Goal: Task Accomplishment & Management: Use online tool/utility

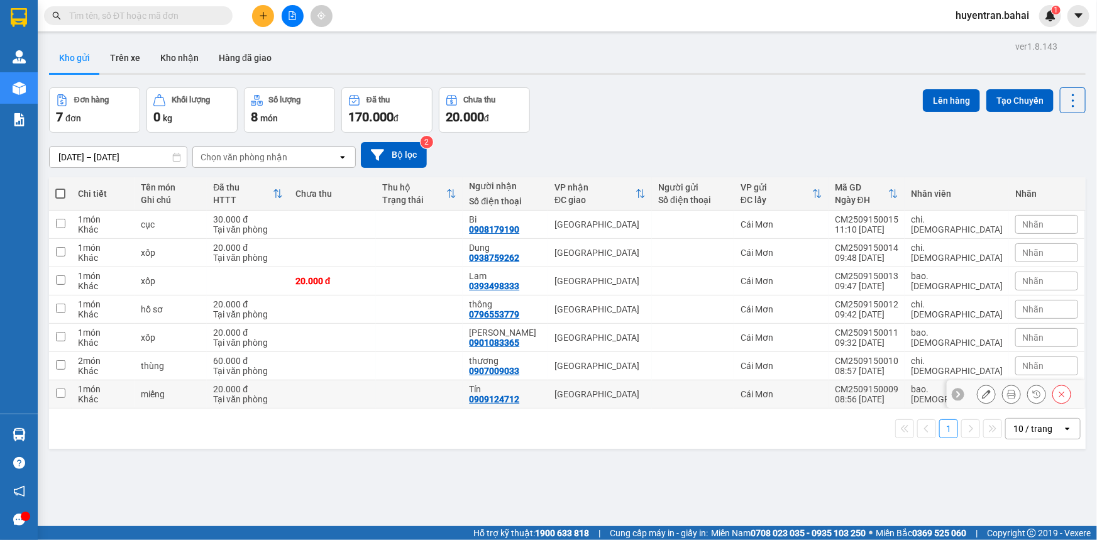
click at [734, 392] on td at bounding box center [693, 394] width 82 height 28
checkbox input "true"
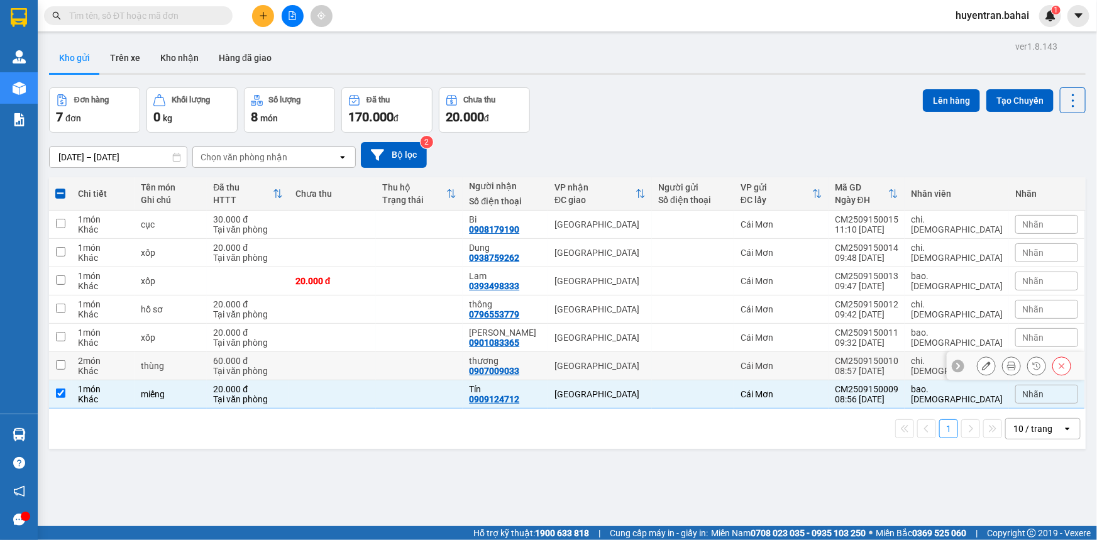
click at [801, 368] on div "Cái Mơn" at bounding box center [781, 366] width 82 height 10
checkbox input "true"
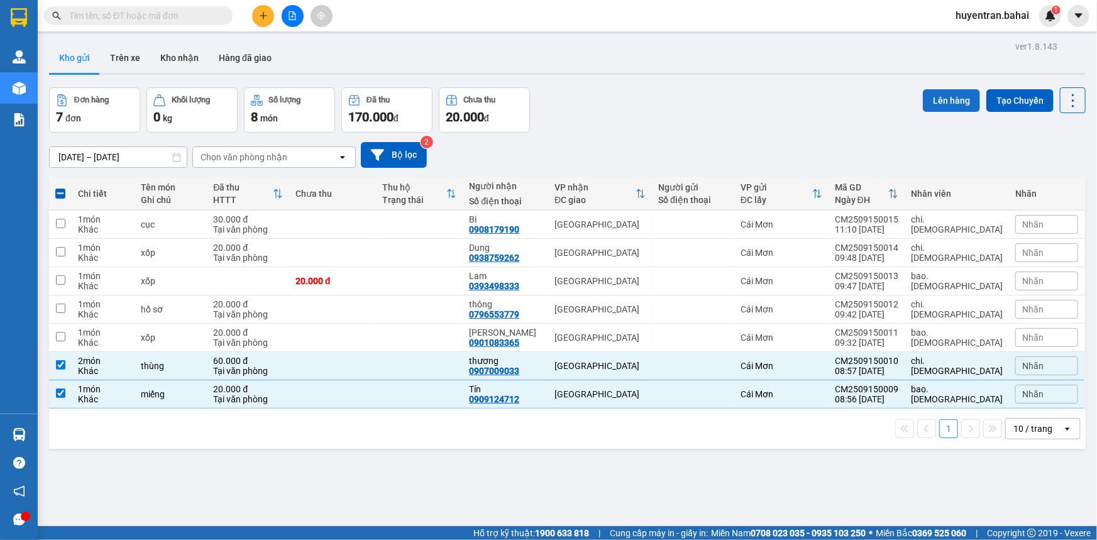
click at [950, 108] on button "Lên hàng" at bounding box center [951, 100] width 57 height 23
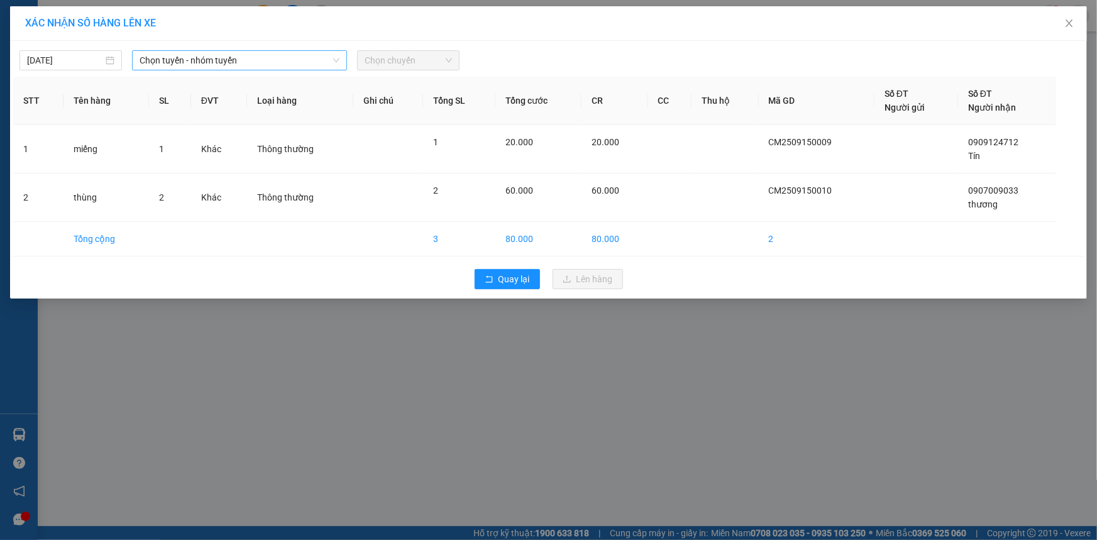
click at [236, 68] on span "Chọn tuyến - nhóm tuyến" at bounding box center [240, 60] width 200 height 19
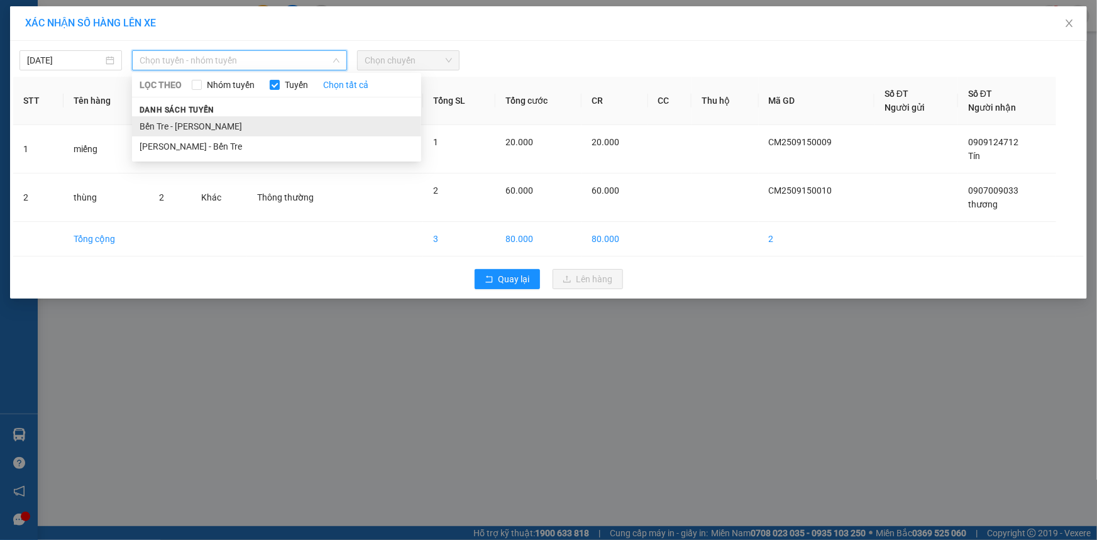
click at [202, 128] on li "Bến Tre - Hồ Chí Minh" at bounding box center [276, 126] width 289 height 20
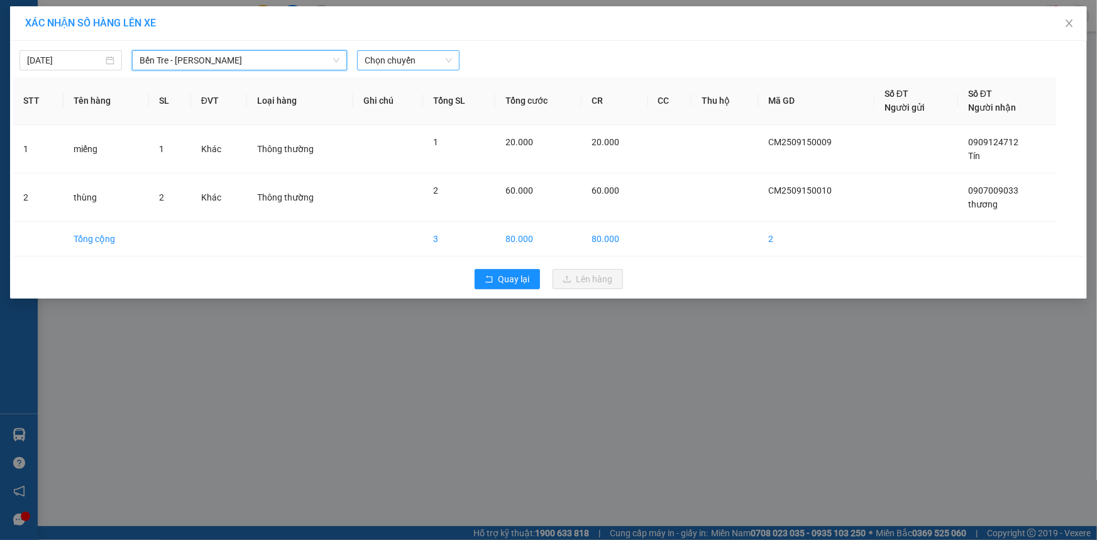
click at [430, 62] on span "Chọn chuyến" at bounding box center [407, 60] width 87 height 19
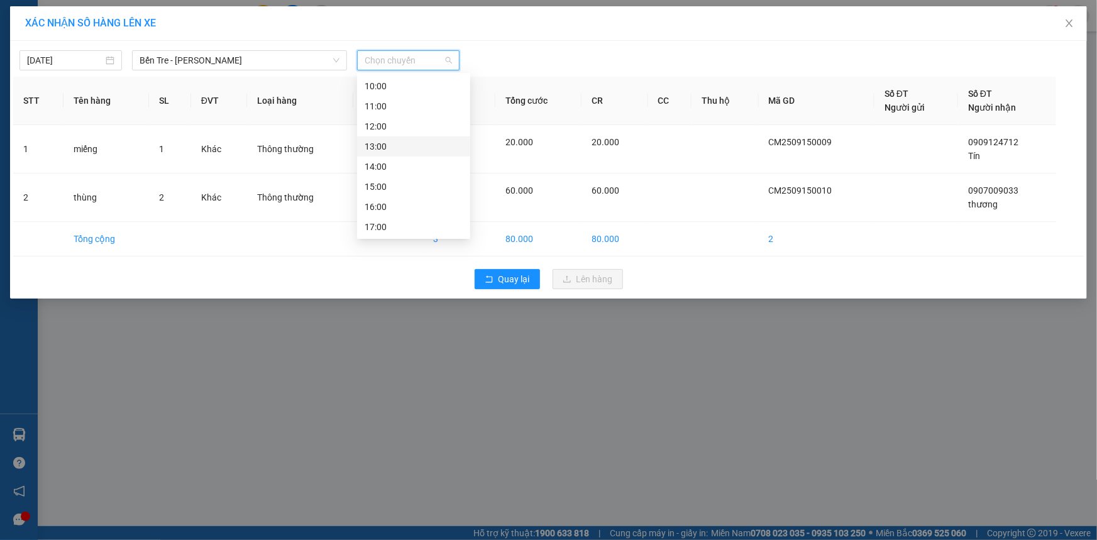
scroll to position [66, 0]
click at [398, 177] on div "09:00 - 71B-007.90" at bounding box center [413, 180] width 98 height 14
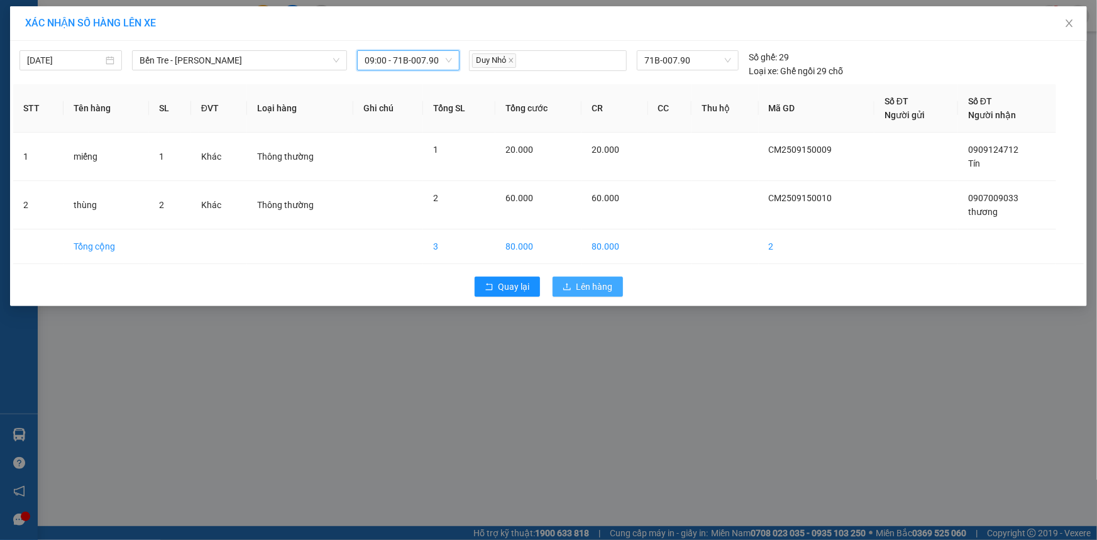
click at [576, 290] on span "Lên hàng" at bounding box center [594, 287] width 36 height 14
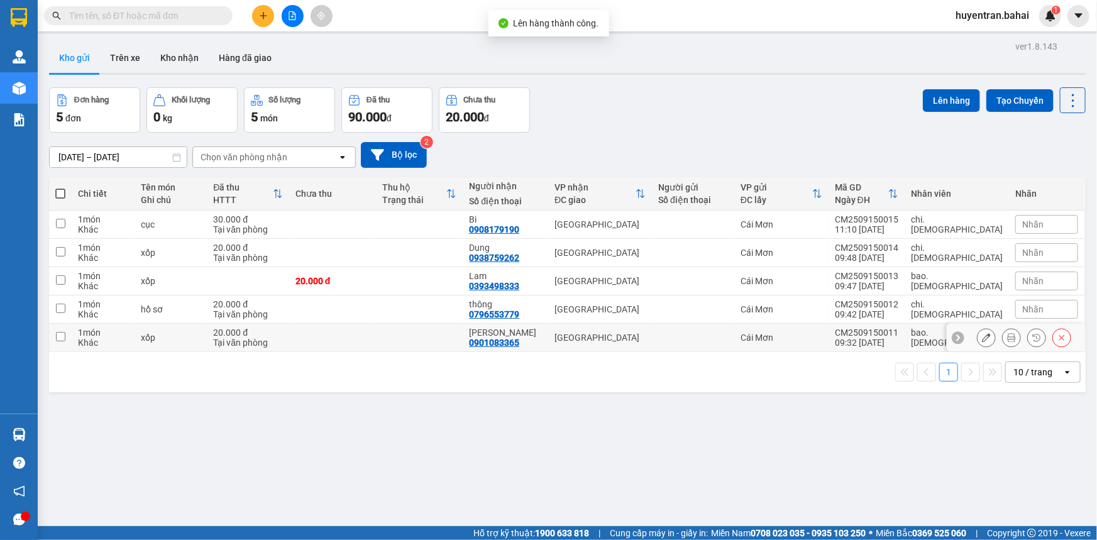
drag, startPoint x: 843, startPoint y: 339, endPoint x: 835, endPoint y: 312, distance: 27.8
click at [822, 337] on div "Cái Mơn" at bounding box center [781, 337] width 82 height 10
checkbox input "true"
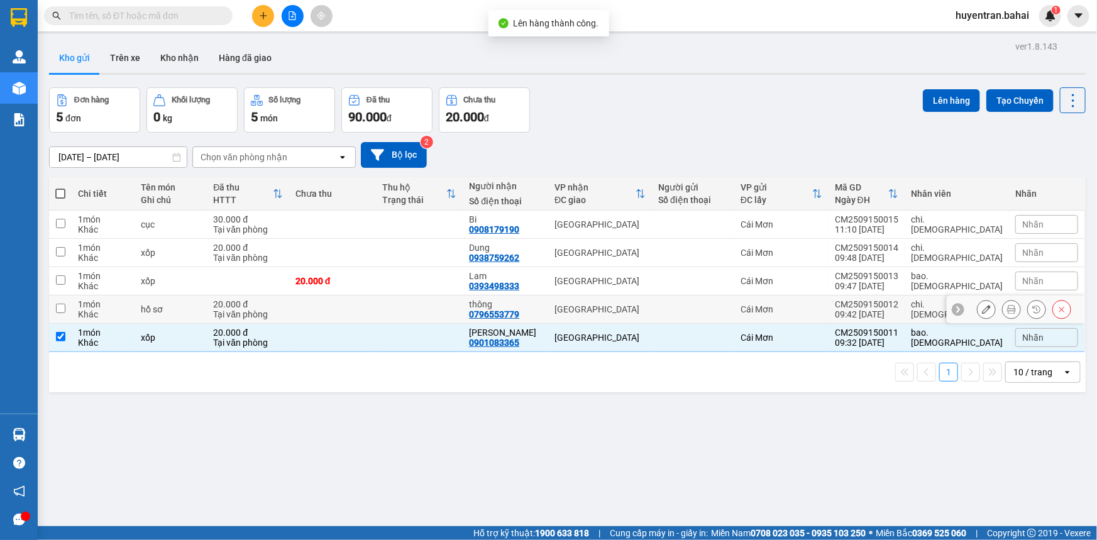
drag, startPoint x: 835, startPoint y: 312, endPoint x: 838, endPoint y: 302, distance: 11.1
click at [822, 307] on div "Cái Mơn" at bounding box center [781, 309] width 82 height 10
checkbox input "true"
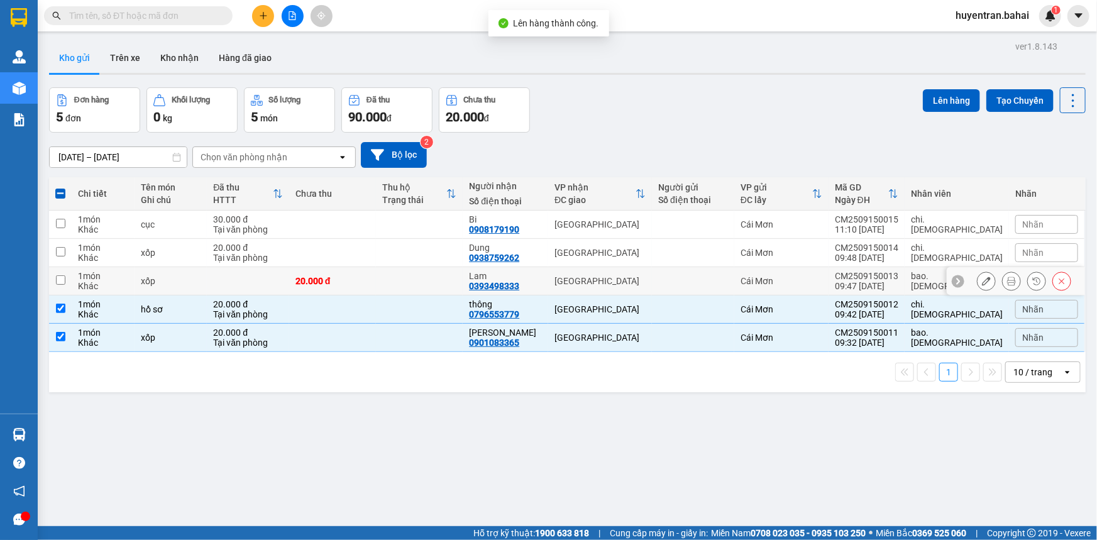
drag, startPoint x: 837, startPoint y: 285, endPoint x: 833, endPoint y: 261, distance: 24.3
click at [822, 283] on div "Cái Mơn" at bounding box center [781, 281] width 82 height 10
checkbox input "true"
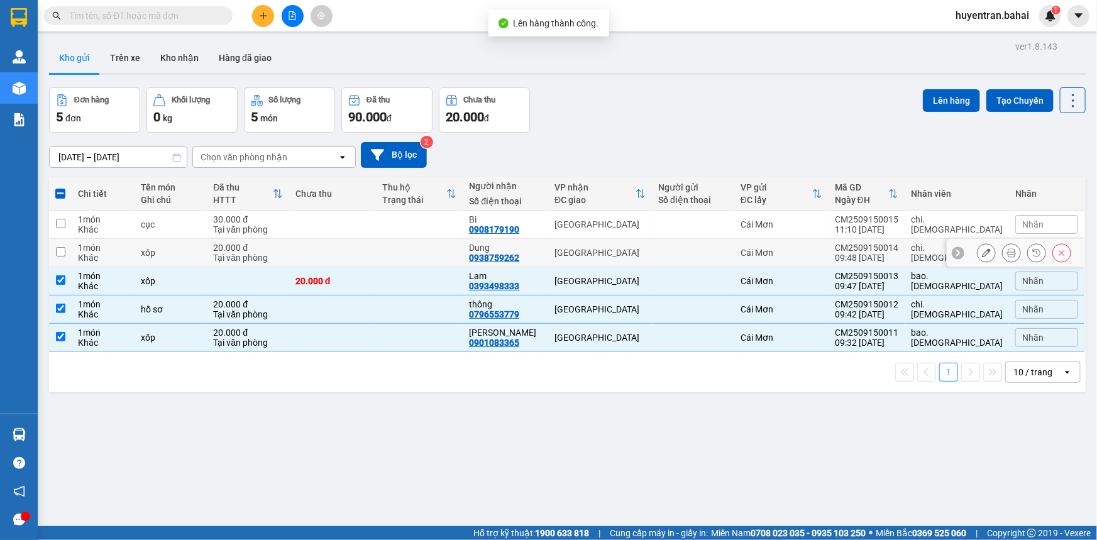
click at [822, 251] on div "Cái Mơn" at bounding box center [781, 253] width 82 height 10
checkbox input "true"
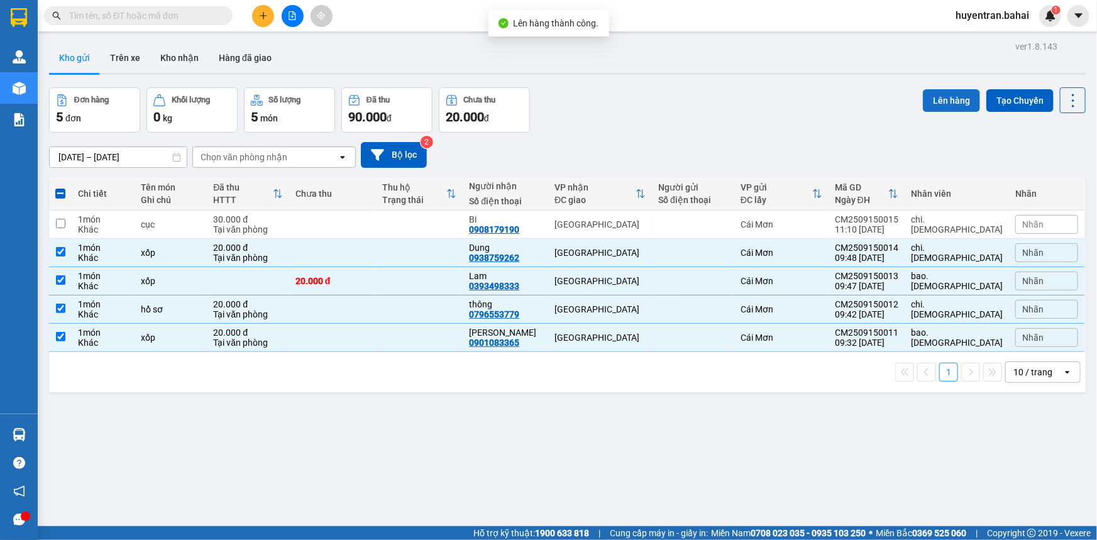
click at [953, 105] on button "Lên hàng" at bounding box center [951, 100] width 57 height 23
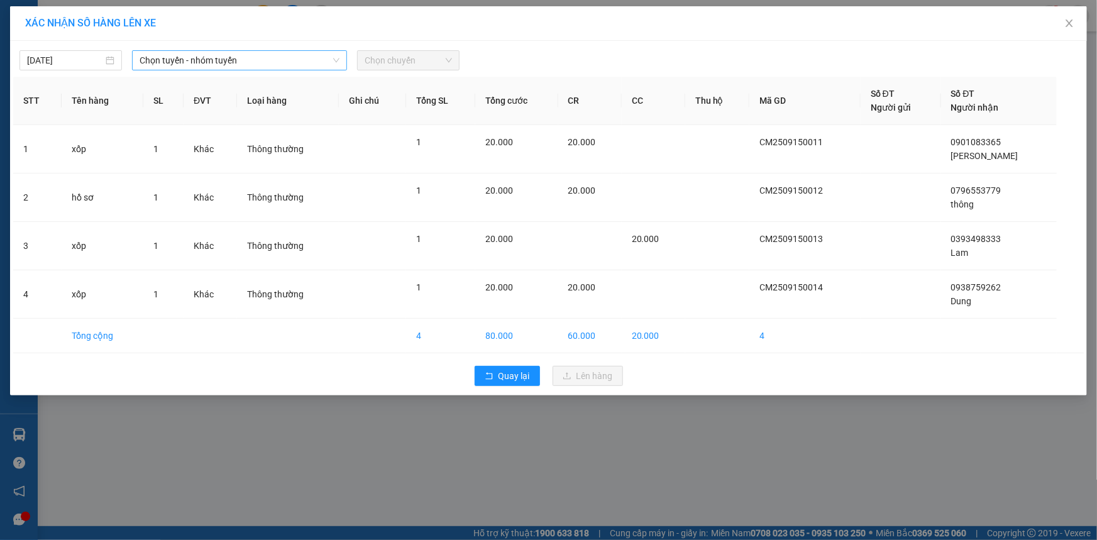
click at [187, 63] on span "Chọn tuyến - nhóm tuyến" at bounding box center [240, 60] width 200 height 19
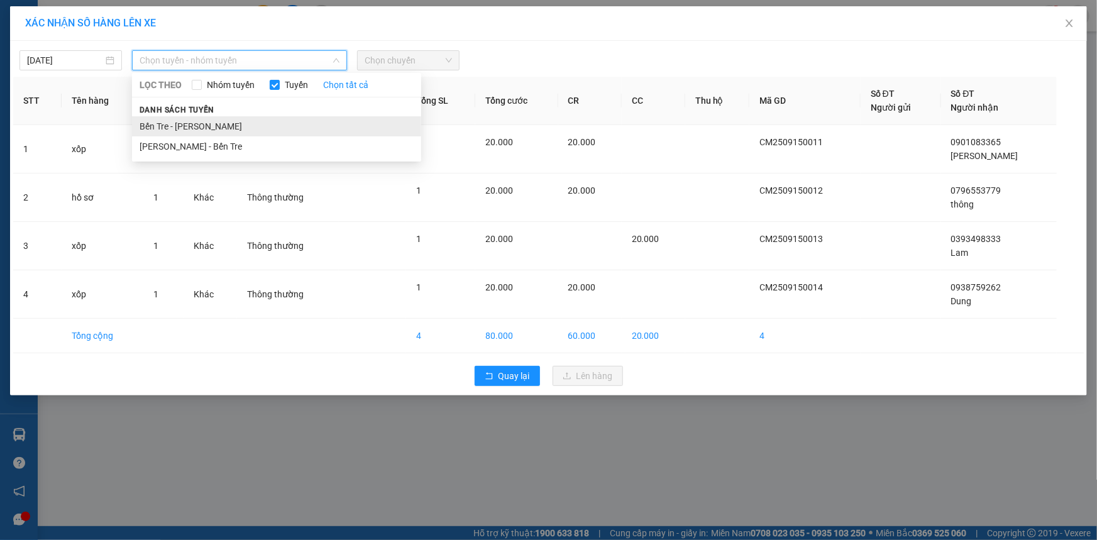
click at [184, 119] on li "Bến Tre - [PERSON_NAME]" at bounding box center [276, 126] width 289 height 20
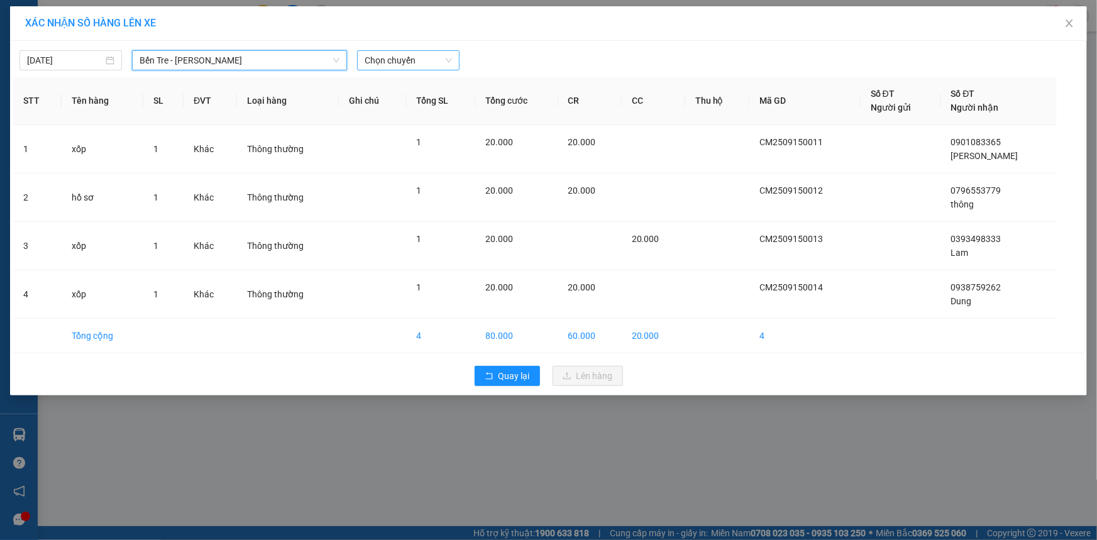
click at [408, 66] on span "Chọn chuyến" at bounding box center [407, 60] width 87 height 19
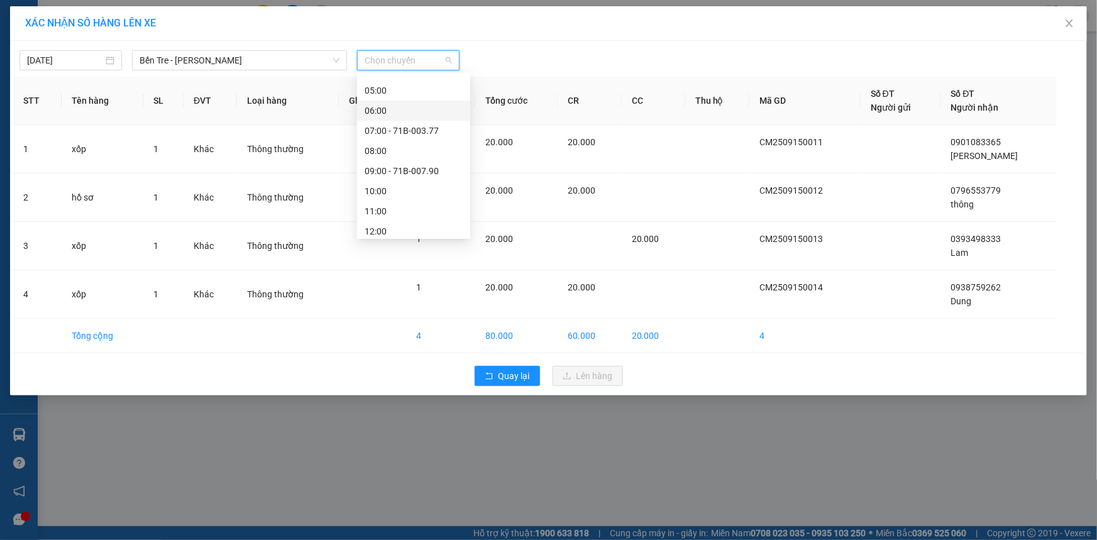
scroll to position [171, 0]
click at [385, 94] on div "10:00" at bounding box center [413, 96] width 98 height 14
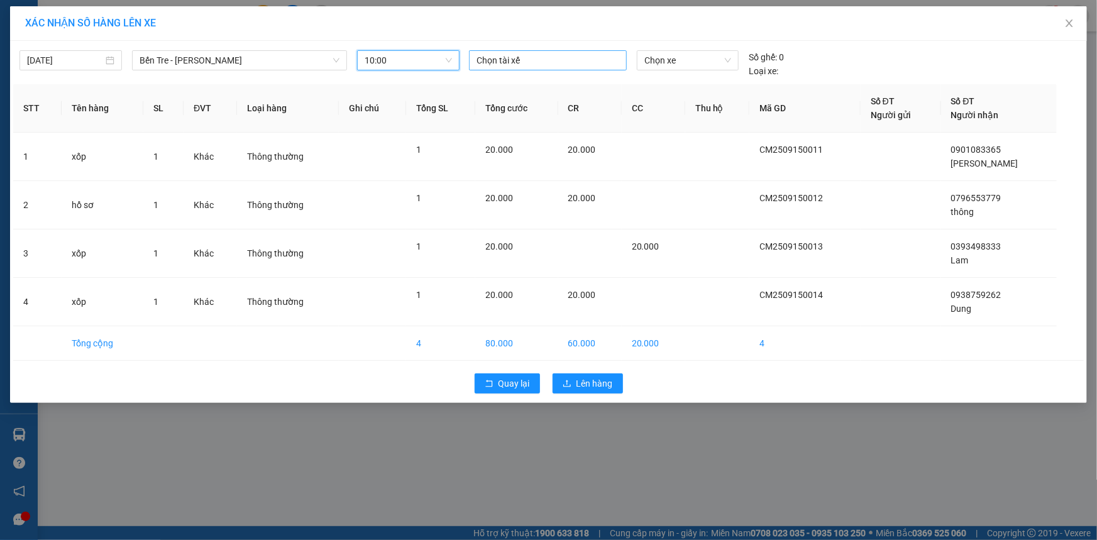
click at [527, 65] on div at bounding box center [547, 60] width 151 height 15
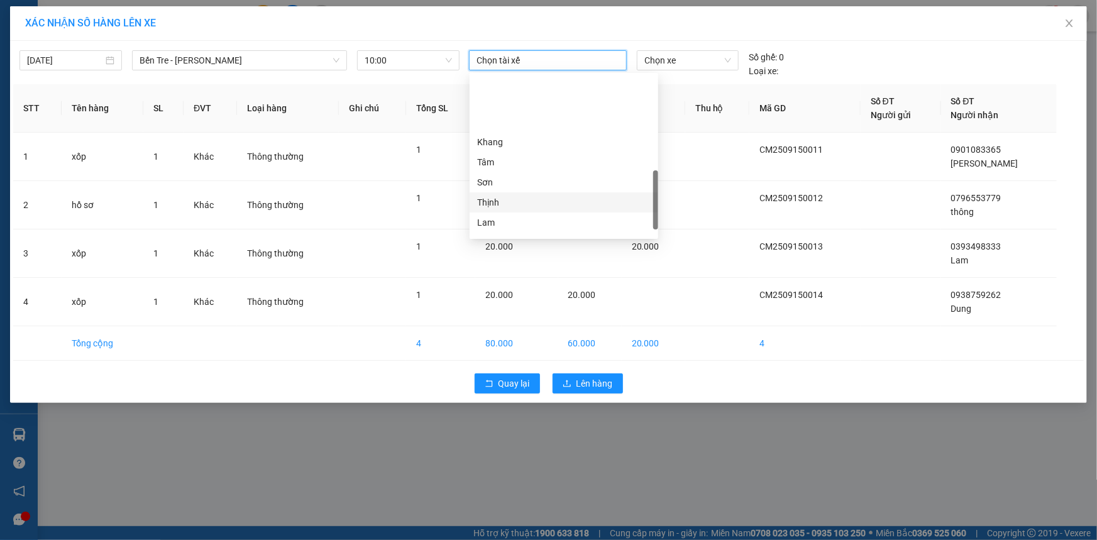
scroll to position [381, 0]
click at [540, 224] on div "[PERSON_NAME]" at bounding box center [563, 227] width 173 height 14
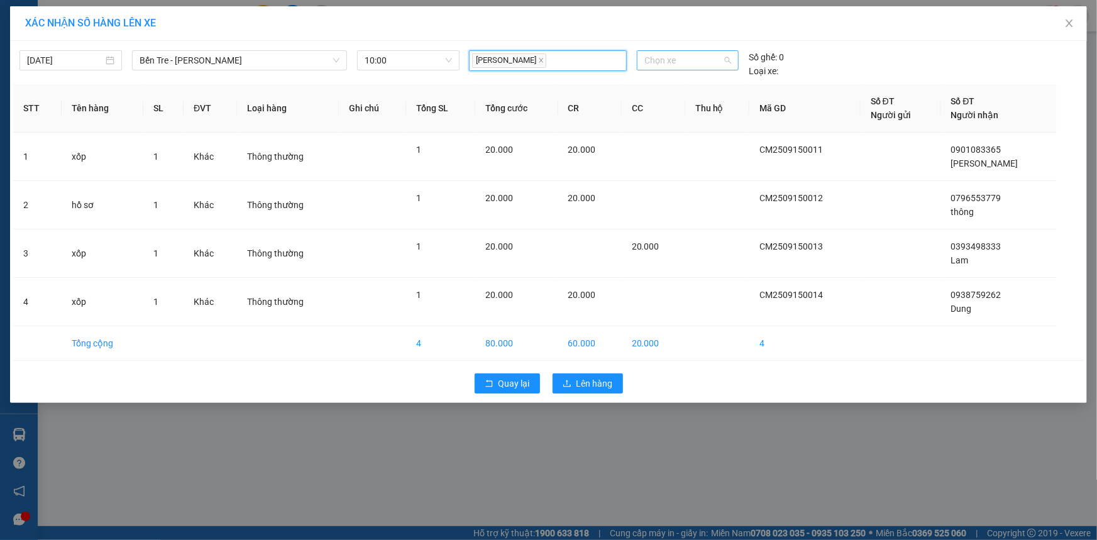
click at [687, 60] on span "Chọn xe" at bounding box center [687, 60] width 87 height 19
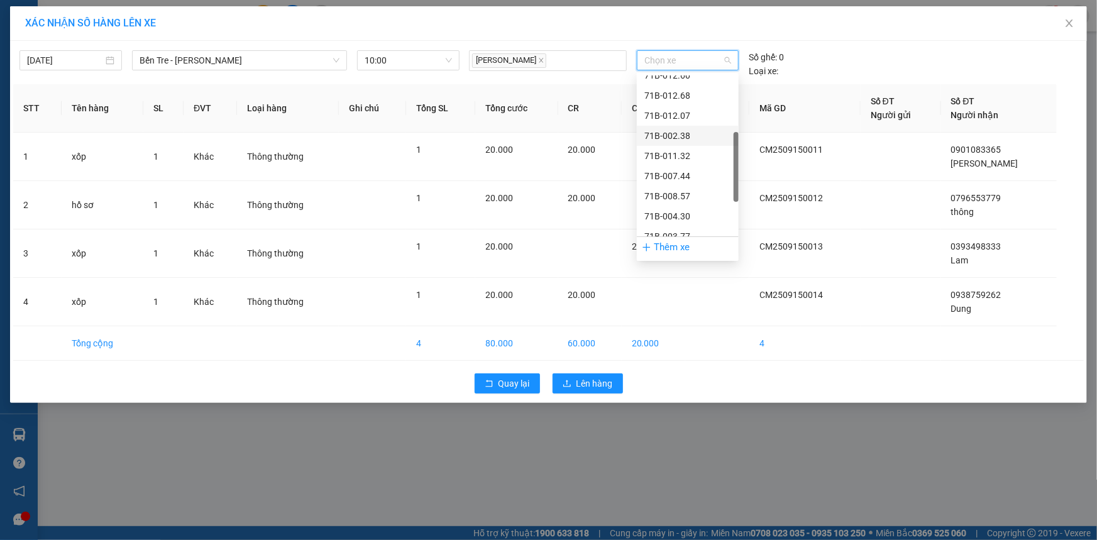
scroll to position [302, 0]
click at [717, 203] on div "71H-051.13" at bounding box center [687, 206] width 87 height 14
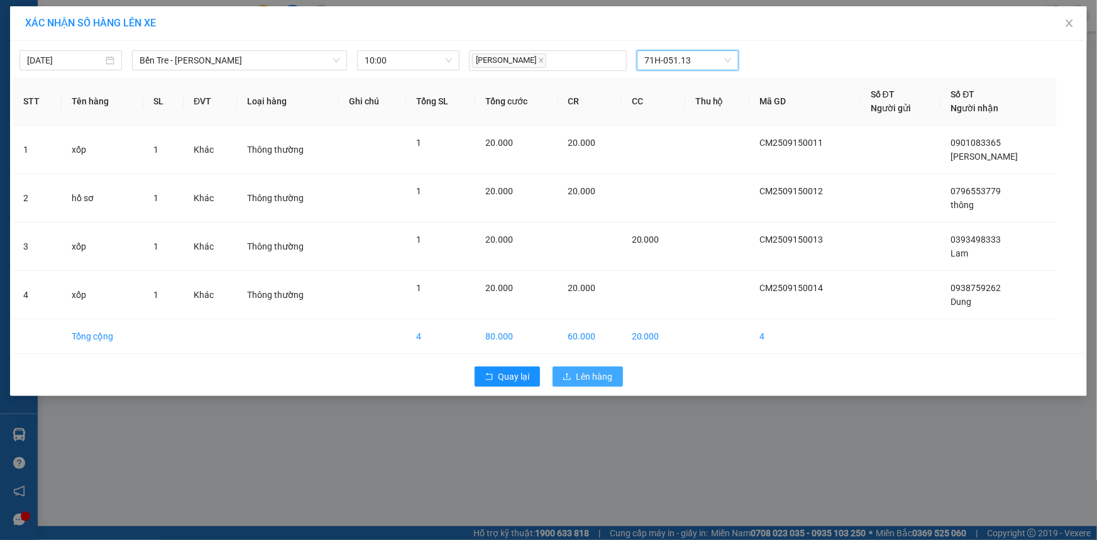
click at [592, 371] on span "Lên hàng" at bounding box center [594, 377] width 36 height 14
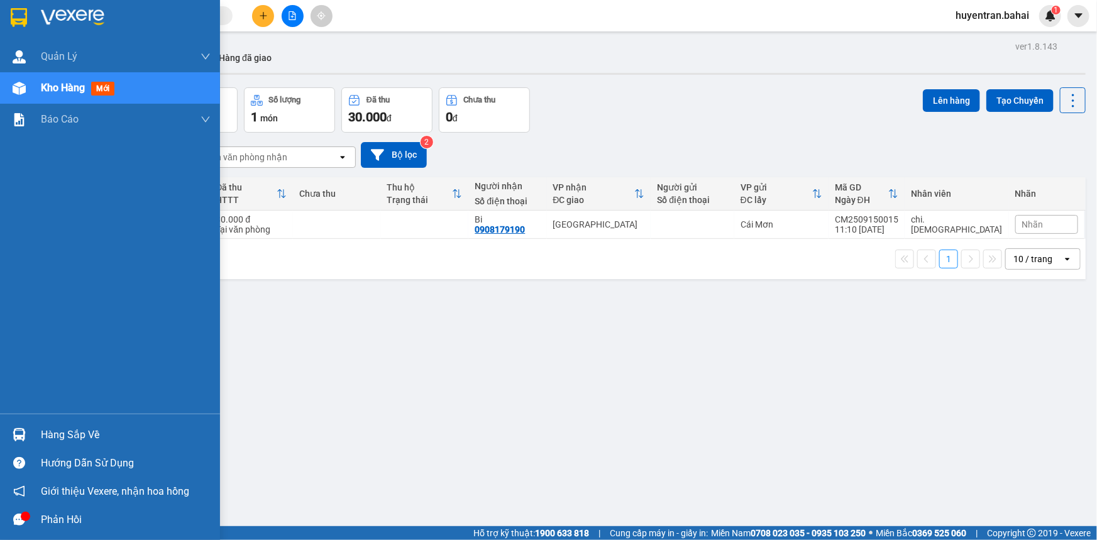
click at [74, 444] on div "Hàng sắp về" at bounding box center [110, 434] width 220 height 28
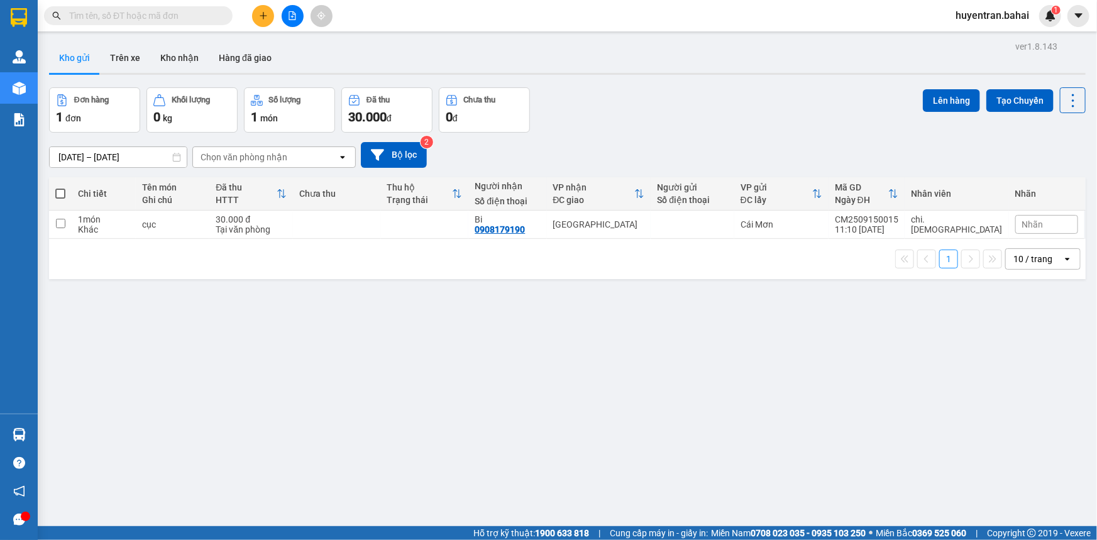
click at [829, 351] on section "Kết quả tìm kiếm ( 0 ) Bộ lọc No Data huyentran.bahai 1 Quản Lý Quản lý khách h…" at bounding box center [548, 270] width 1097 height 540
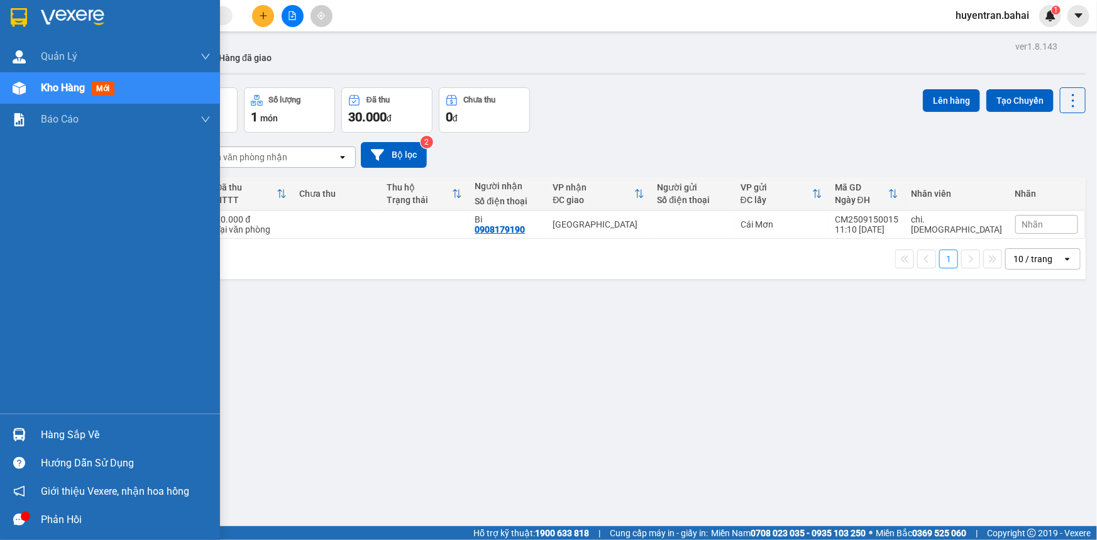
click at [11, 430] on div at bounding box center [19, 435] width 22 height 22
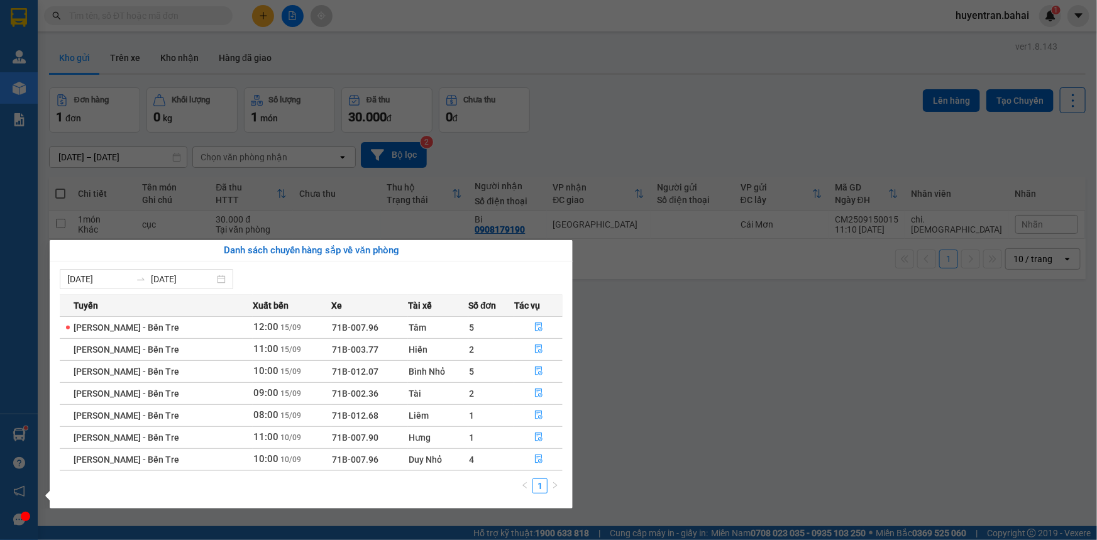
click at [704, 373] on section "Kết quả tìm kiếm ( 0 ) Bộ lọc No Data huyentran.bahai 1 Quản Lý Quản lý khách h…" at bounding box center [548, 270] width 1097 height 540
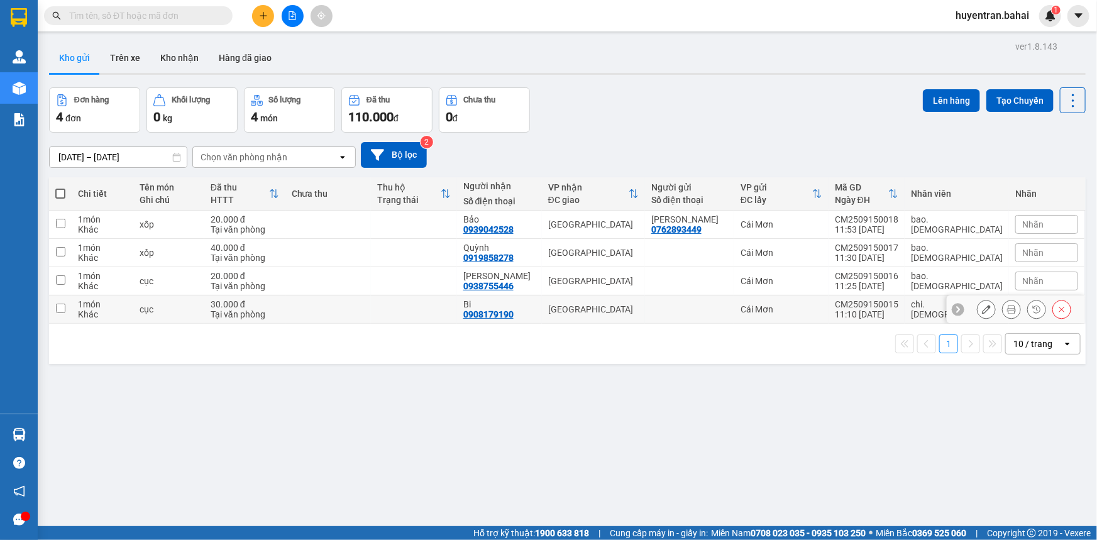
drag, startPoint x: 843, startPoint y: 303, endPoint x: 843, endPoint y: 280, distance: 22.6
click at [828, 302] on td "Cái Mơn" at bounding box center [781, 309] width 94 height 28
checkbox input "true"
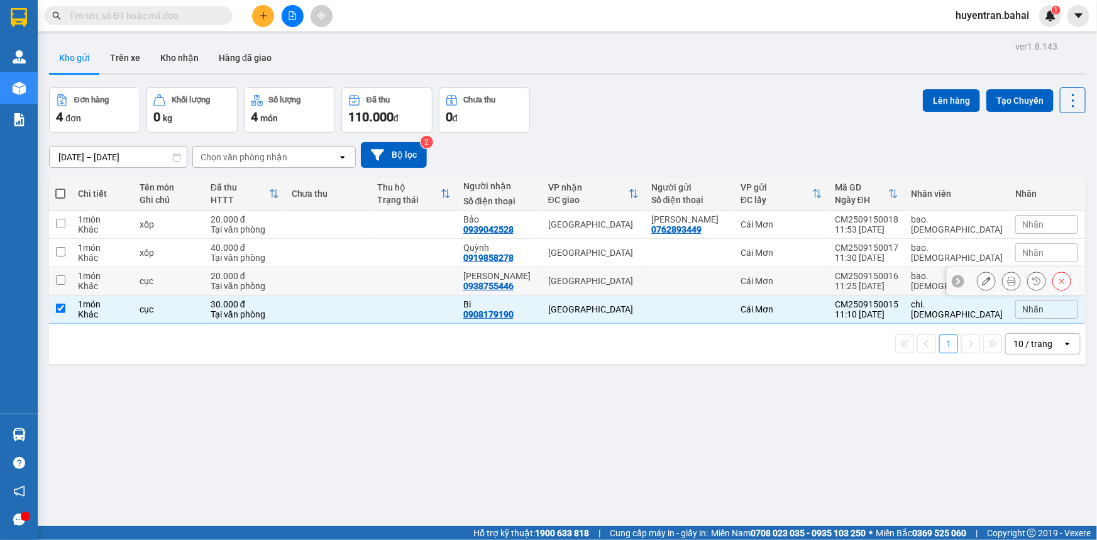
drag, startPoint x: 843, startPoint y: 278, endPoint x: 843, endPoint y: 256, distance: 22.0
click at [822, 277] on div "Cái Mơn" at bounding box center [781, 281] width 82 height 10
checkbox input "true"
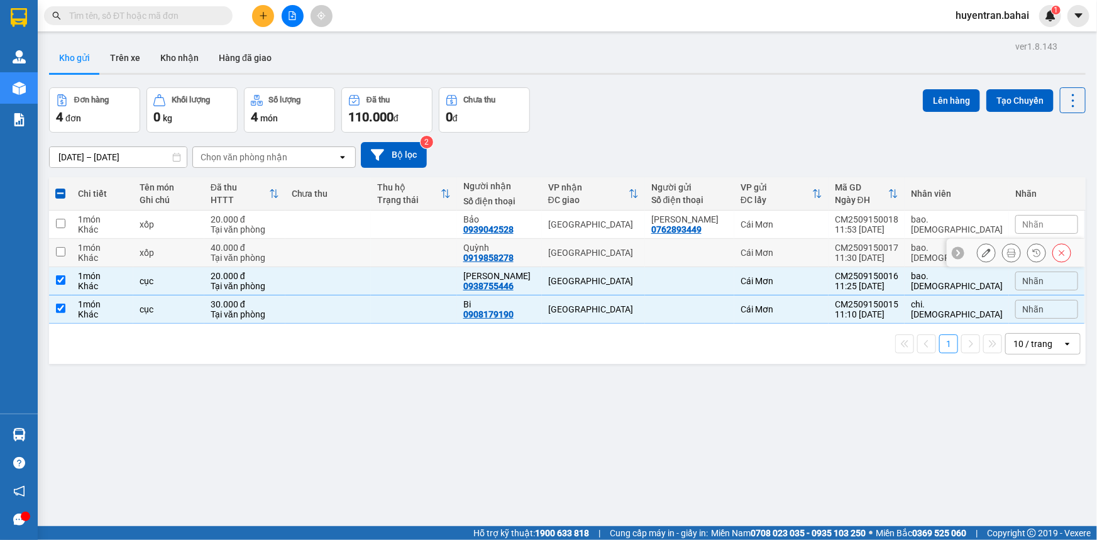
drag, startPoint x: 843, startPoint y: 256, endPoint x: 846, endPoint y: 231, distance: 25.3
click at [822, 255] on div "Cái Mơn" at bounding box center [781, 253] width 82 height 10
checkbox input "true"
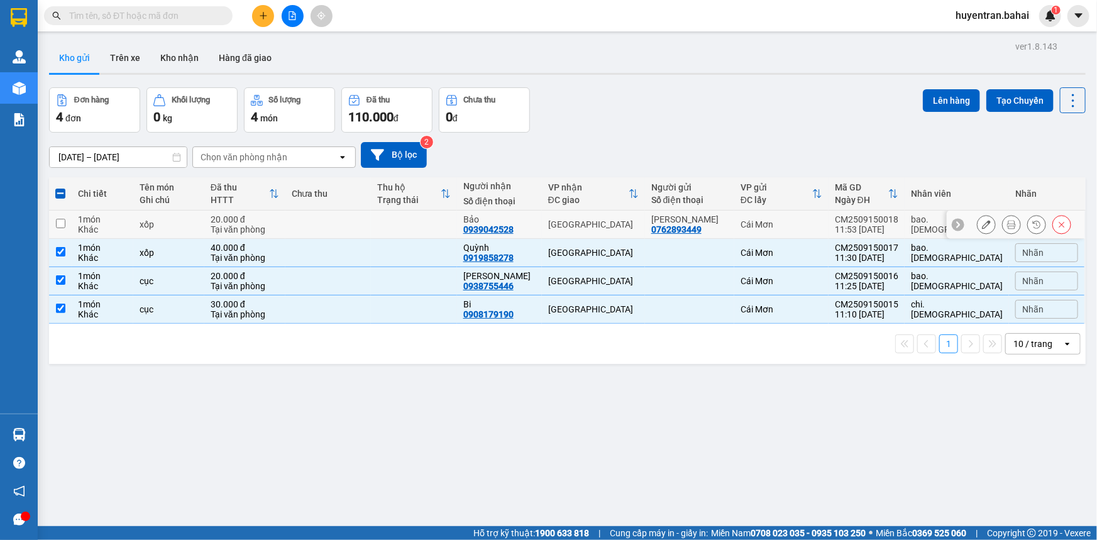
click at [822, 227] on div "Cái Mơn" at bounding box center [781, 224] width 82 height 10
checkbox input "true"
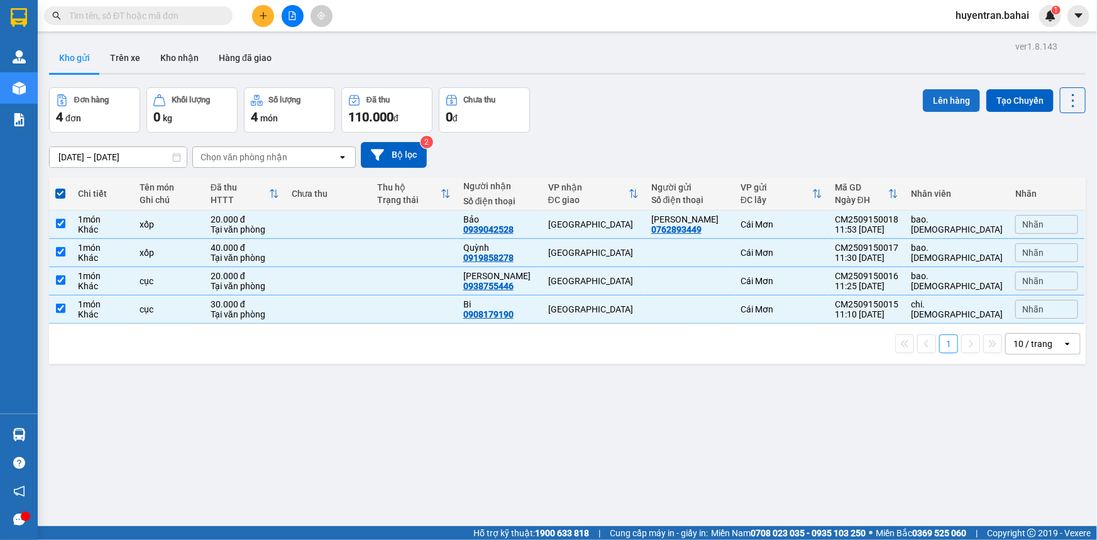
click at [951, 102] on button "Lên hàng" at bounding box center [951, 100] width 57 height 23
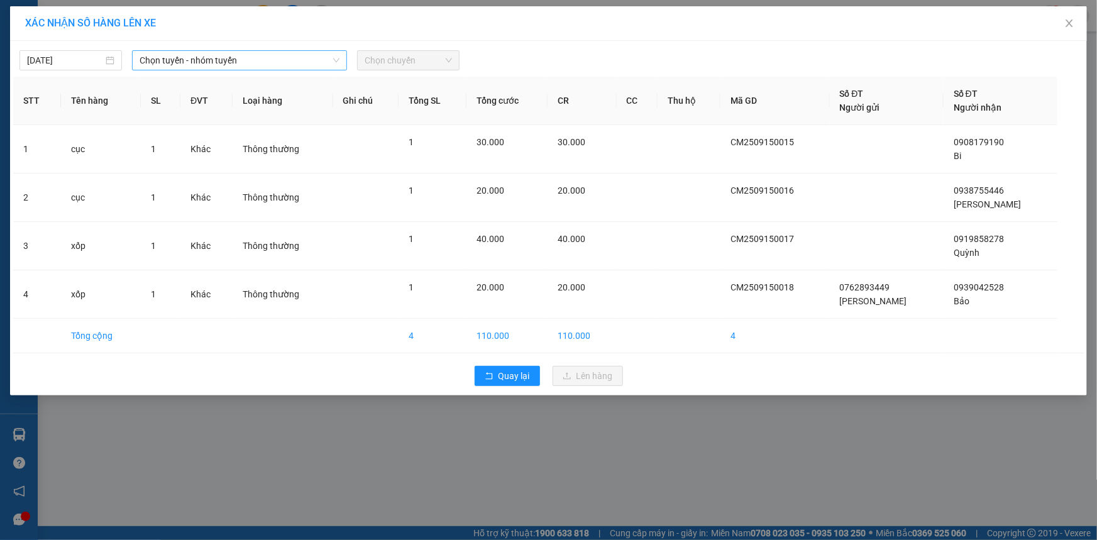
click at [270, 58] on span "Chọn tuyến - nhóm tuyến" at bounding box center [240, 60] width 200 height 19
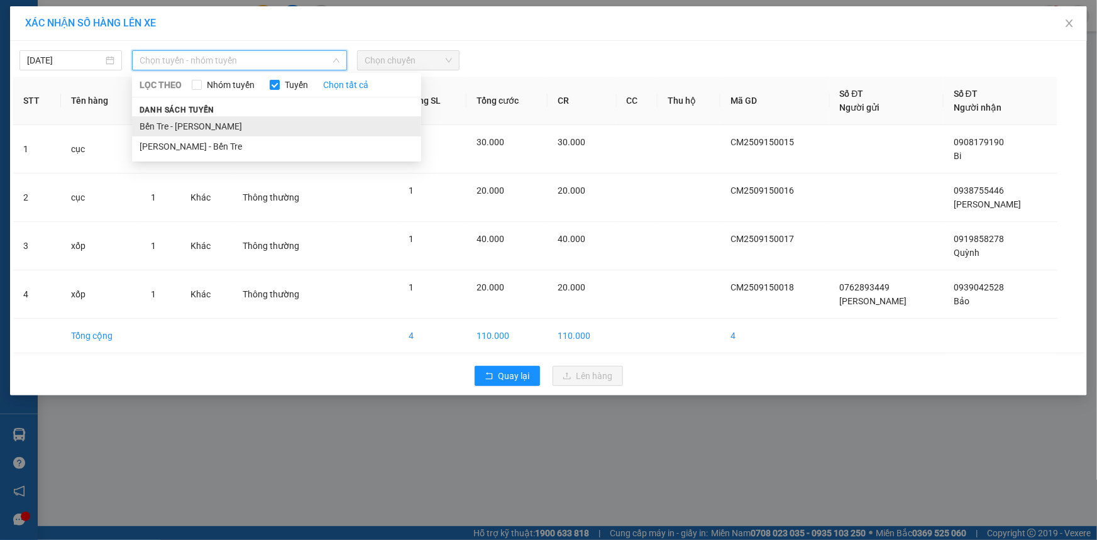
click at [250, 129] on li "Bến Tre - Hồ Chí Minh" at bounding box center [276, 126] width 289 height 20
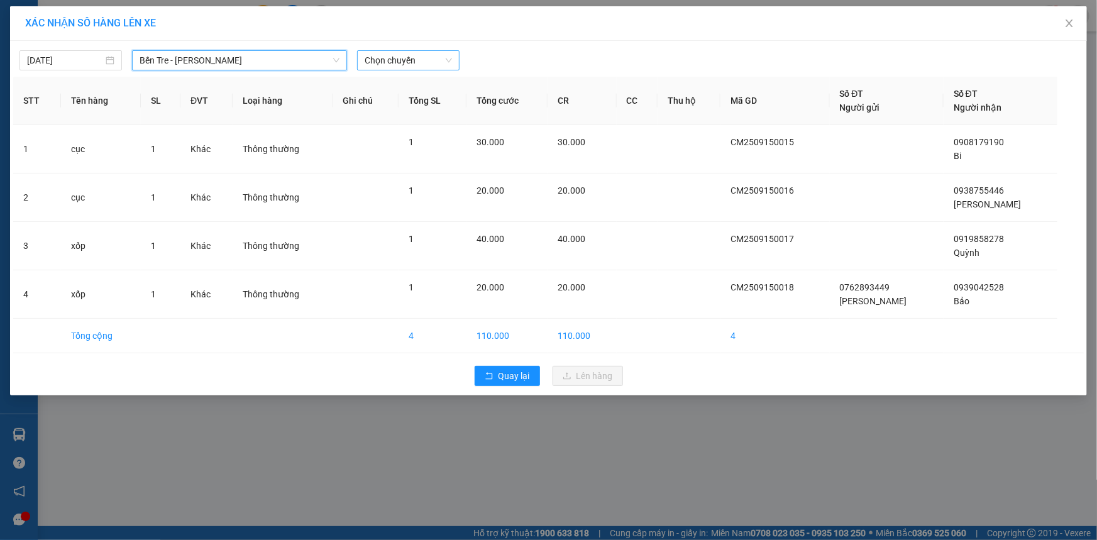
click at [423, 68] on span "Chọn chuyến" at bounding box center [407, 60] width 87 height 19
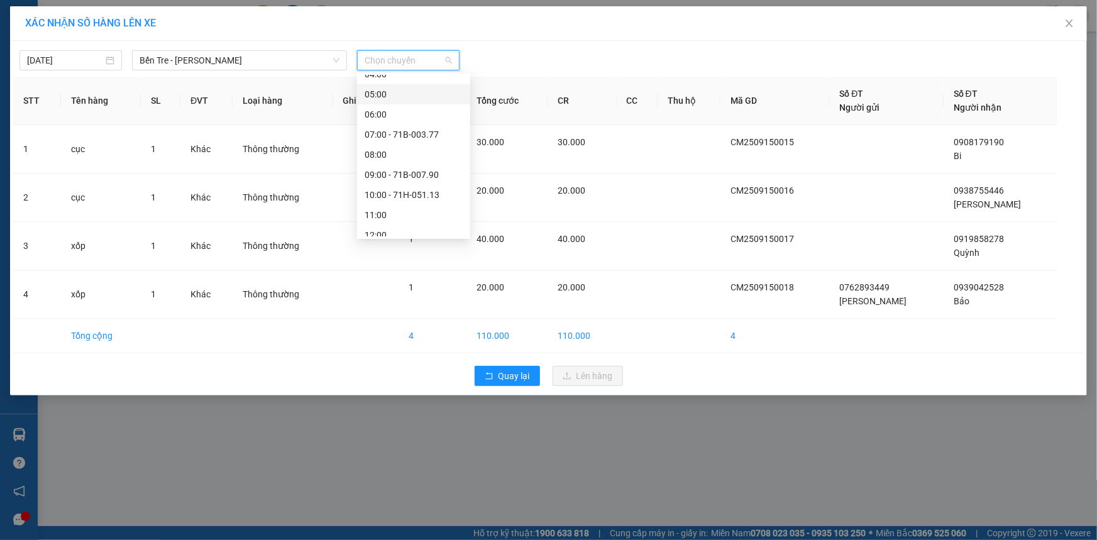
scroll to position [180, 0]
click at [388, 124] on div "12:00" at bounding box center [413, 126] width 98 height 14
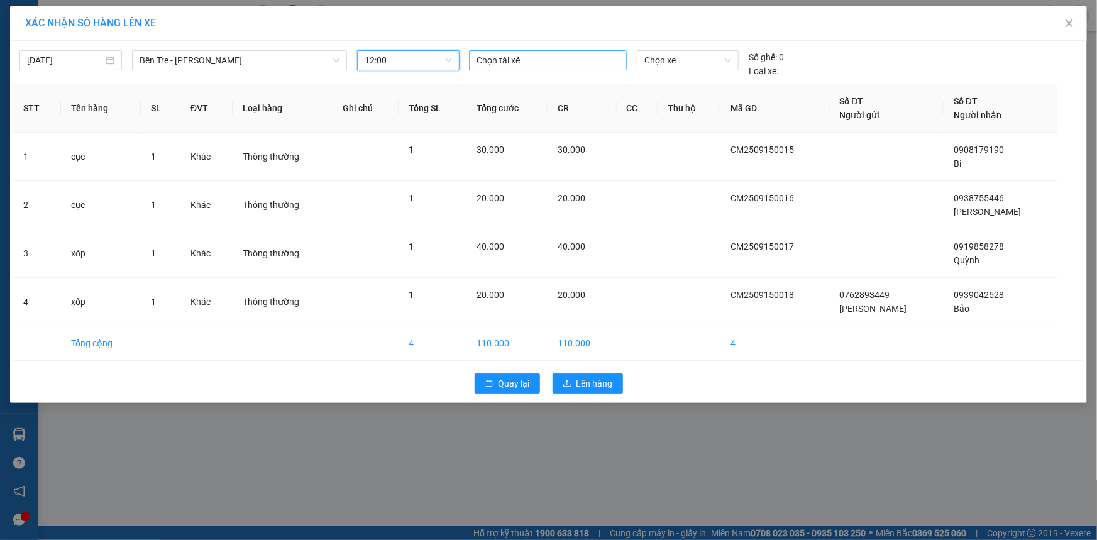
click at [552, 55] on div at bounding box center [547, 60] width 151 height 15
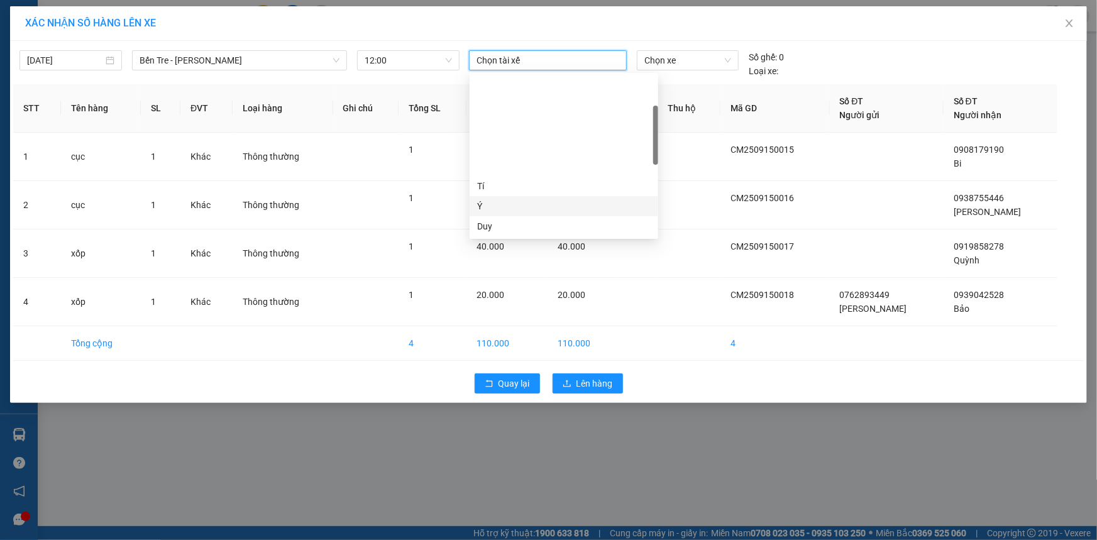
scroll to position [114, 0]
drag, startPoint x: 524, startPoint y: 158, endPoint x: 593, endPoint y: 119, distance: 78.5
click at [525, 158] on div "Nhân" at bounding box center [563, 153] width 173 height 14
click at [672, 62] on span "Chọn xe" at bounding box center [687, 60] width 87 height 19
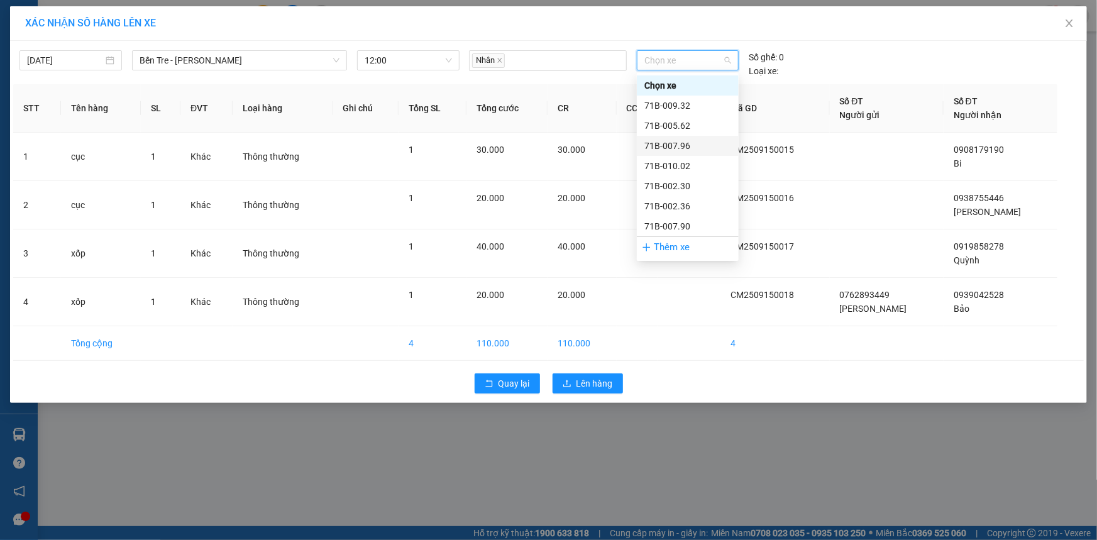
scroll to position [57, 0]
click at [699, 181] on div "71B-012.60" at bounding box center [688, 190] width 102 height 20
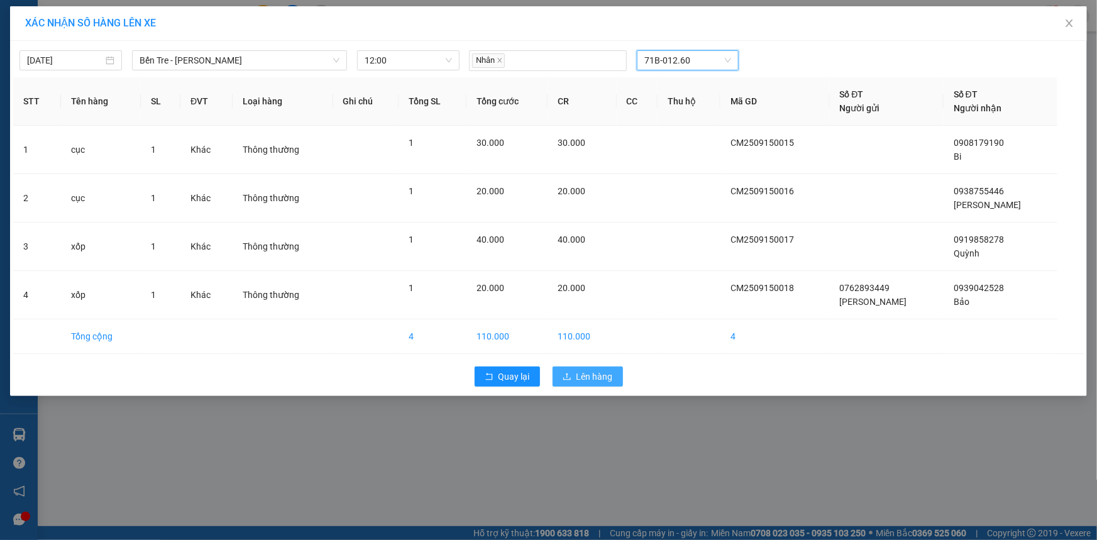
click at [605, 382] on span "Lên hàng" at bounding box center [594, 377] width 36 height 14
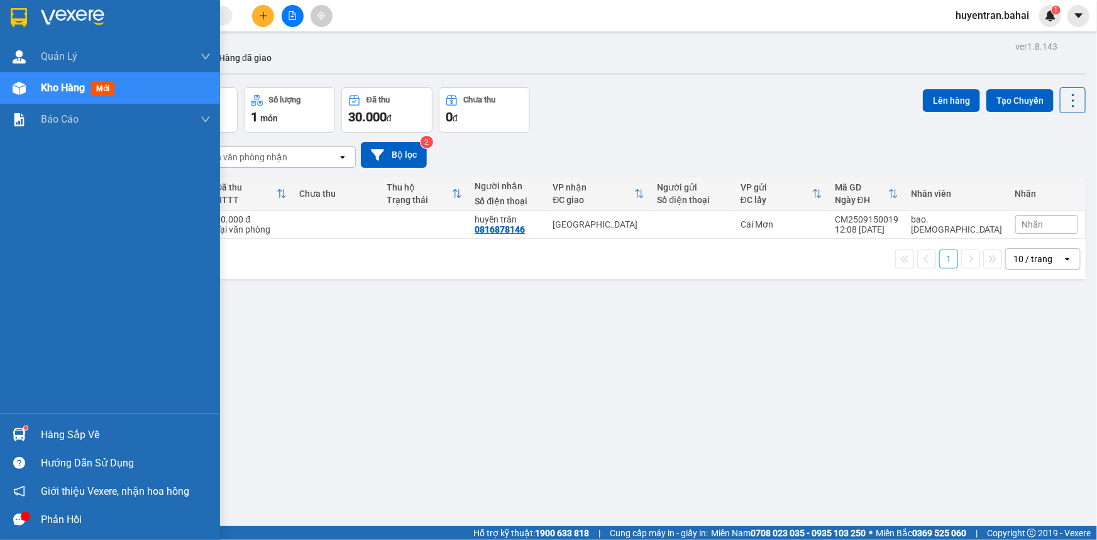
click at [75, 436] on div "Hàng sắp về" at bounding box center [126, 434] width 170 height 19
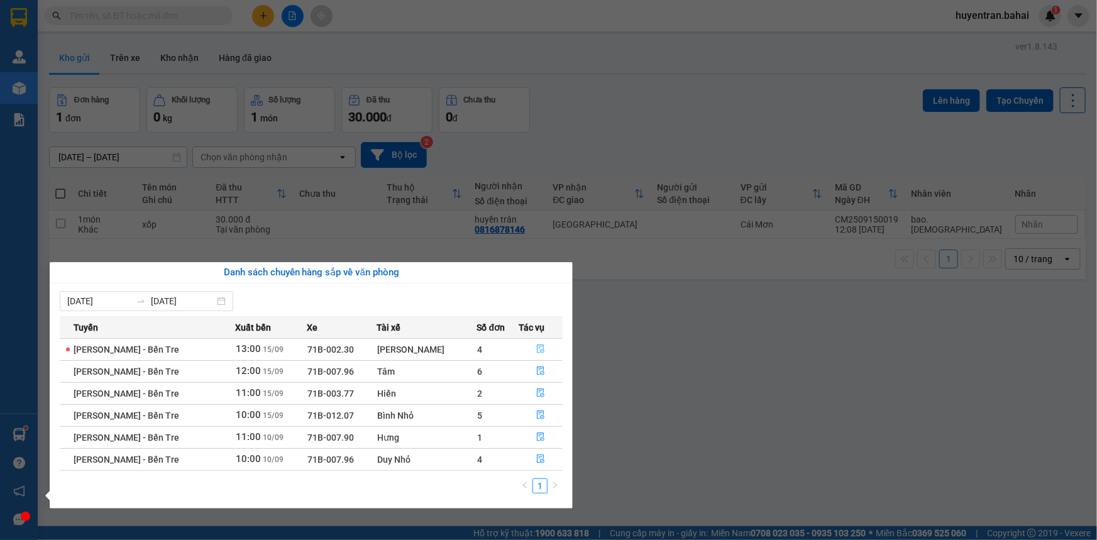
click at [547, 358] on button "button" at bounding box center [540, 349] width 43 height 20
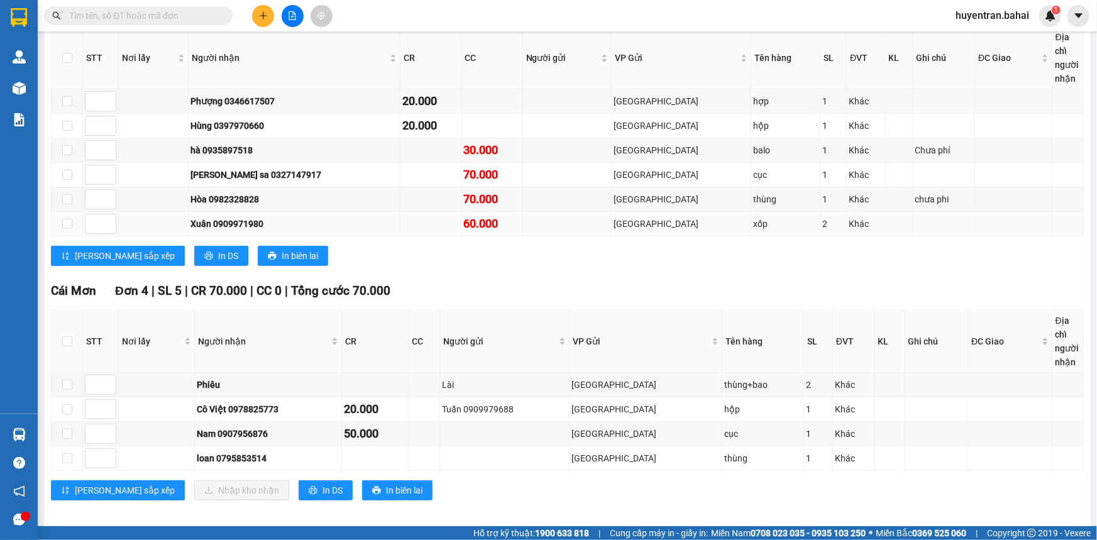
scroll to position [233, 0]
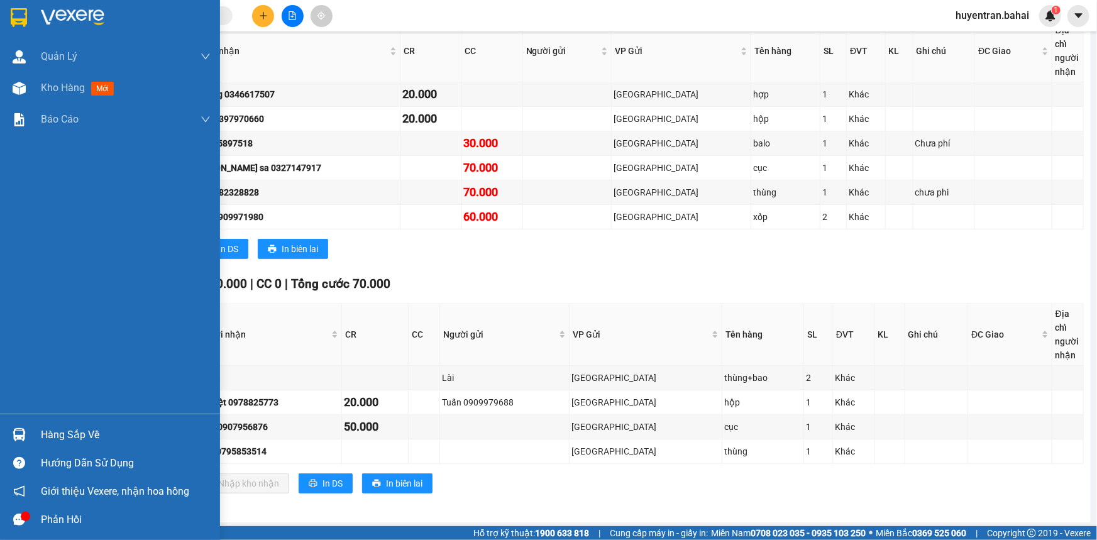
click at [33, 428] on div "Hàng sắp về" at bounding box center [110, 434] width 220 height 28
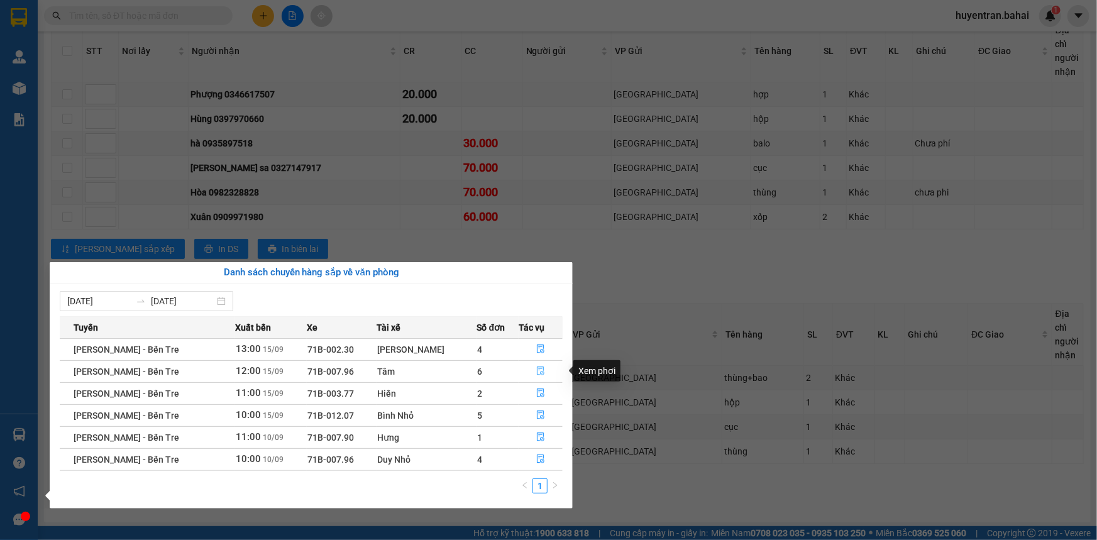
click at [537, 372] on icon "file-done" at bounding box center [541, 370] width 8 height 9
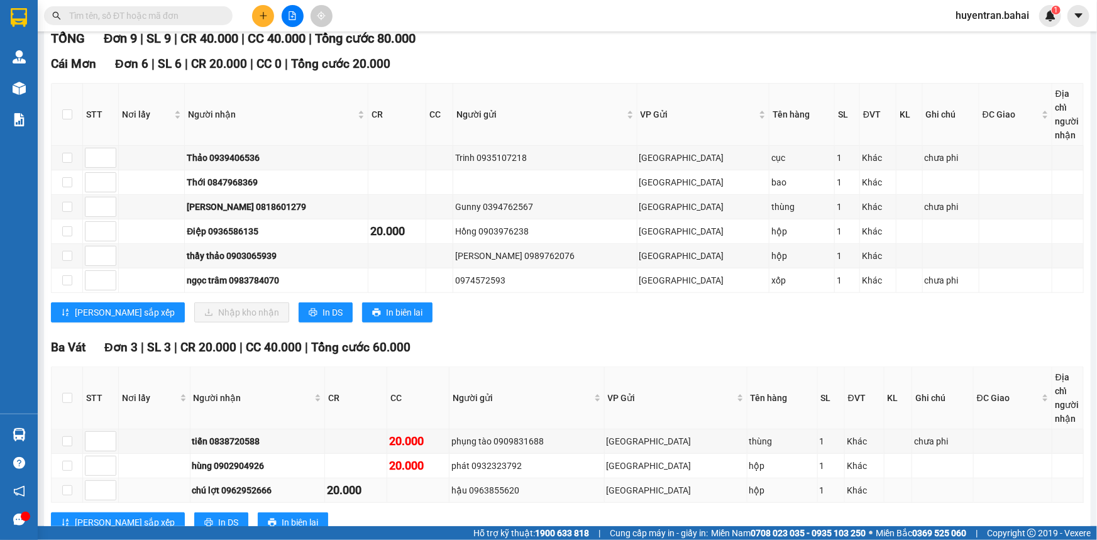
scroll to position [151, 0]
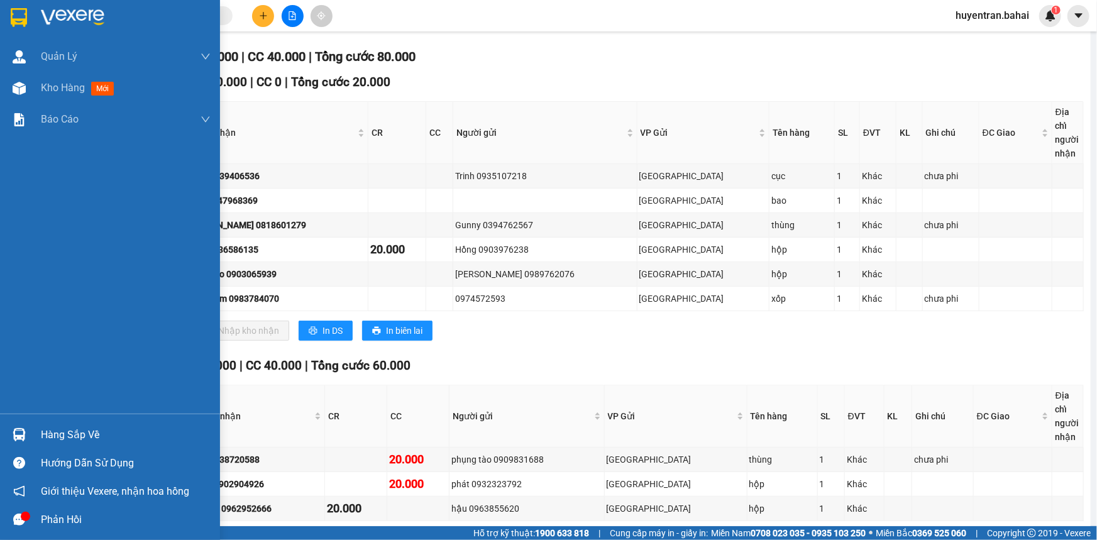
click at [80, 437] on div "Hàng sắp về" at bounding box center [126, 434] width 170 height 19
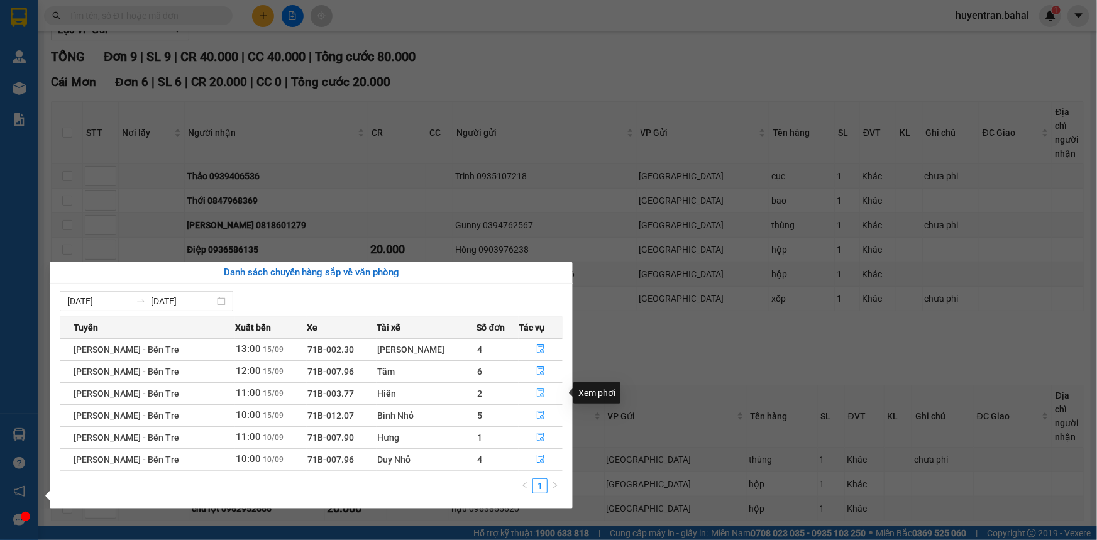
click at [540, 397] on icon "file-done" at bounding box center [540, 392] width 9 height 9
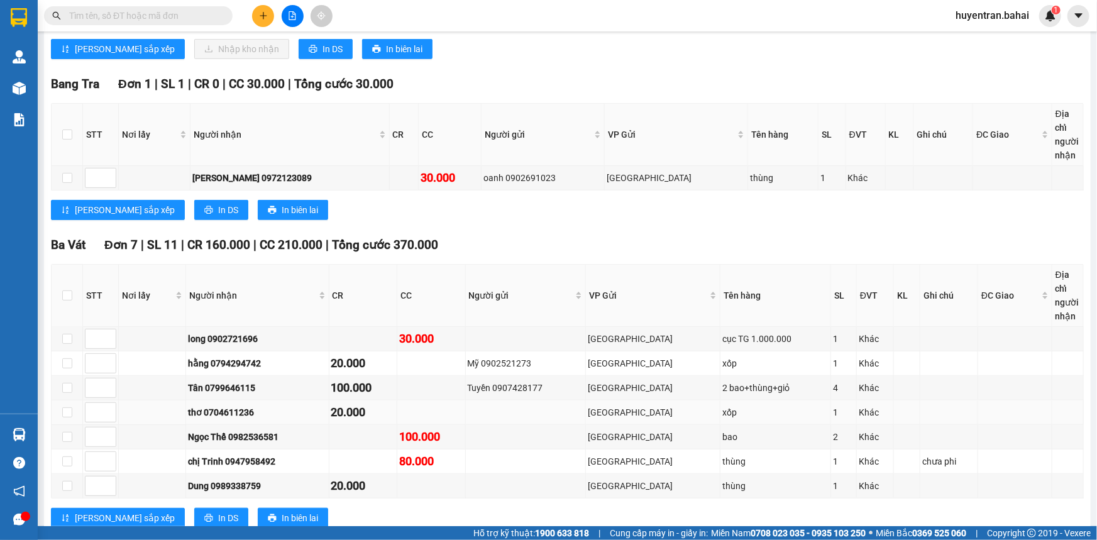
scroll to position [369, 0]
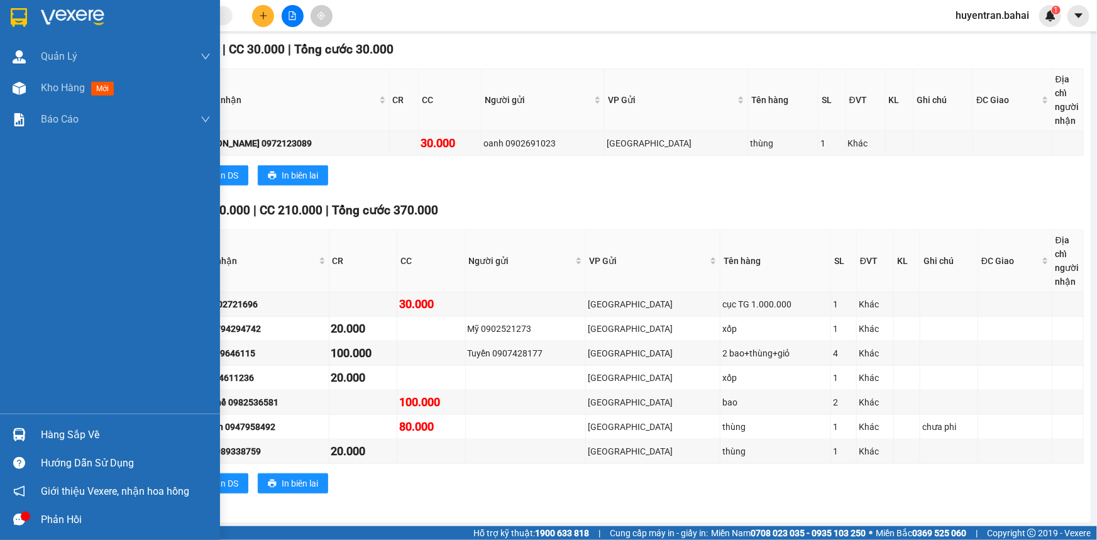
click at [49, 434] on div "Hàng sắp về" at bounding box center [126, 434] width 170 height 19
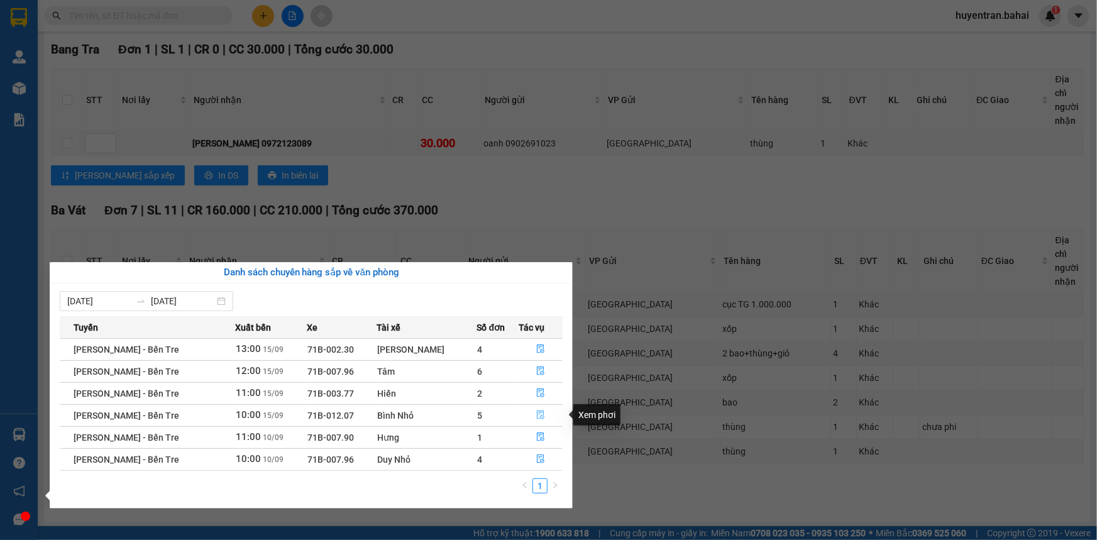
click at [544, 418] on button "button" at bounding box center [540, 415] width 43 height 20
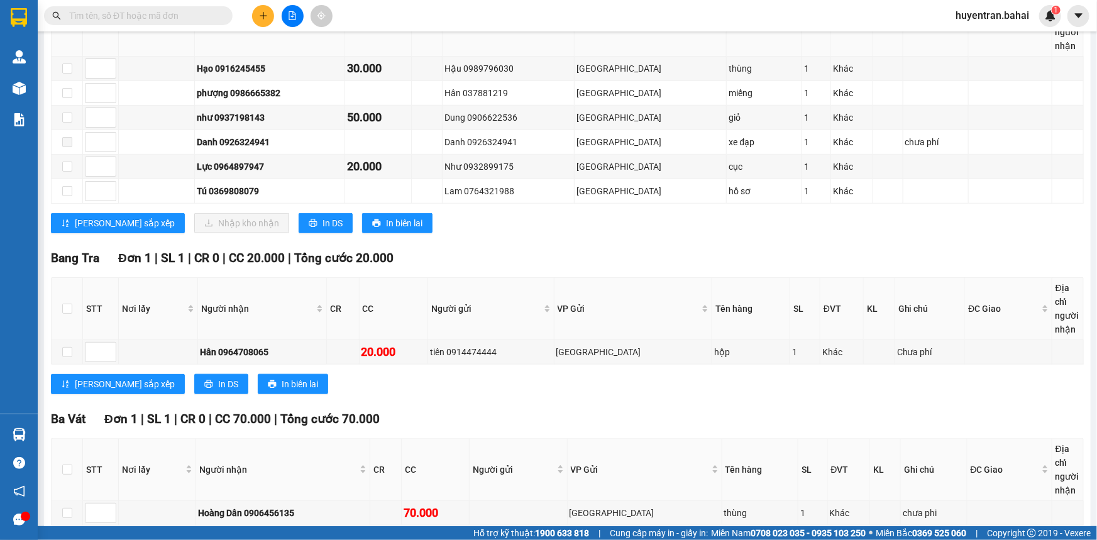
scroll to position [251, 0]
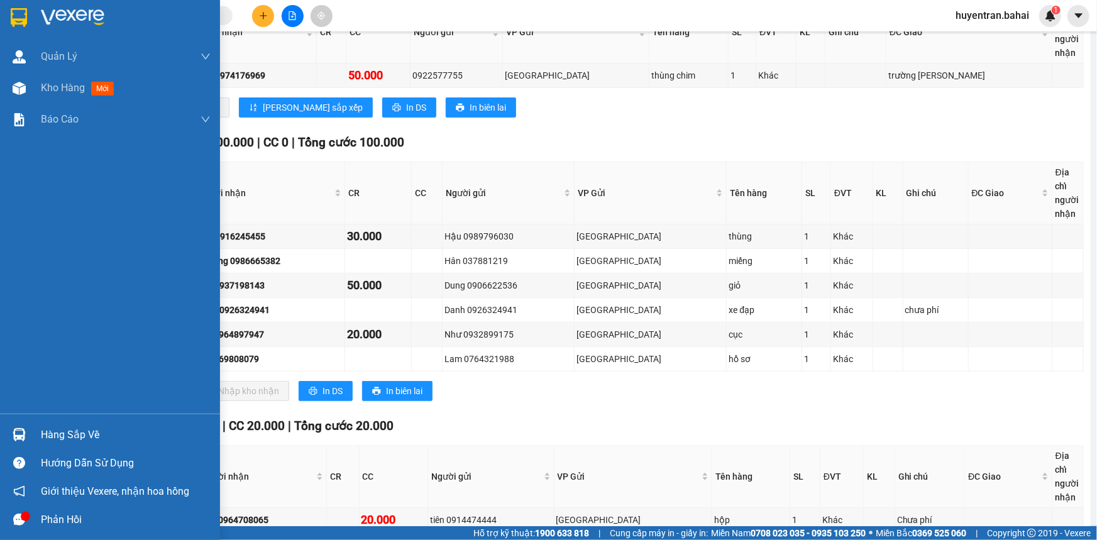
click at [34, 434] on div "Hàng sắp về" at bounding box center [110, 434] width 220 height 28
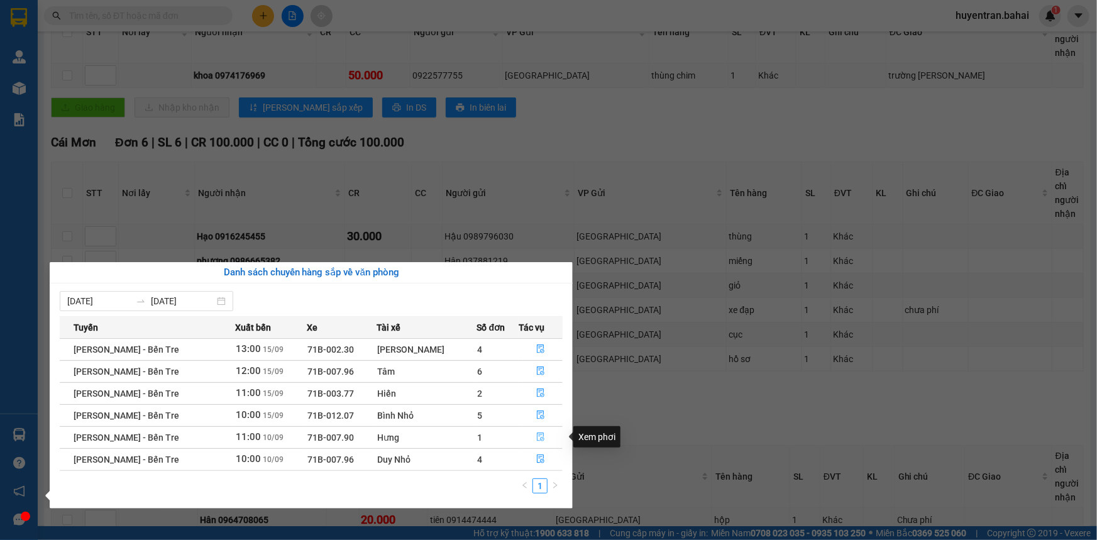
click at [541, 441] on button "button" at bounding box center [540, 437] width 43 height 20
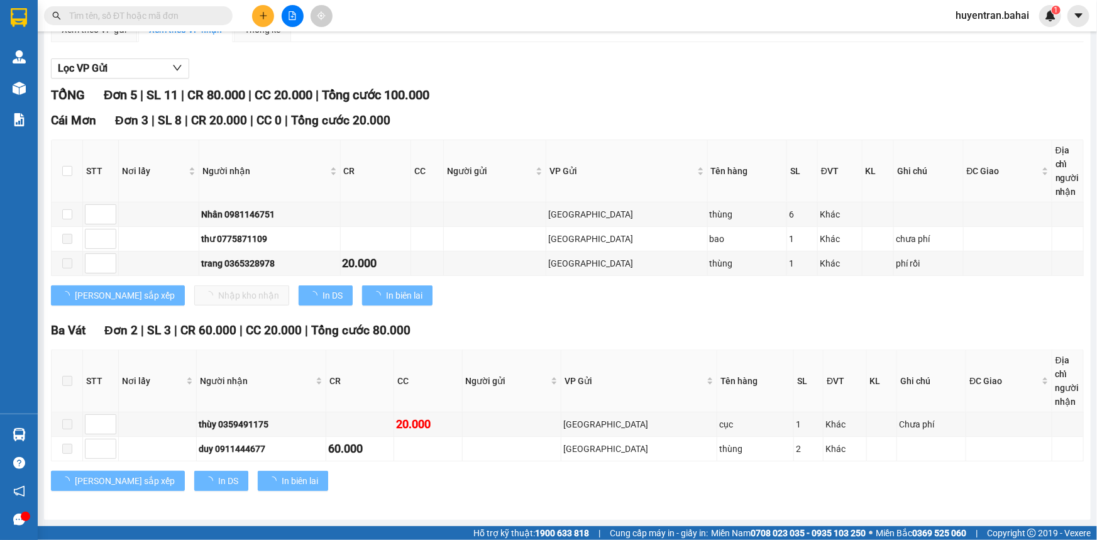
type input "10/09/2025"
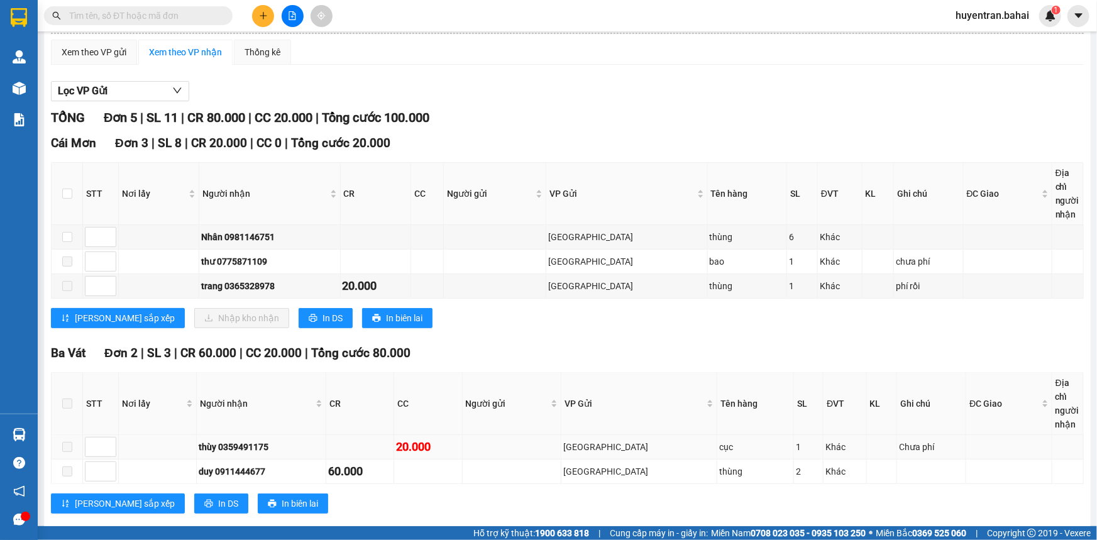
scroll to position [92, 0]
click at [121, 17] on input "text" at bounding box center [143, 16] width 148 height 14
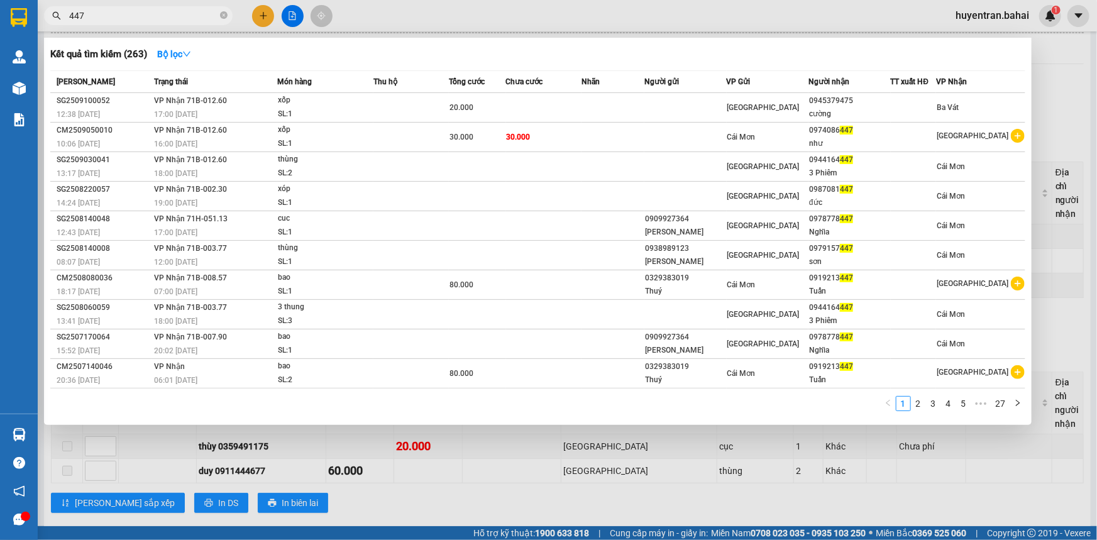
type input "447"
click at [615, 520] on div at bounding box center [548, 270] width 1097 height 540
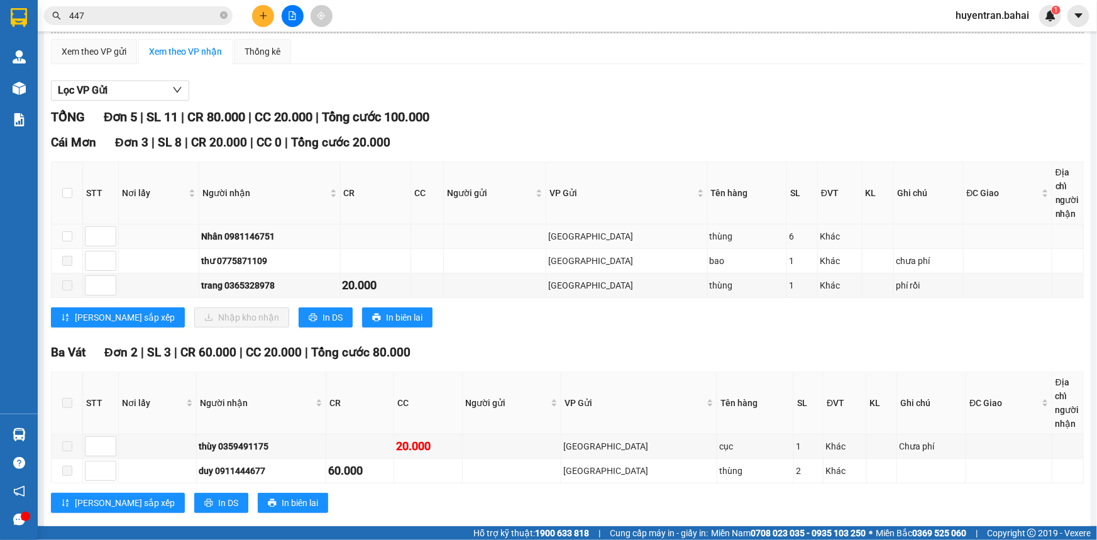
click at [783, 225] on table "STT Nơi lấy Người nhận CR CC Người gửi VP Gửi Tên hàng SL ĐVT KL Ghi chú ĐC Gia…" at bounding box center [568, 230] width 1032 height 136
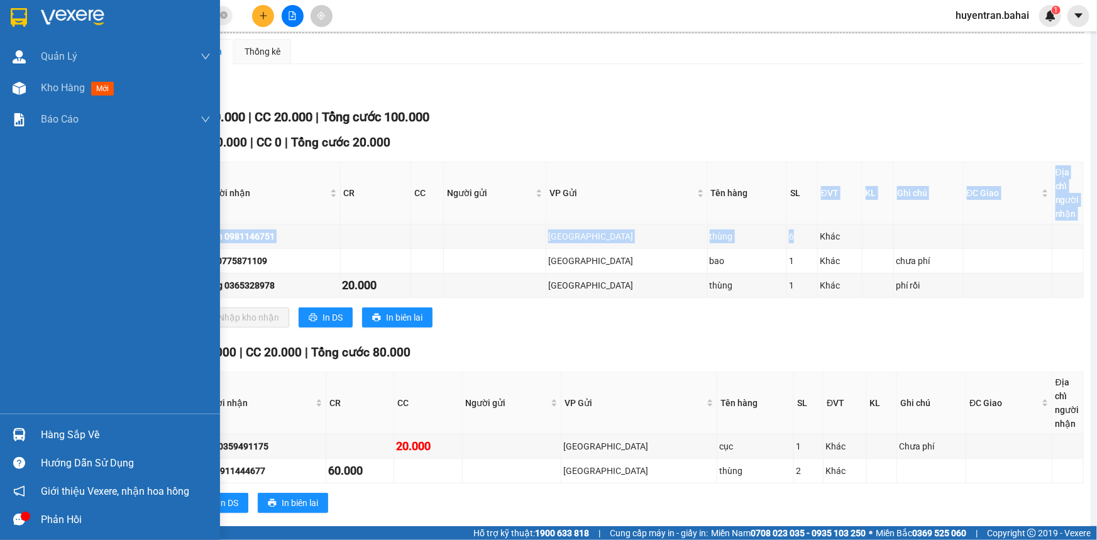
click at [65, 434] on div "Hàng sắp về" at bounding box center [126, 434] width 170 height 19
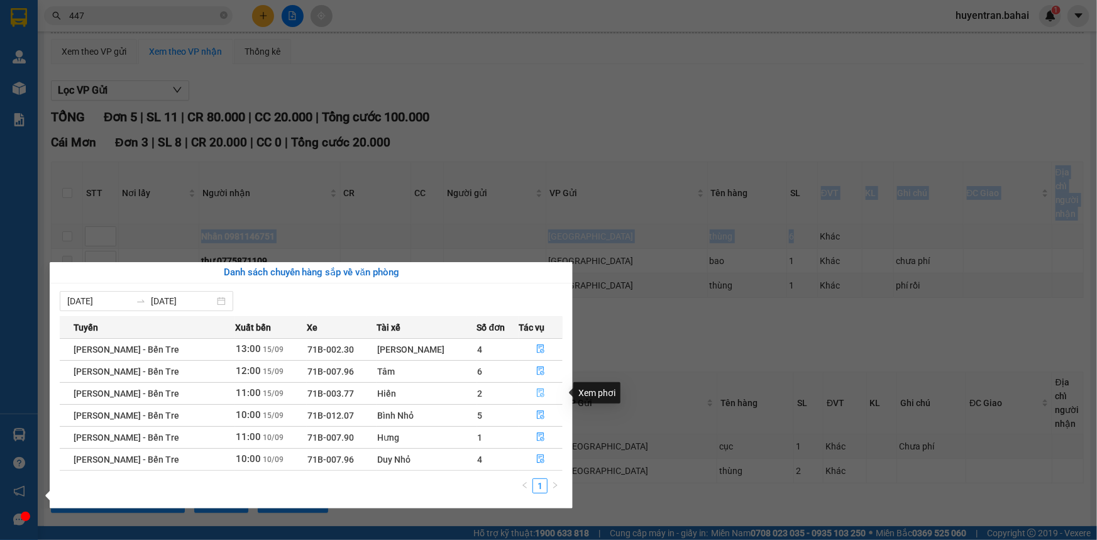
click at [536, 392] on icon "file-done" at bounding box center [540, 392] width 9 height 9
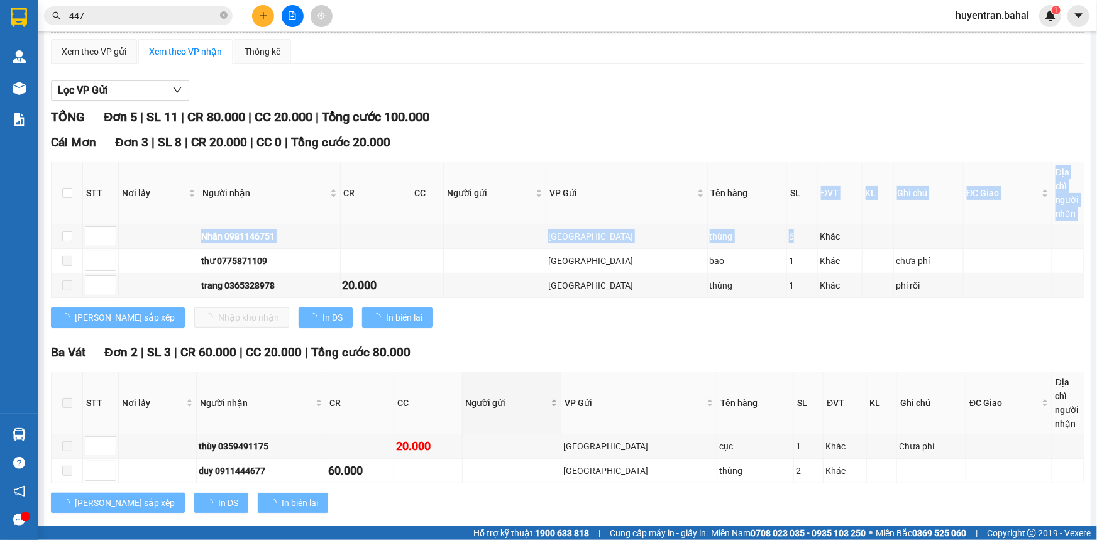
type input "[DATE]"
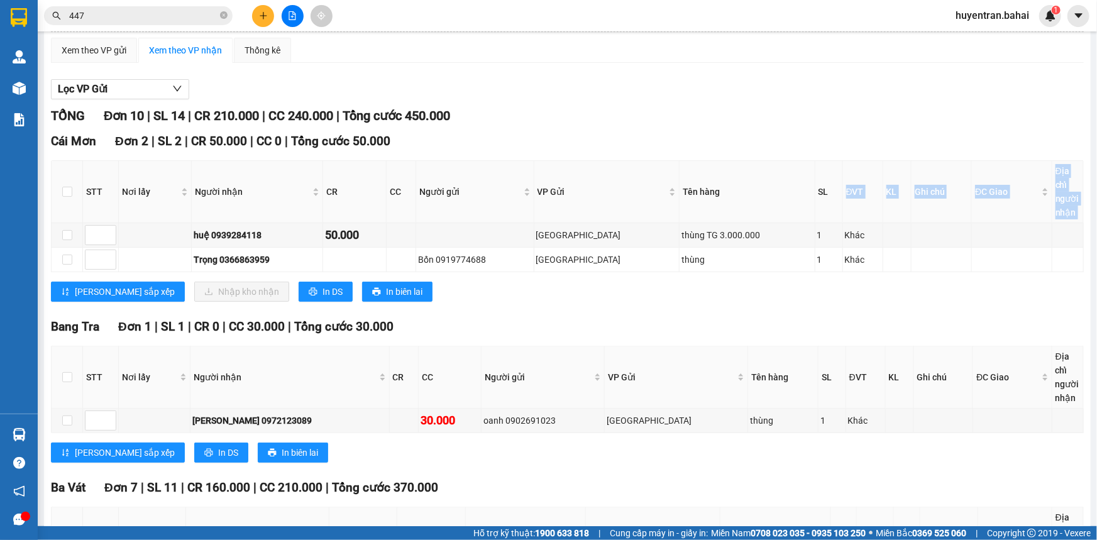
scroll to position [90, 0]
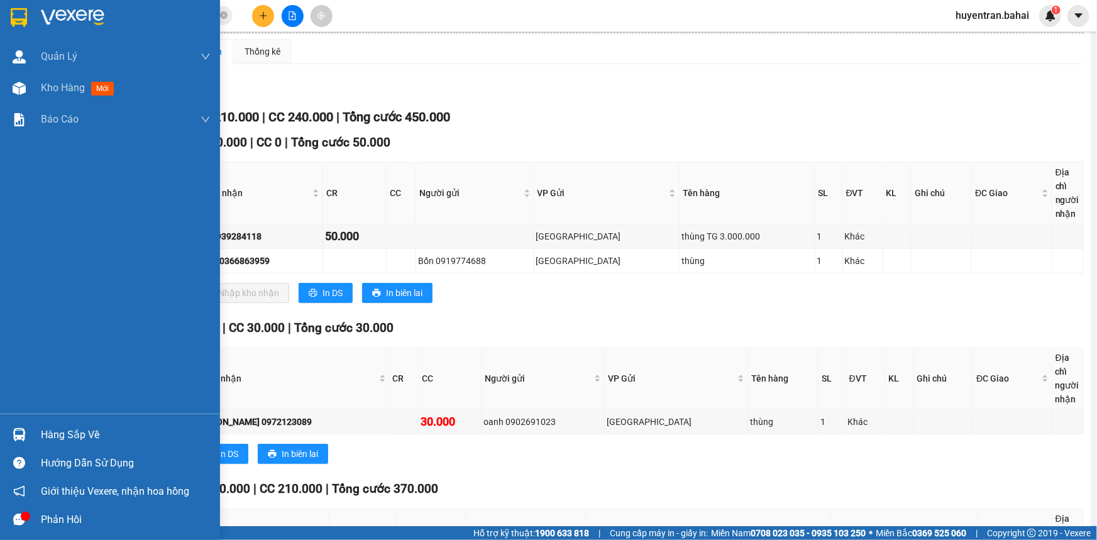
click at [33, 432] on div "Hàng sắp về" at bounding box center [110, 434] width 220 height 28
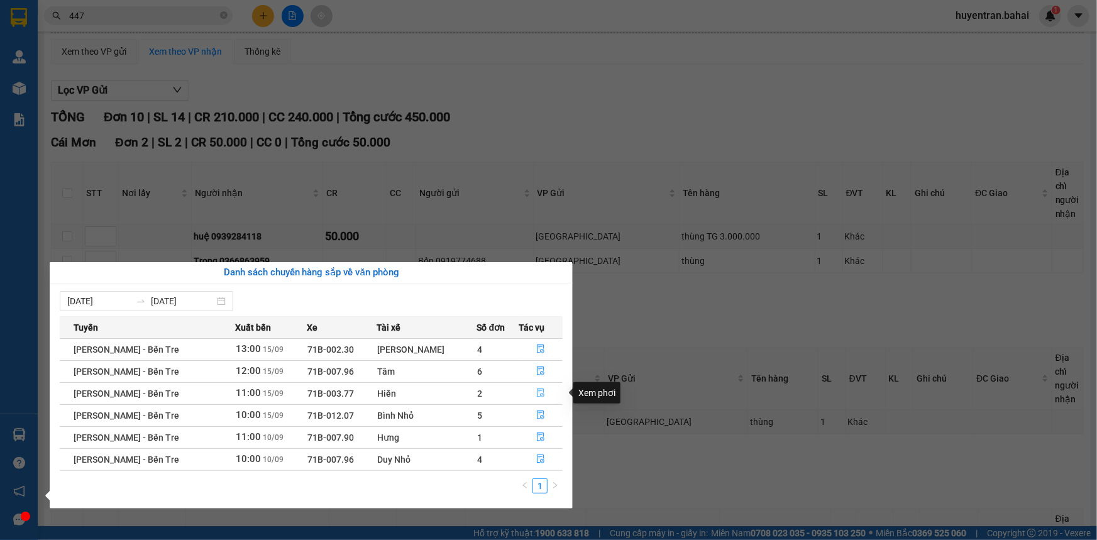
click at [542, 394] on button "button" at bounding box center [540, 393] width 43 height 20
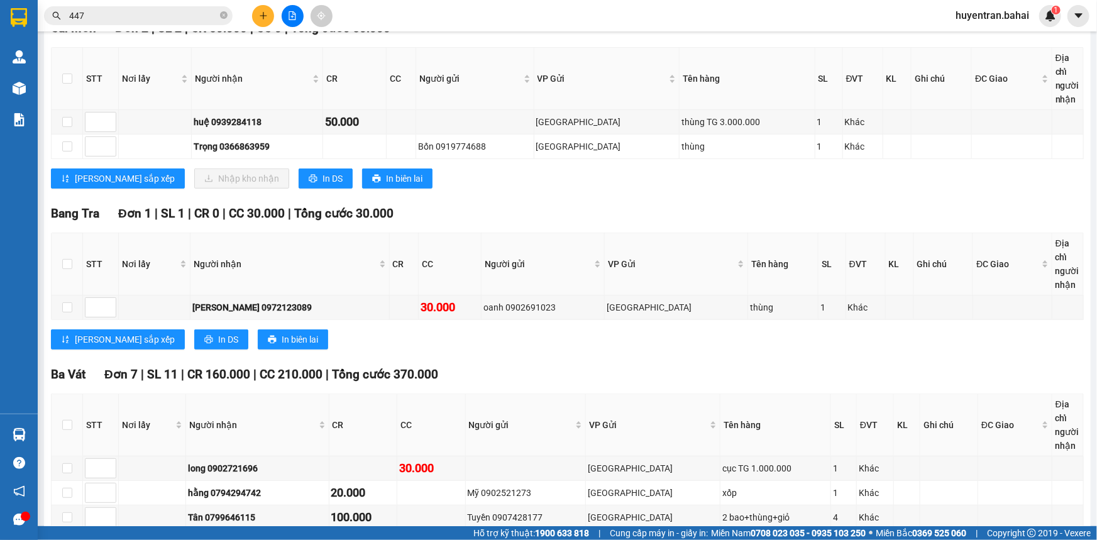
scroll to position [369, 0]
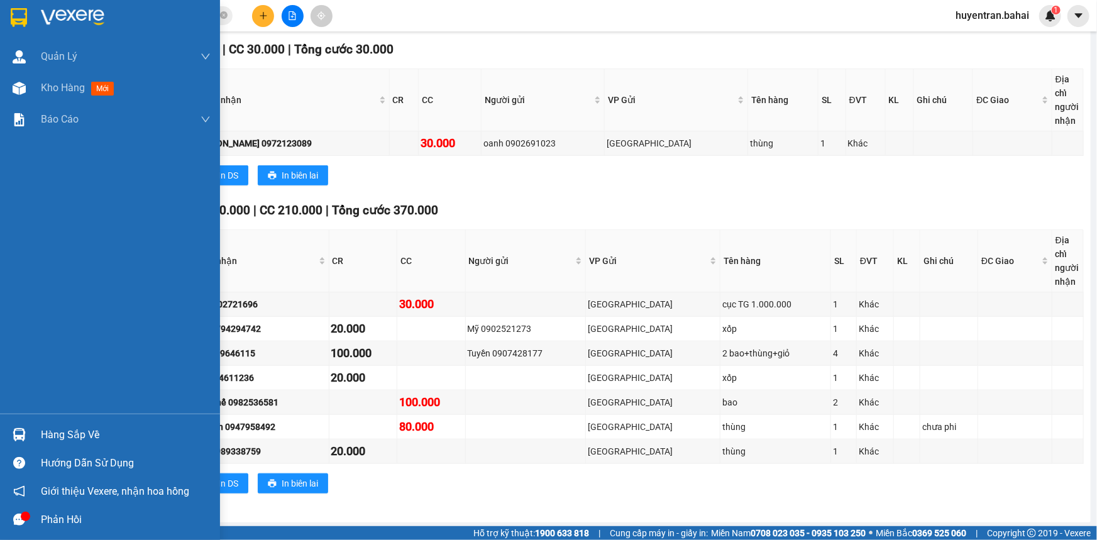
click at [65, 421] on div "Hàng sắp về" at bounding box center [110, 434] width 220 height 28
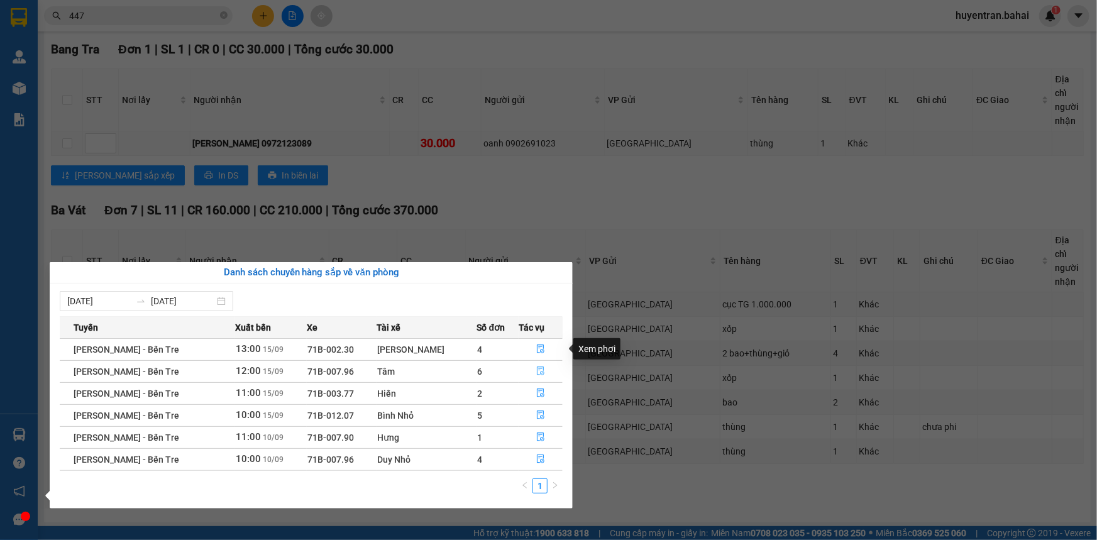
click at [536, 368] on icon "file-done" at bounding box center [540, 370] width 9 height 9
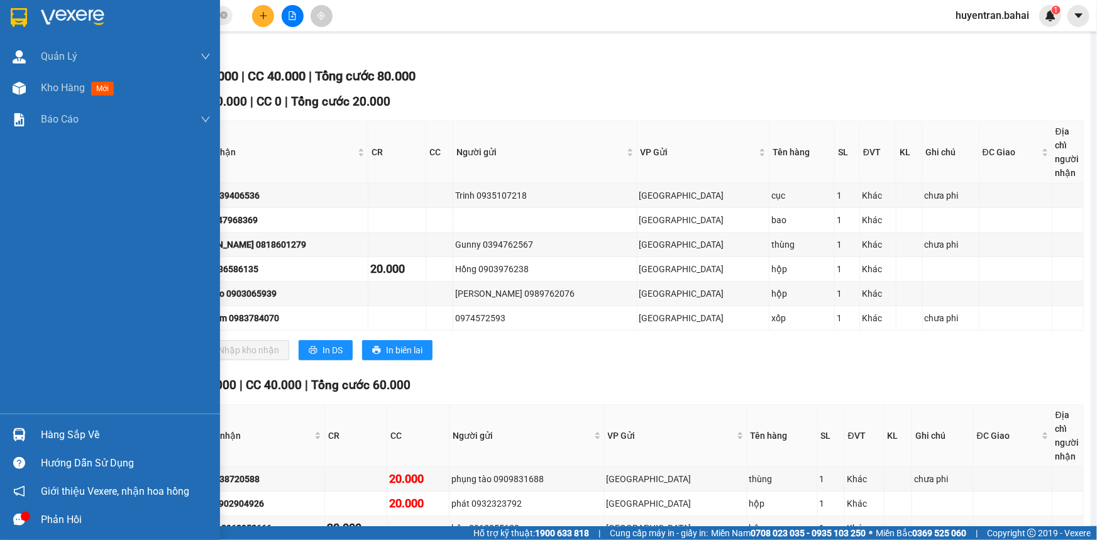
scroll to position [151, 0]
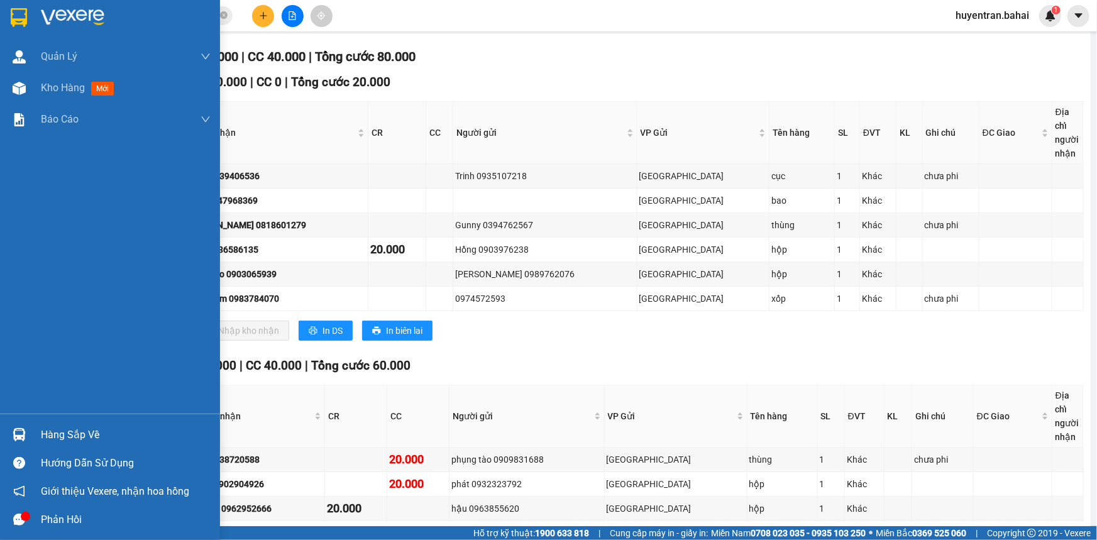
click at [57, 430] on div "Hàng sắp về" at bounding box center [126, 434] width 170 height 19
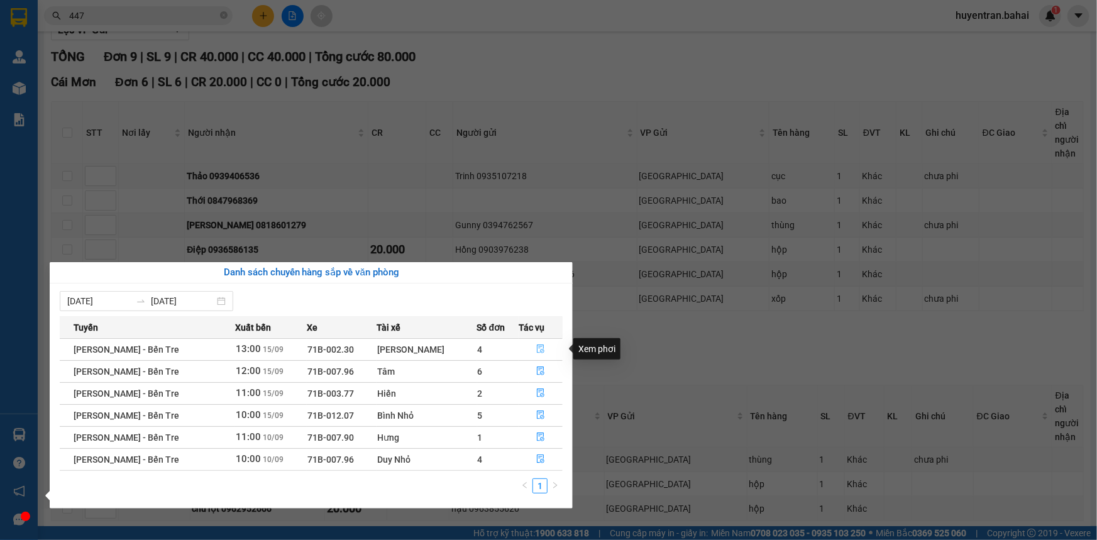
click at [543, 346] on button "button" at bounding box center [540, 349] width 43 height 20
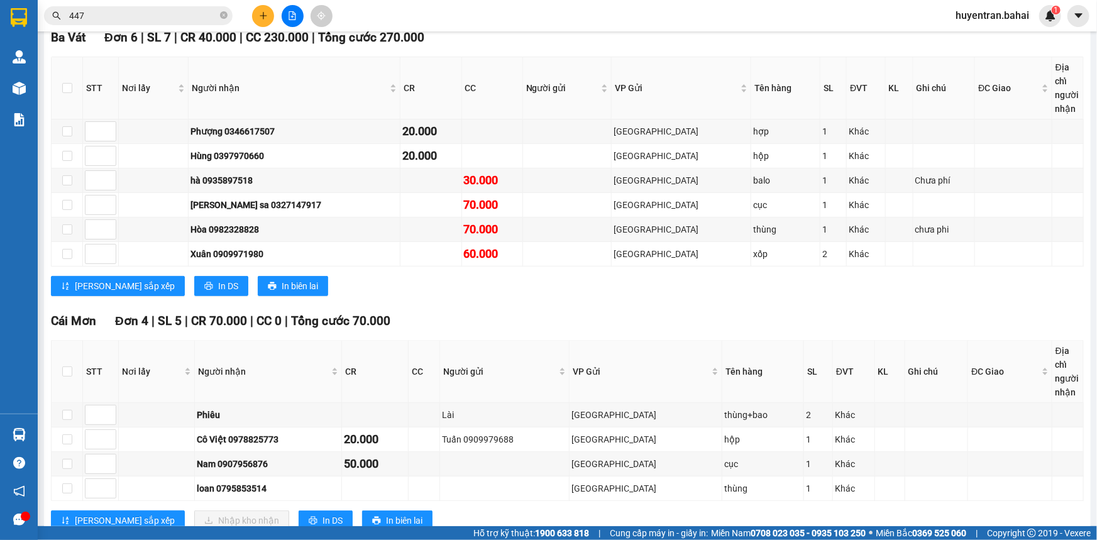
scroll to position [175, 0]
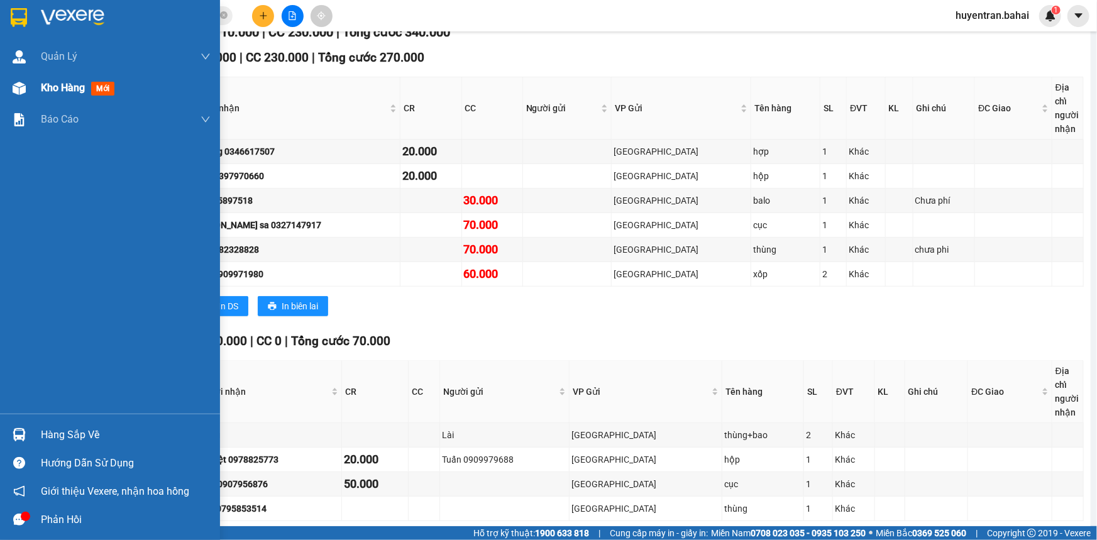
click at [30, 90] on div "Kho hàng mới" at bounding box center [110, 87] width 220 height 31
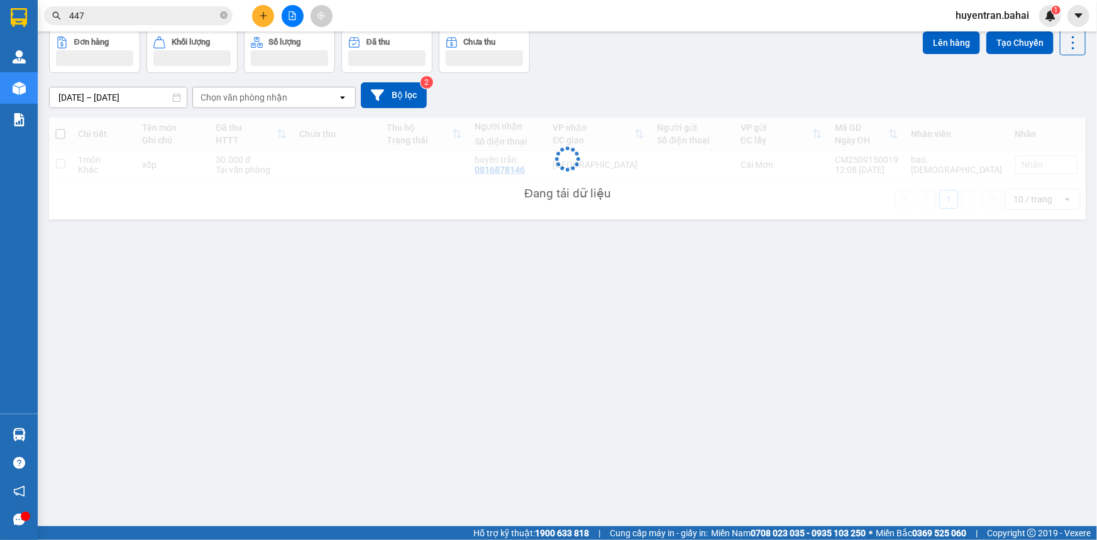
scroll to position [57, 0]
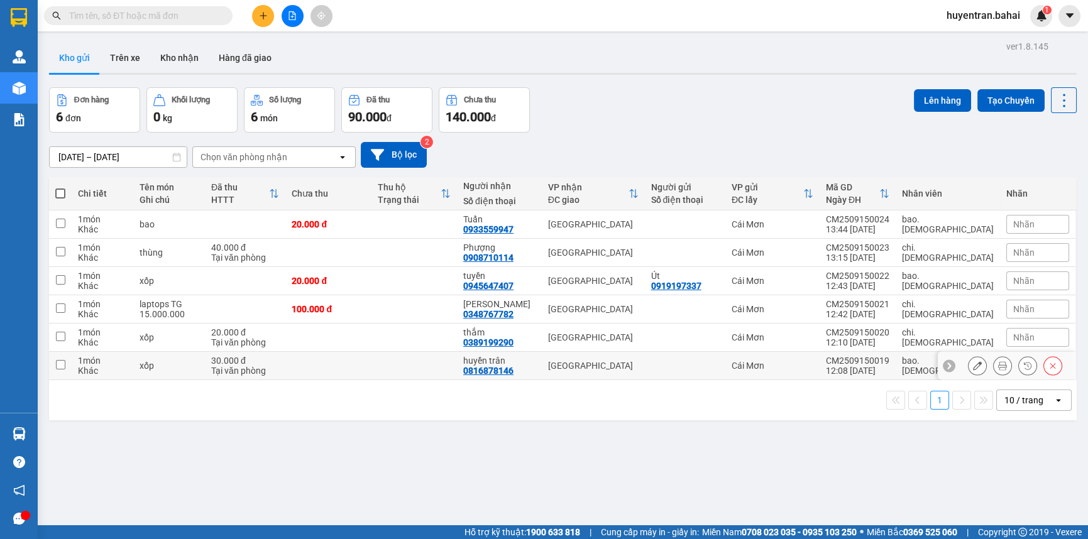
click at [819, 368] on td "Cái Mơn" at bounding box center [772, 366] width 94 height 28
checkbox input "true"
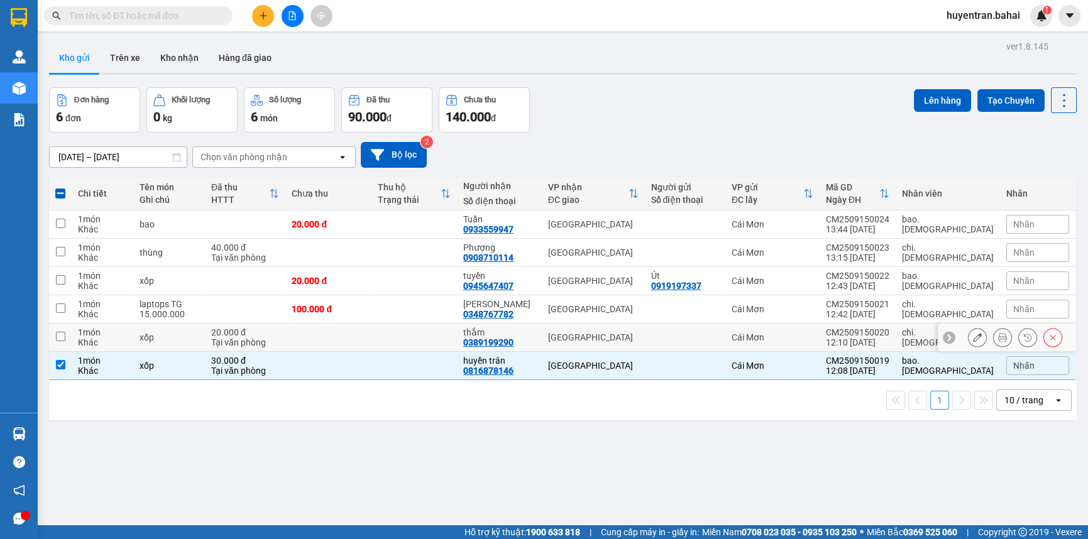
drag, startPoint x: 848, startPoint y: 335, endPoint x: 849, endPoint y: 311, distance: 23.9
click at [819, 329] on td "Cái Mơn" at bounding box center [772, 338] width 94 height 28
checkbox input "true"
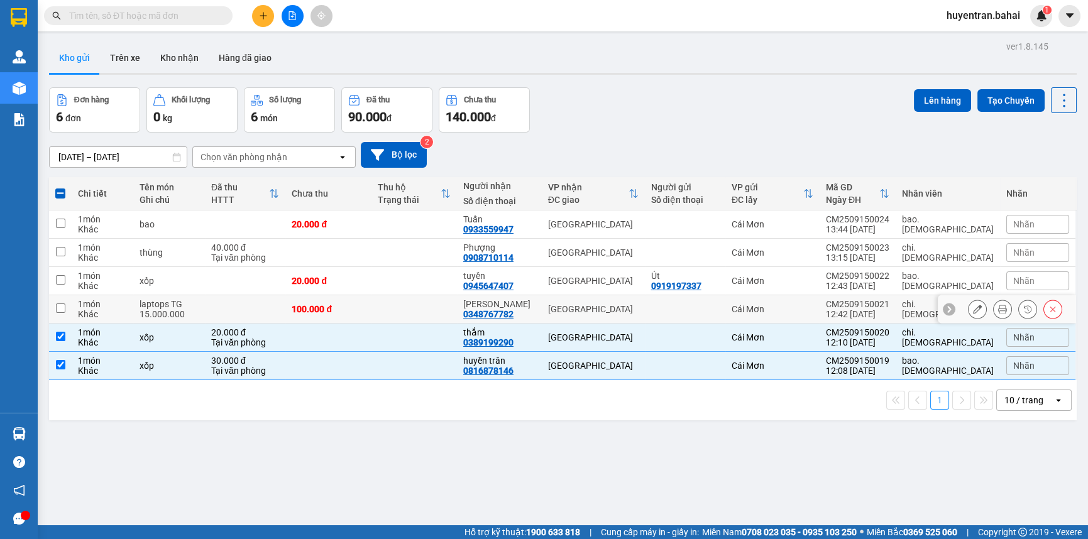
click at [819, 297] on td "Cái Mơn" at bounding box center [772, 309] width 94 height 28
checkbox input "true"
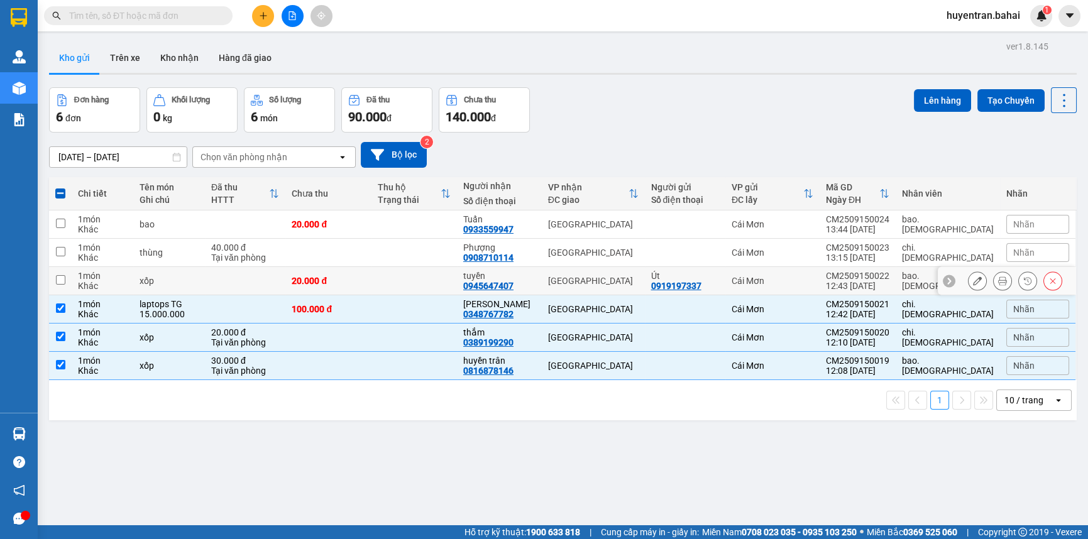
click at [819, 268] on td "Cái Mơn" at bounding box center [772, 281] width 94 height 28
checkbox input "true"
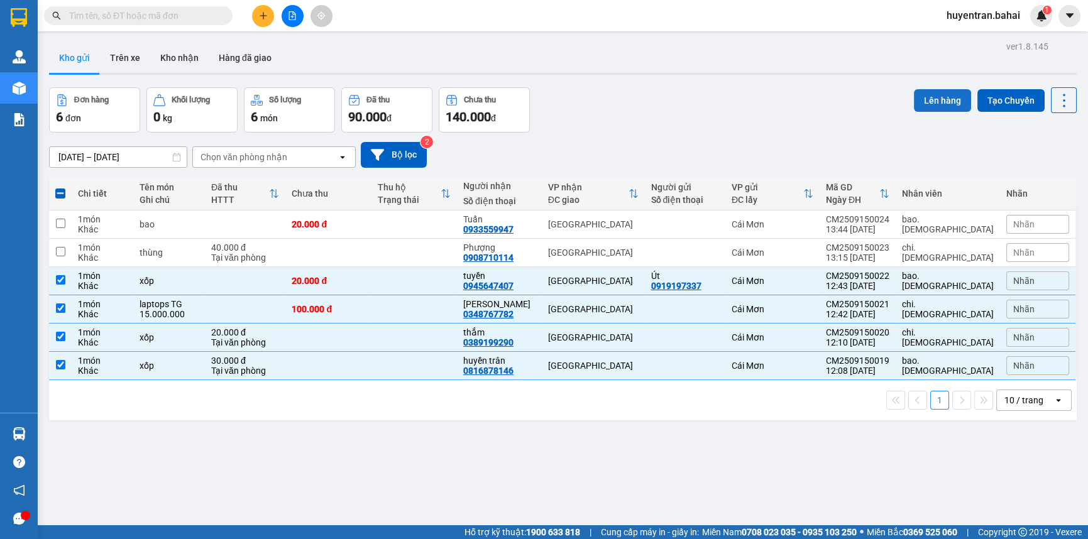
click at [940, 105] on button "Lên hàng" at bounding box center [942, 100] width 57 height 23
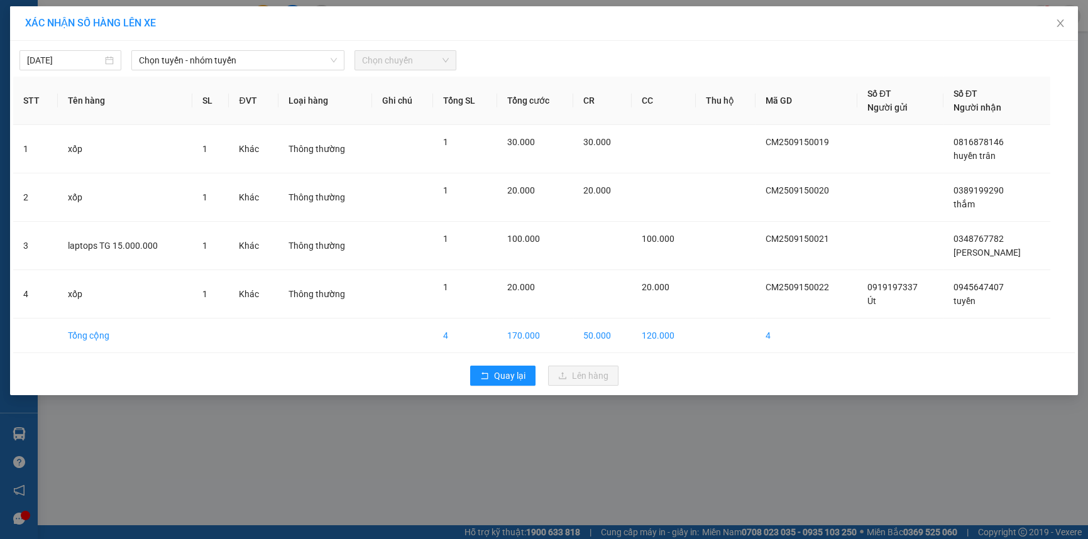
click at [407, 66] on span "Chọn chuyến" at bounding box center [405, 60] width 87 height 19
click at [509, 379] on span "Quay lại" at bounding box center [509, 376] width 31 height 14
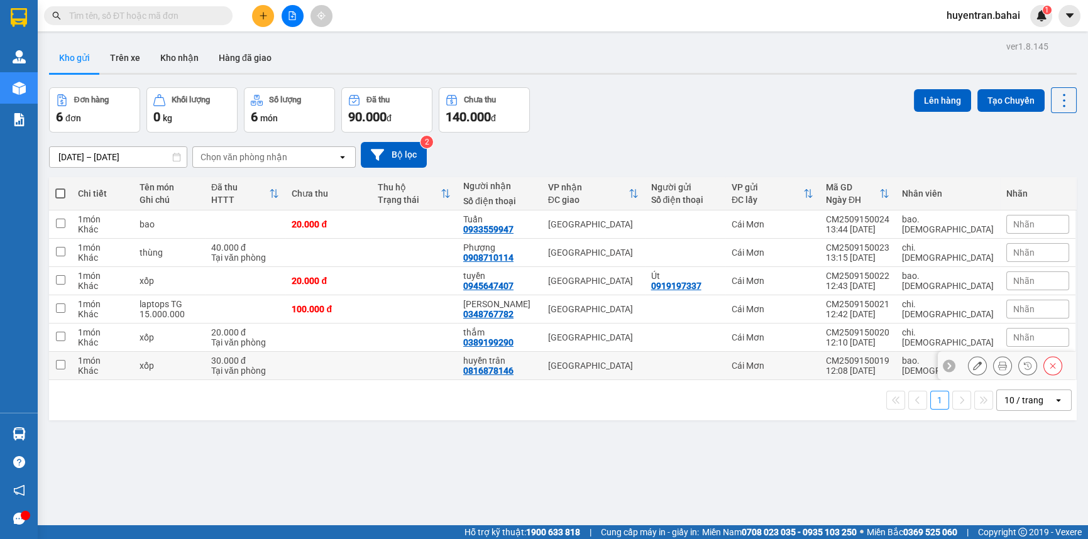
click at [813, 365] on div "Cái Mơn" at bounding box center [773, 366] width 82 height 10
checkbox input "true"
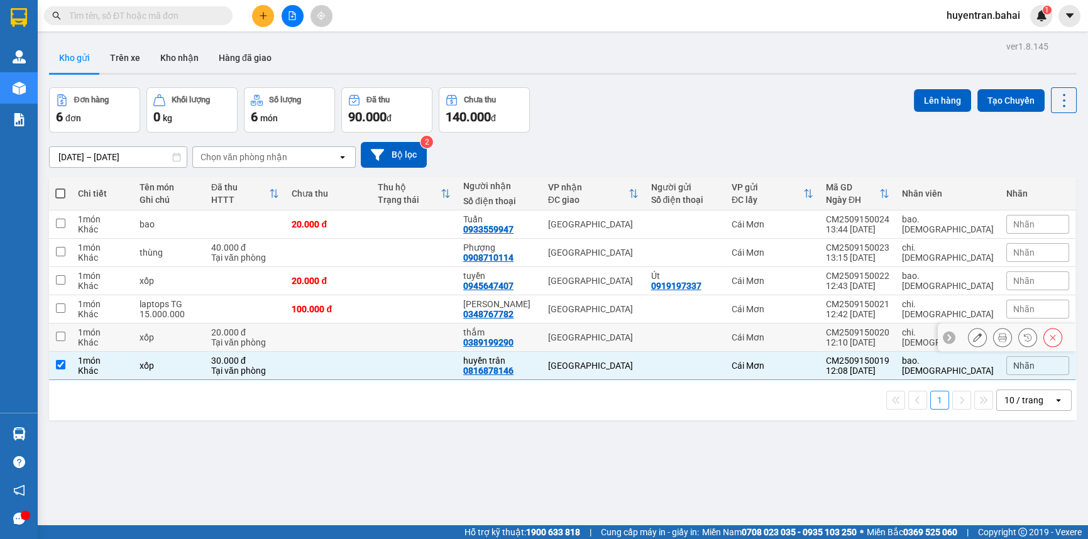
click at [813, 338] on div "Cái Mơn" at bounding box center [773, 337] width 82 height 10
checkbox input "true"
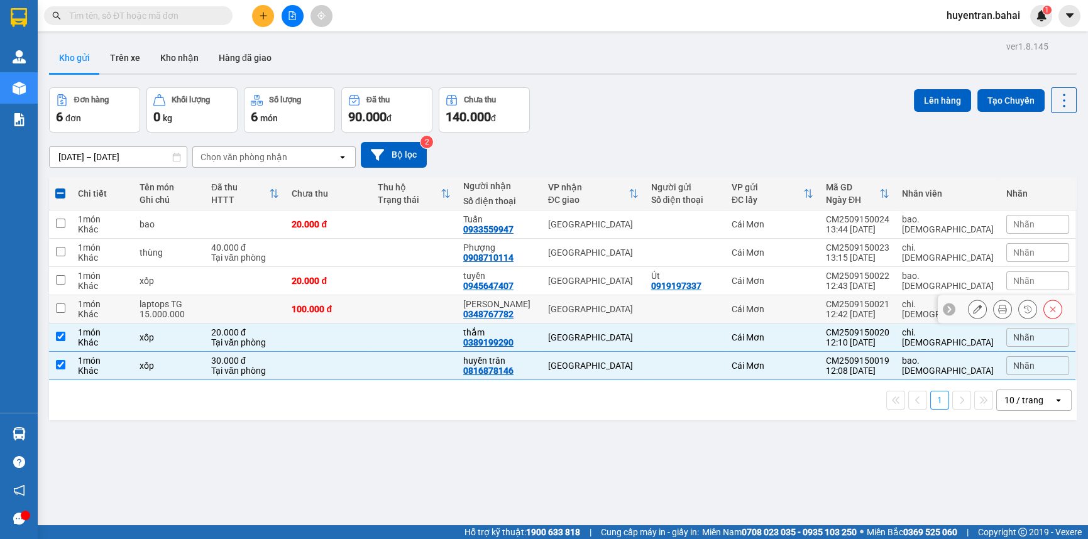
click at [813, 304] on div "Cái Mơn" at bounding box center [773, 309] width 82 height 10
checkbox input "true"
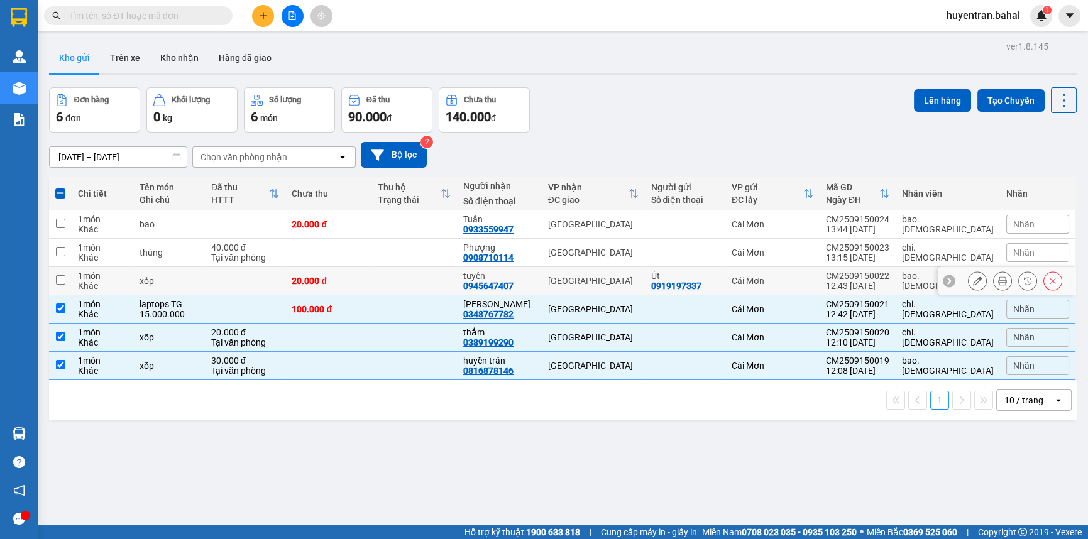
click at [813, 280] on div "Cái Mơn" at bounding box center [773, 281] width 82 height 10
checkbox input "true"
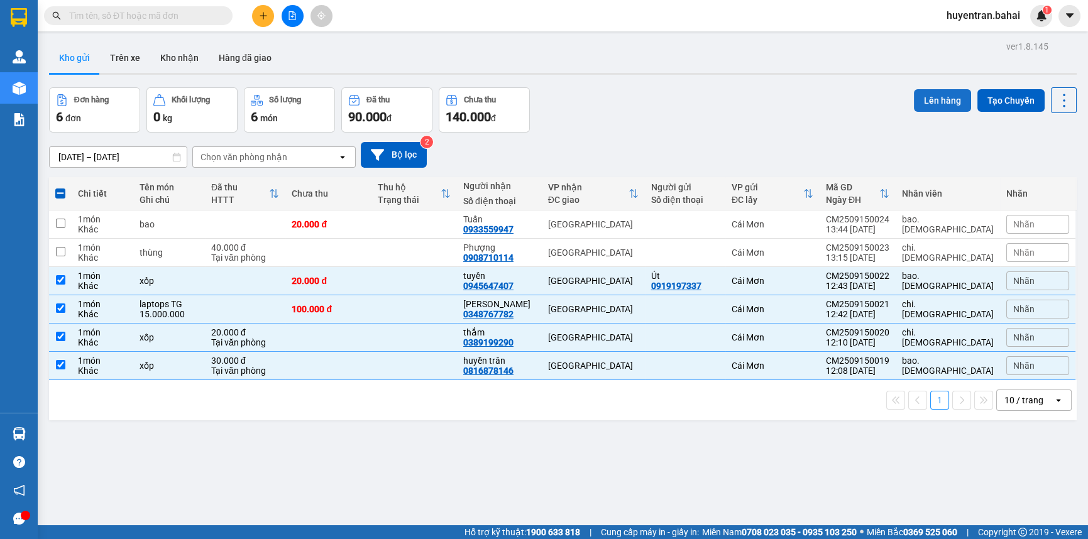
click at [937, 104] on button "Lên hàng" at bounding box center [942, 100] width 57 height 23
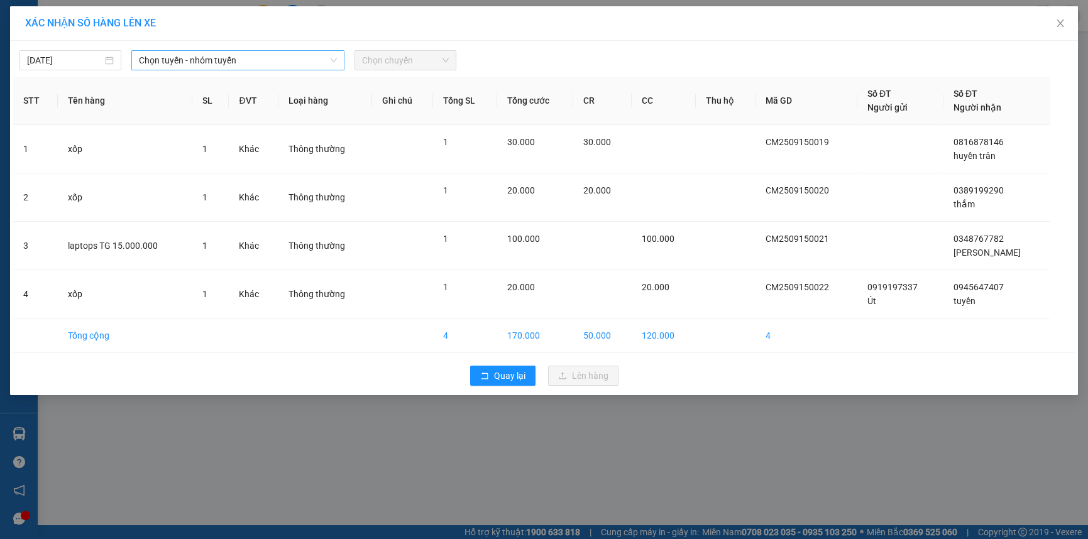
click at [201, 62] on span "Chọn tuyến - nhóm tuyến" at bounding box center [238, 60] width 198 height 19
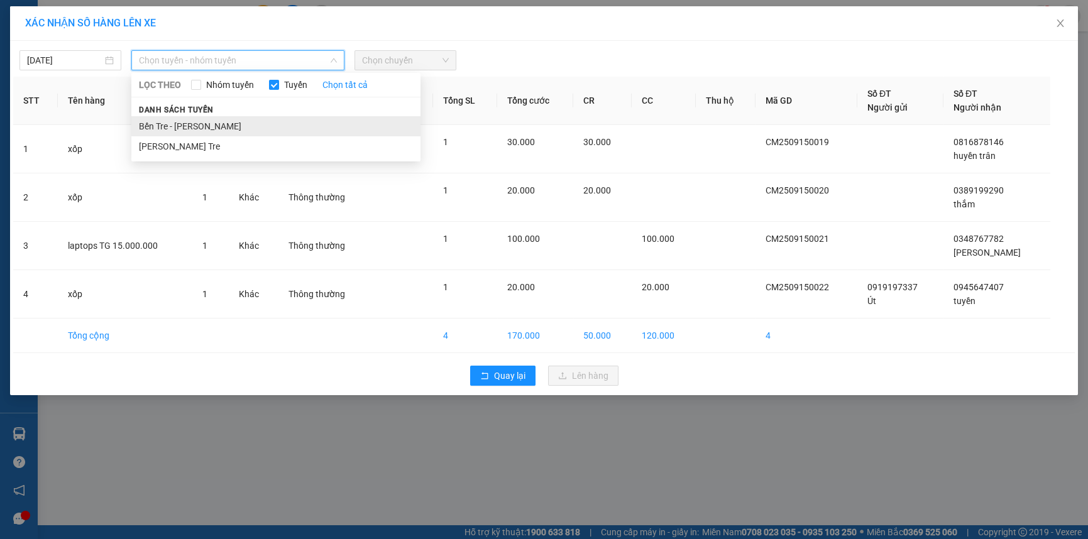
click at [202, 121] on li "Bến Tre - [PERSON_NAME]" at bounding box center [275, 126] width 289 height 20
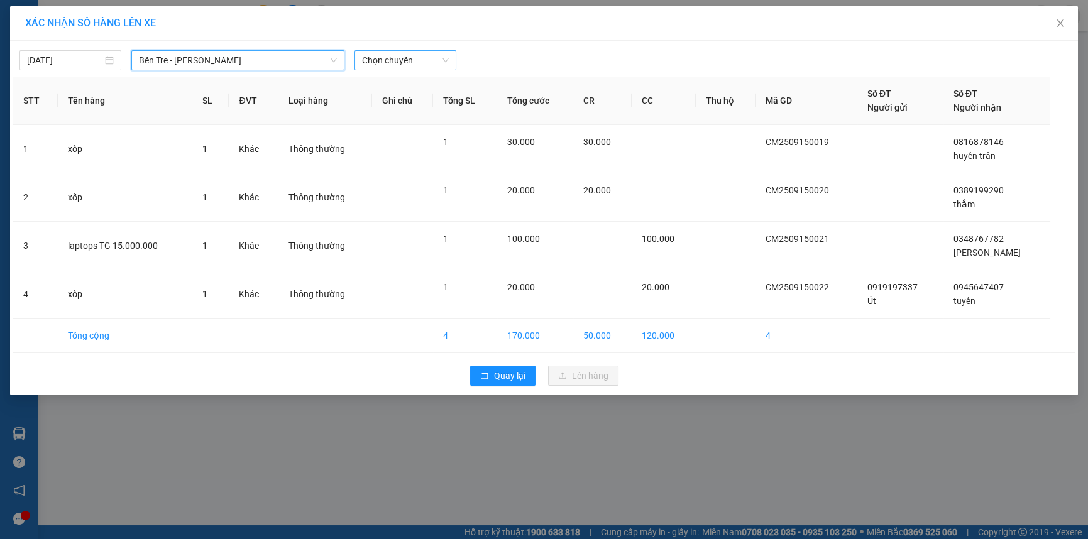
click at [428, 60] on span "Chọn chuyến" at bounding box center [405, 60] width 87 height 19
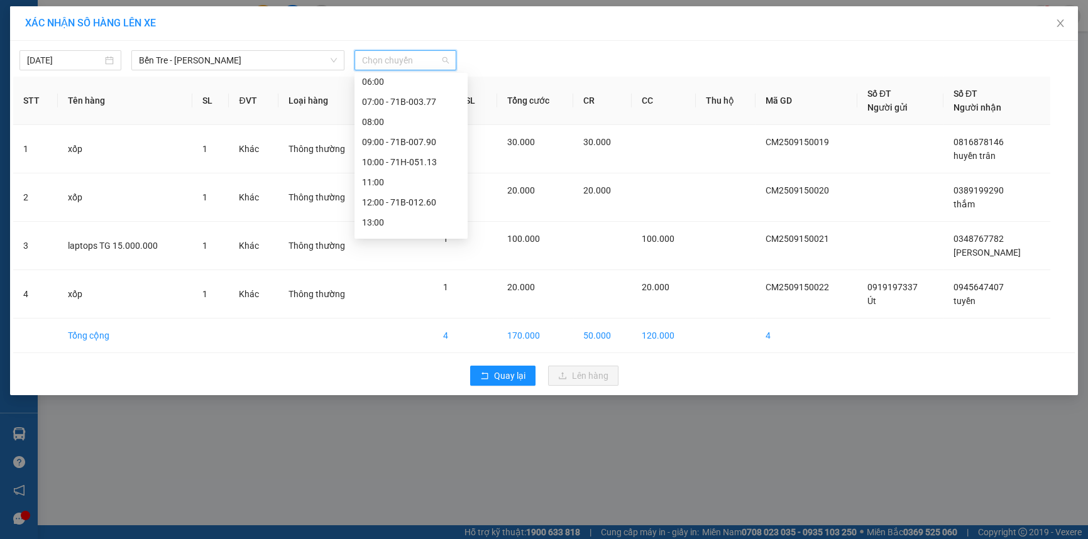
scroll to position [180, 0]
drag, startPoint x: 397, startPoint y: 147, endPoint x: 501, endPoint y: 116, distance: 109.0
click at [410, 143] on div "13:00" at bounding box center [411, 147] width 98 height 14
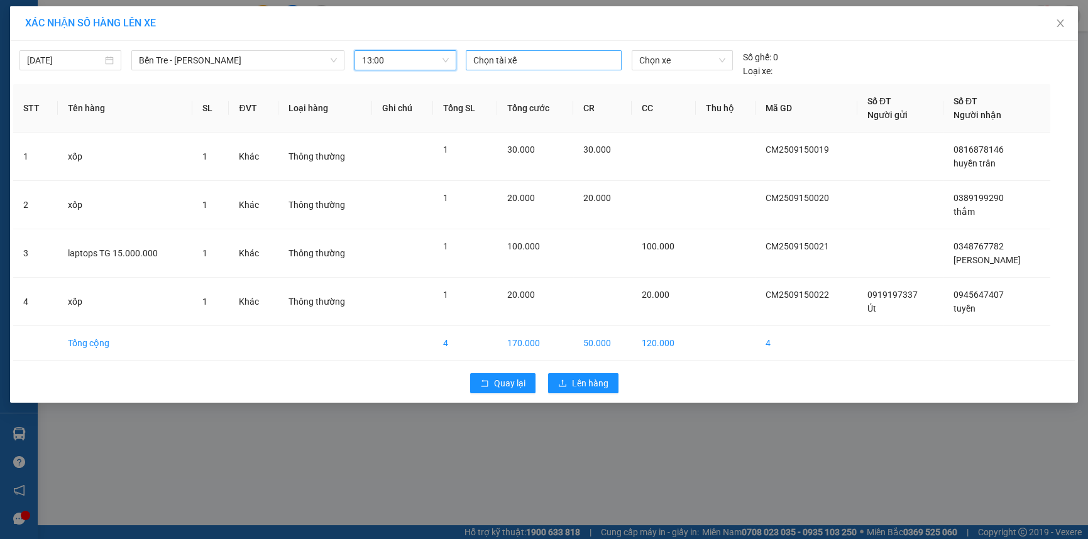
drag, startPoint x: 573, startPoint y: 75, endPoint x: 566, endPoint y: 50, distance: 26.1
click at [571, 71] on div "Chọn tài xế" at bounding box center [544, 64] width 167 height 28
click at [566, 50] on div "Chọn tài xế" at bounding box center [544, 60] width 156 height 20
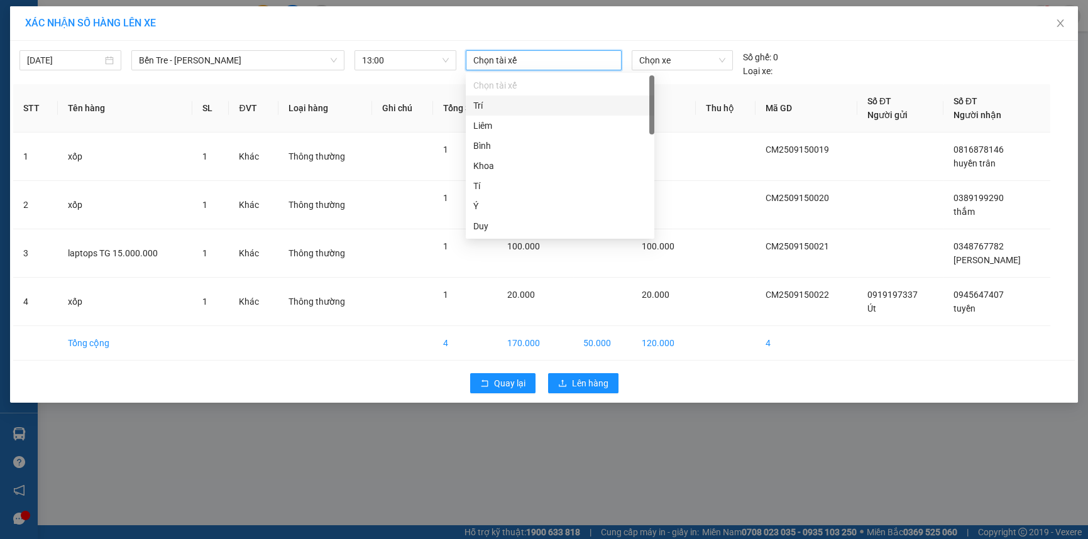
click at [528, 106] on div "Trí" at bounding box center [559, 106] width 173 height 14
click at [652, 68] on span "Chọn xe" at bounding box center [681, 60] width 85 height 19
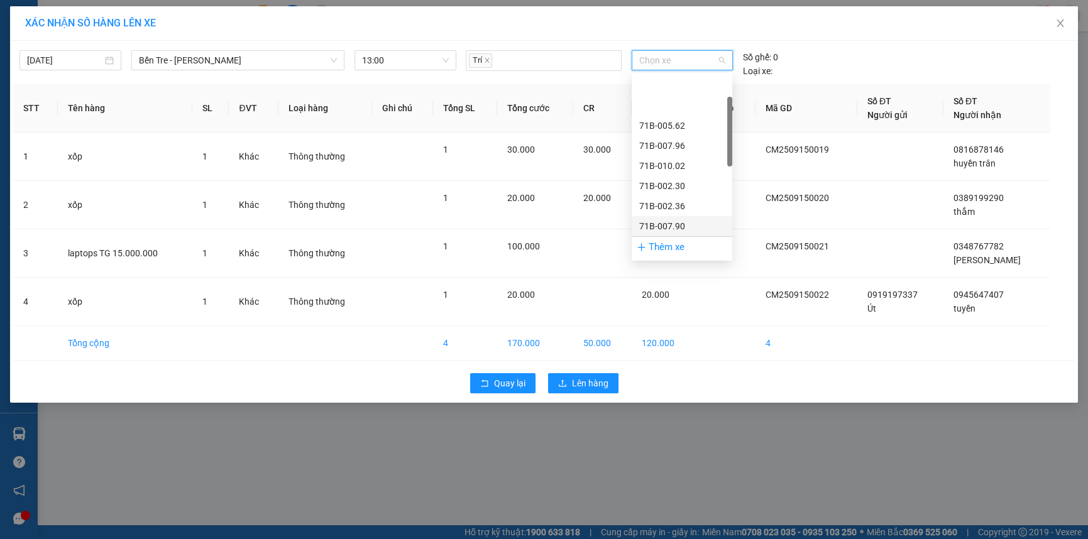
scroll to position [171, 0]
click at [679, 87] on div "71B-012.68" at bounding box center [682, 95] width 101 height 20
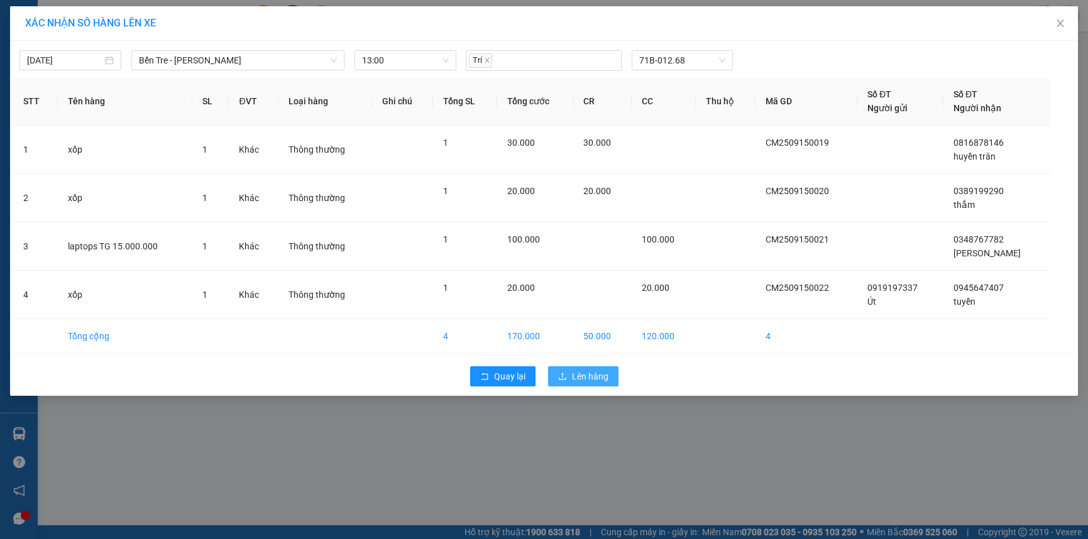
click at [590, 371] on span "Lên hàng" at bounding box center [590, 377] width 36 height 14
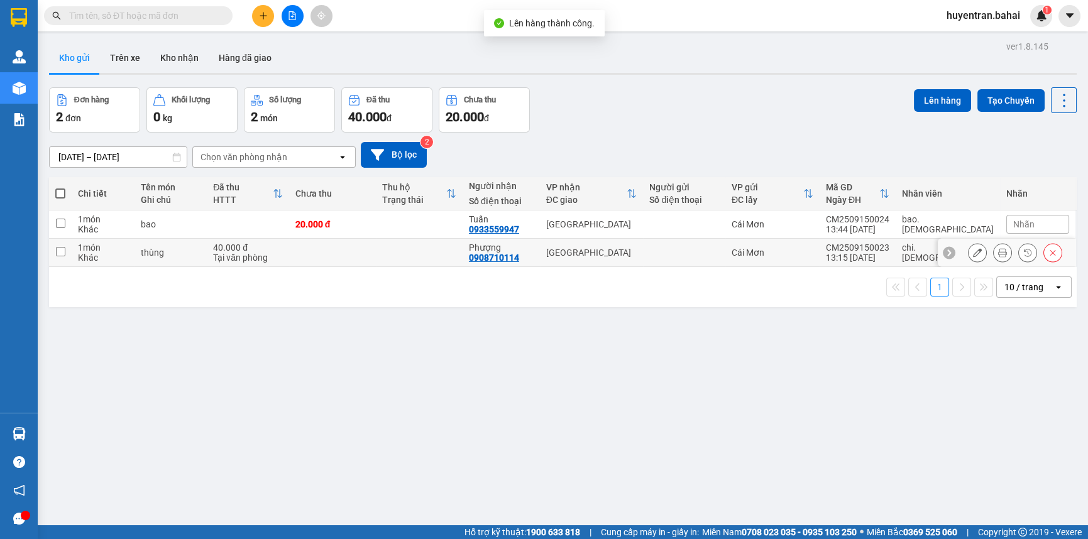
drag, startPoint x: 813, startPoint y: 263, endPoint x: 813, endPoint y: 243, distance: 20.1
click at [813, 258] on td "Cái Mơn" at bounding box center [772, 253] width 94 height 28
checkbox input "true"
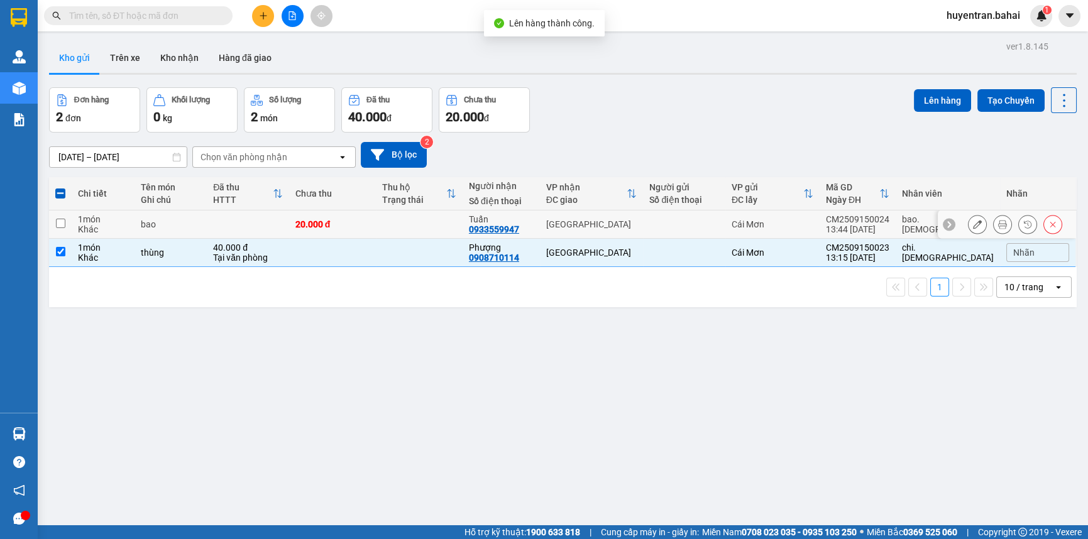
click at [813, 226] on div "Cái Mơn" at bounding box center [773, 224] width 82 height 10
checkbox input "true"
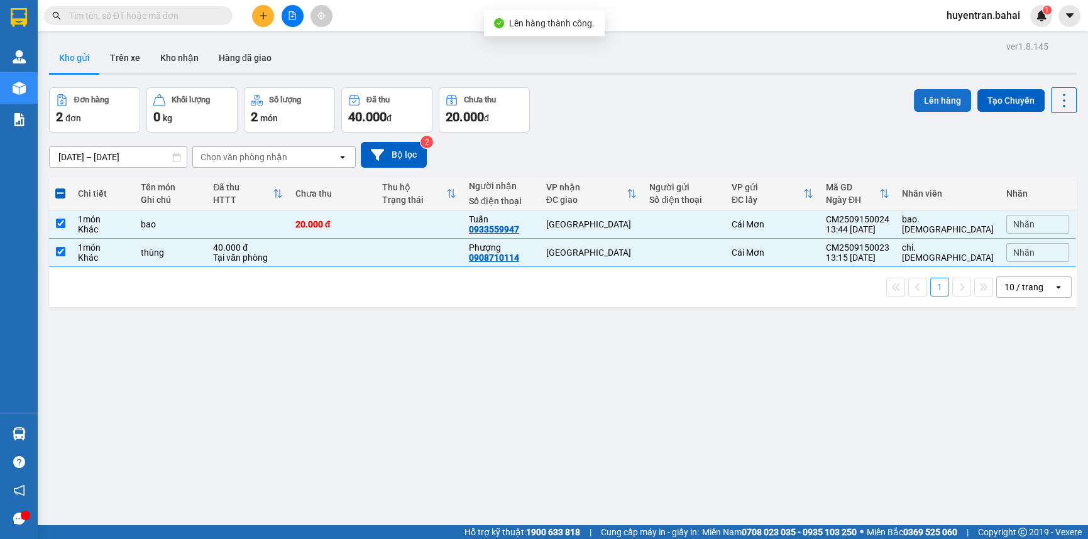
click at [919, 90] on button "Lên hàng" at bounding box center [942, 100] width 57 height 23
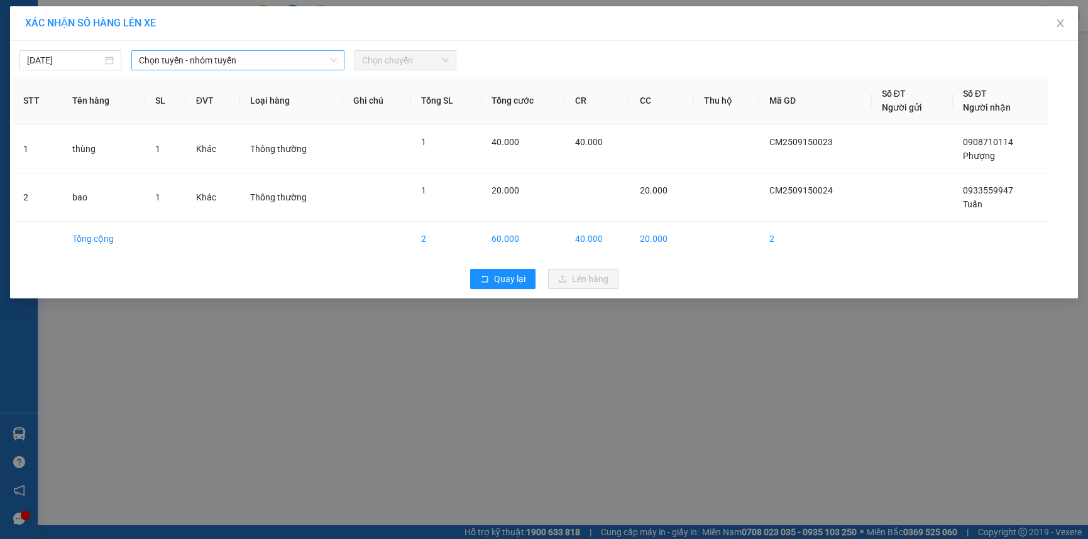
click at [188, 68] on span "Chọn tuyến - nhóm tuyến" at bounding box center [238, 60] width 198 height 19
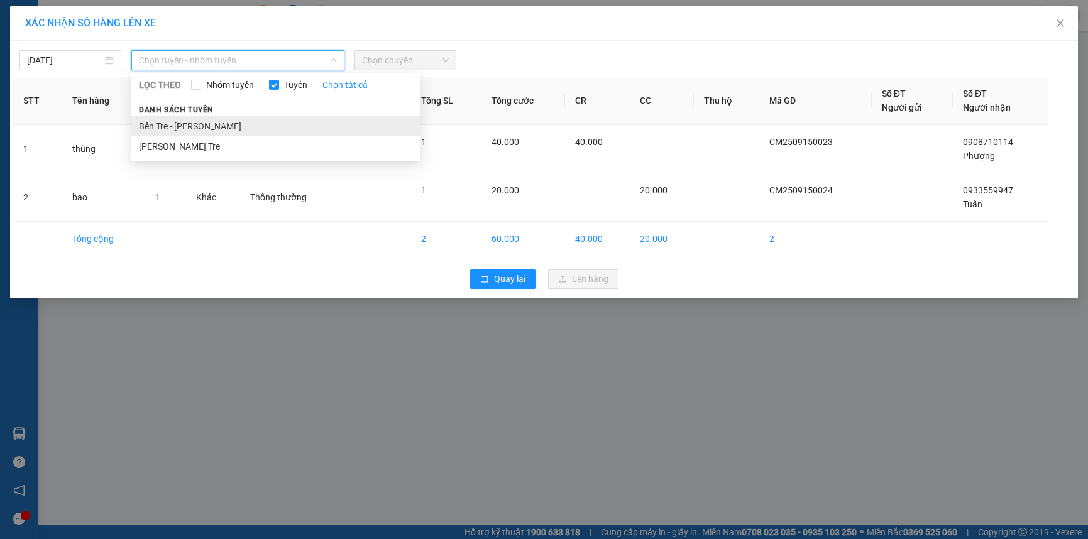
click at [189, 131] on li "Bến Tre - [PERSON_NAME]" at bounding box center [275, 126] width 289 height 20
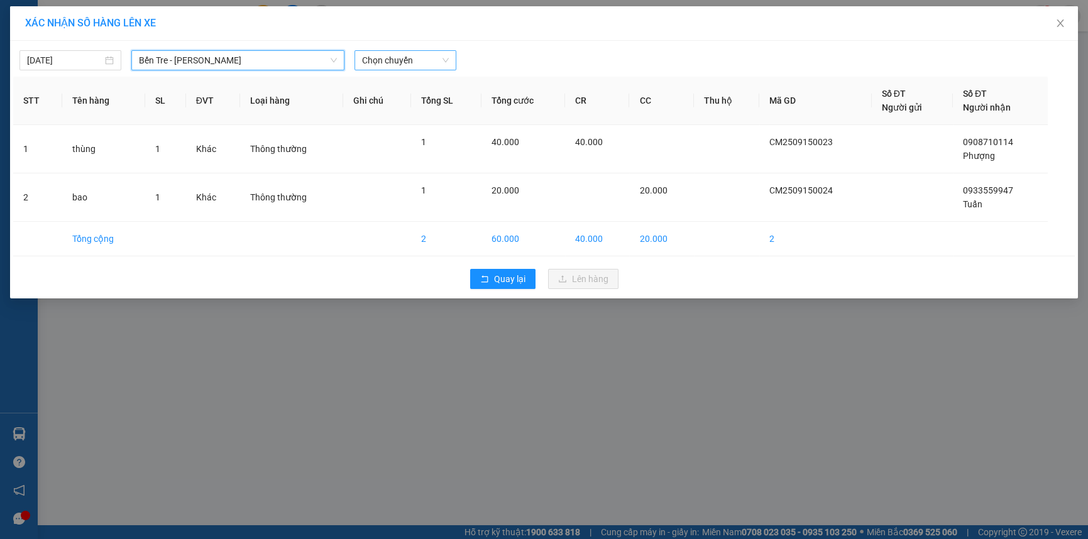
click at [418, 59] on span "Chọn chuyến" at bounding box center [405, 60] width 87 height 19
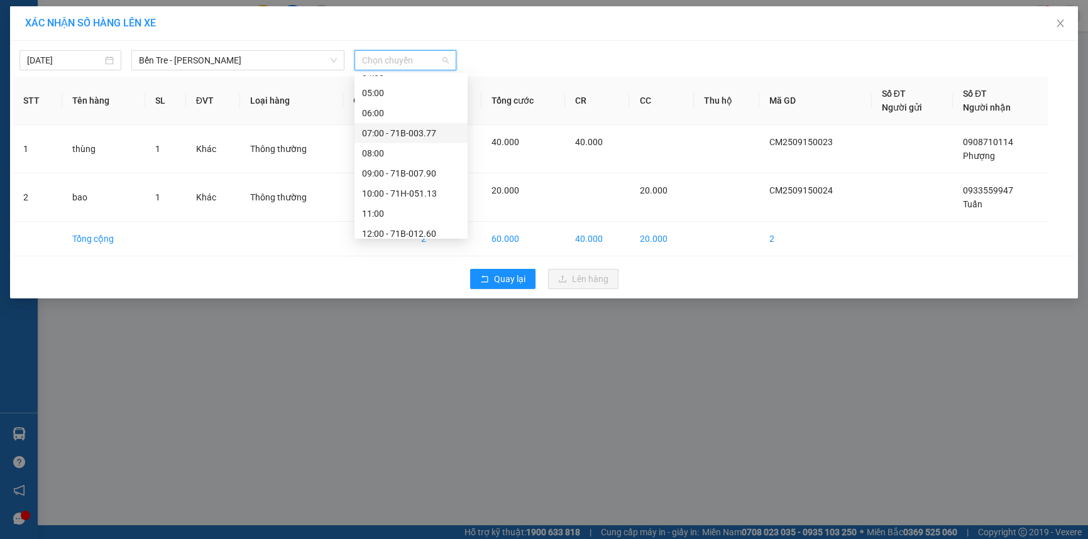
scroll to position [171, 0]
click at [412, 178] on div "14:00" at bounding box center [411, 176] width 98 height 14
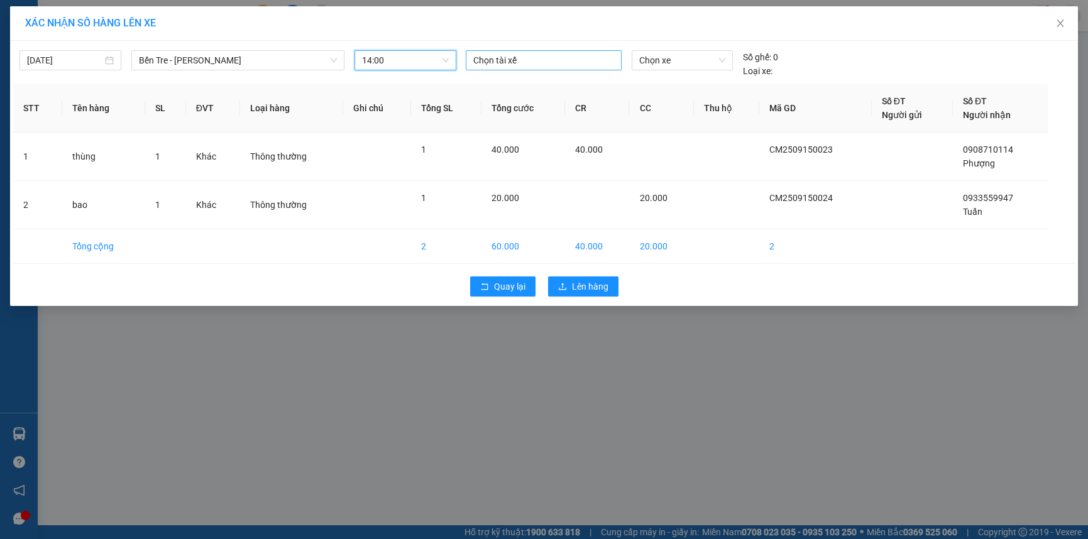
click at [510, 63] on div at bounding box center [544, 60] width 150 height 15
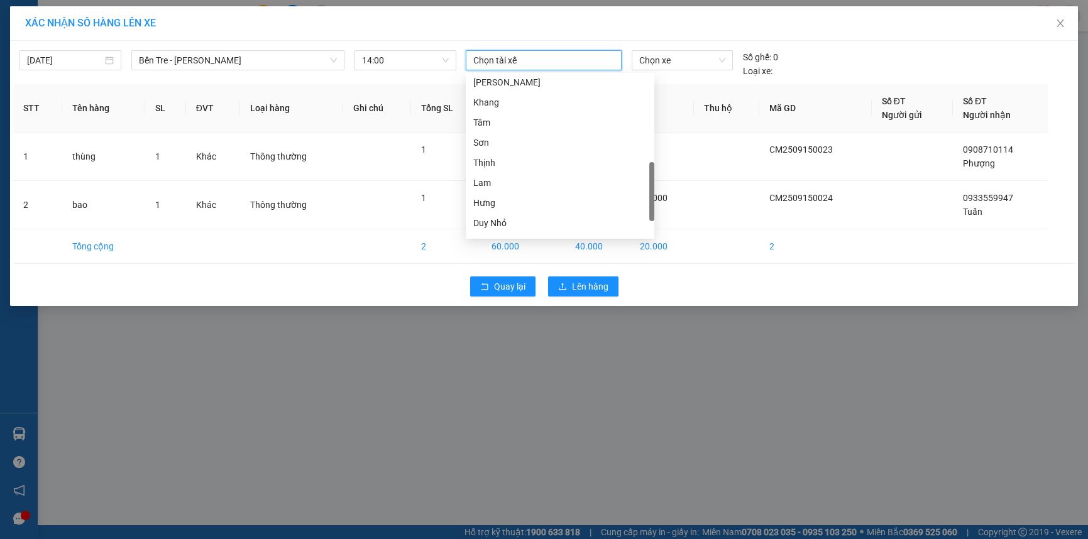
scroll to position [325, 0]
click at [533, 197] on div "Hưng" at bounding box center [559, 203] width 173 height 14
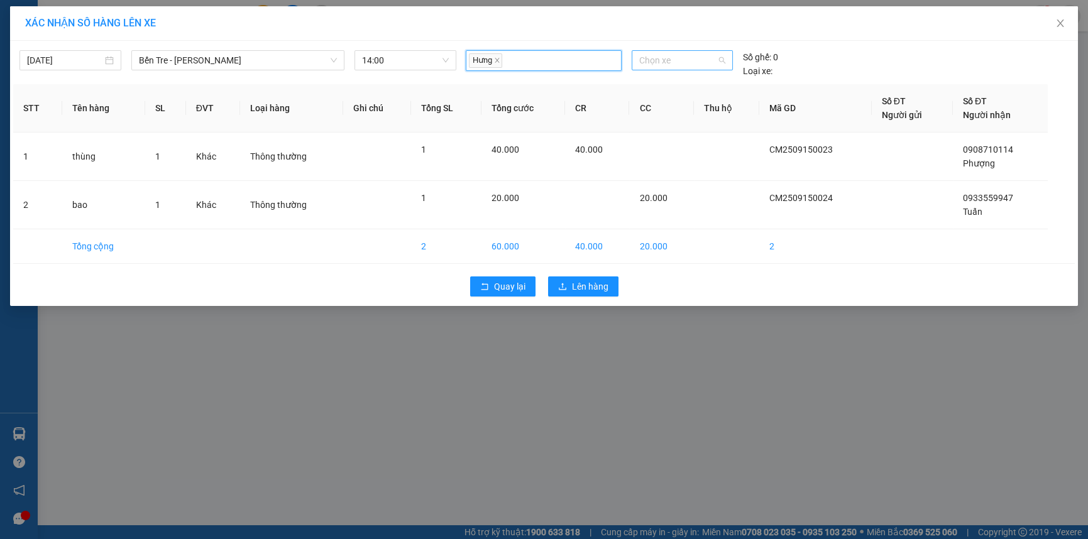
click at [679, 67] on span "Chọn xe" at bounding box center [681, 60] width 85 height 19
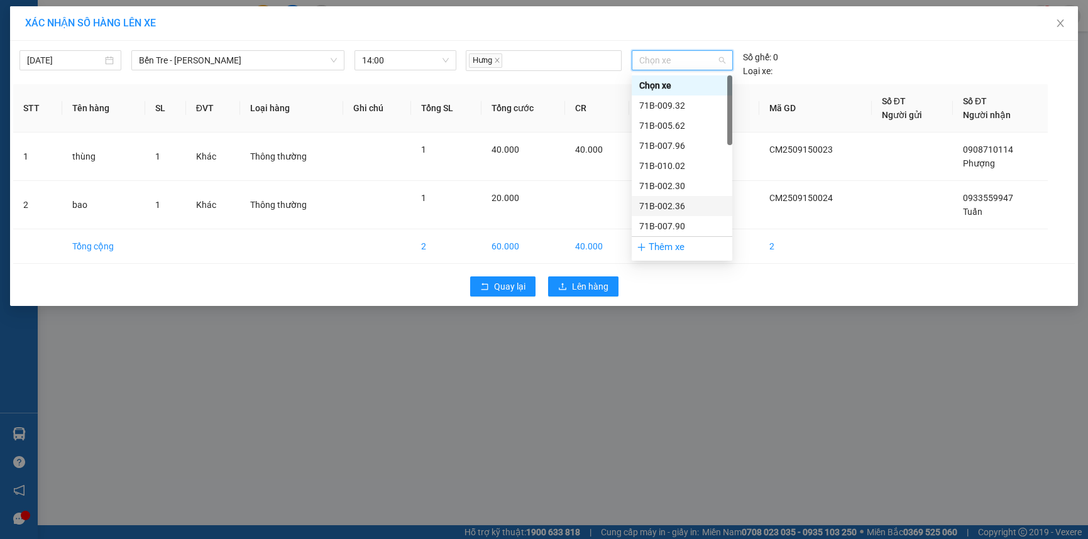
click at [667, 200] on div "71B-002.36" at bounding box center [681, 206] width 85 height 14
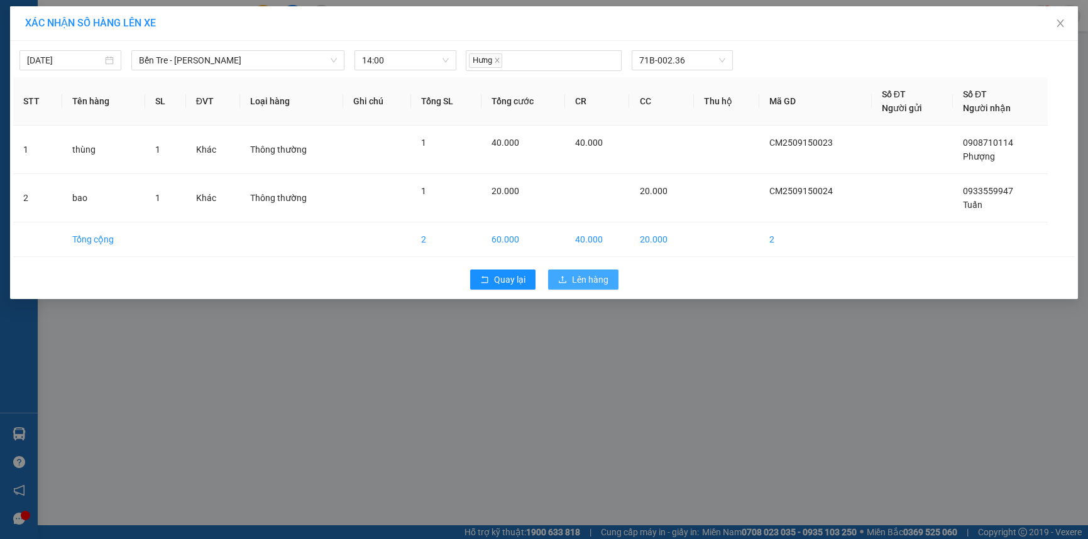
click at [589, 274] on span "Lên hàng" at bounding box center [590, 280] width 36 height 14
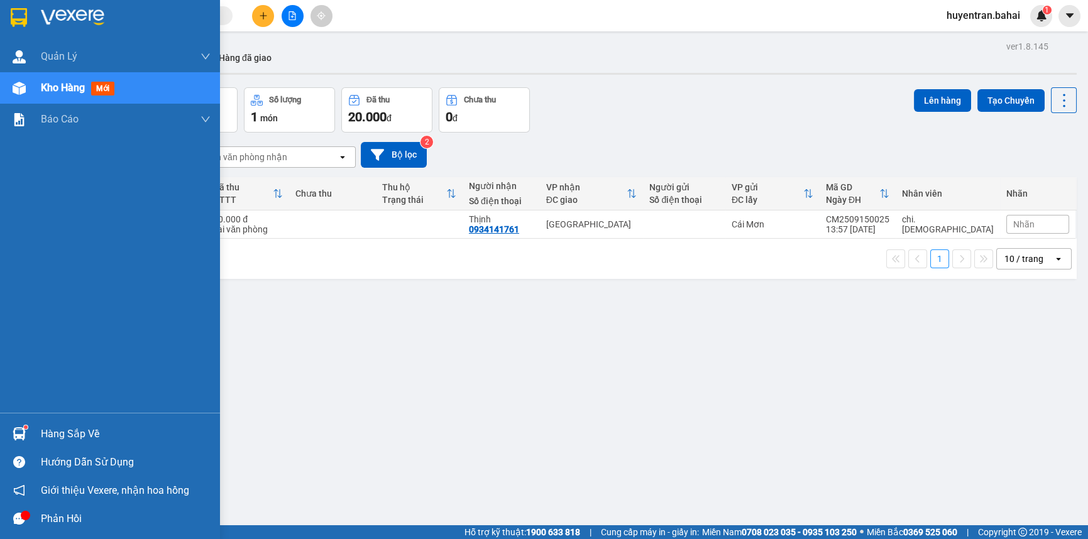
click at [27, 436] on div at bounding box center [19, 434] width 22 height 22
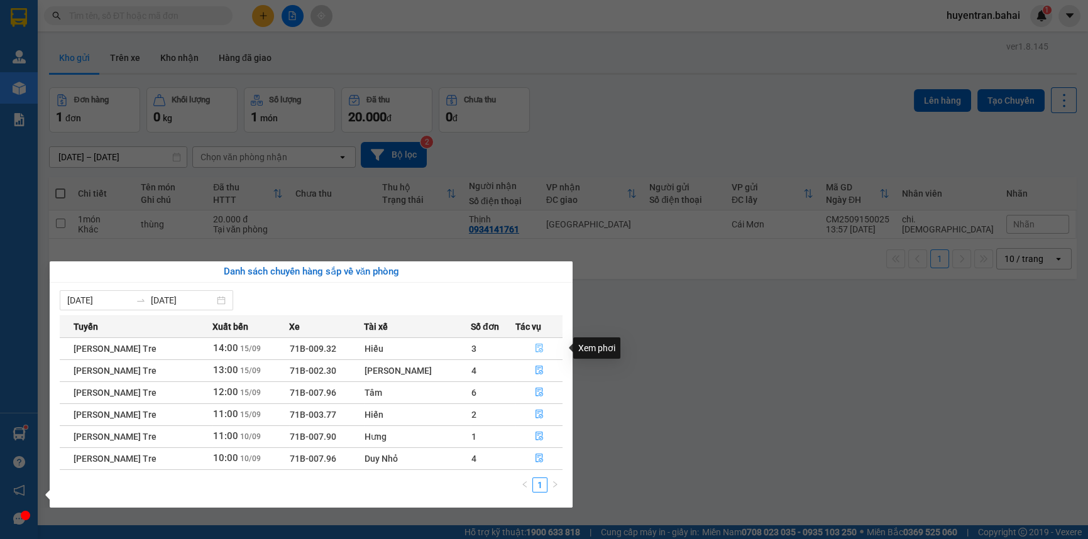
click at [529, 347] on button "button" at bounding box center [539, 349] width 46 height 20
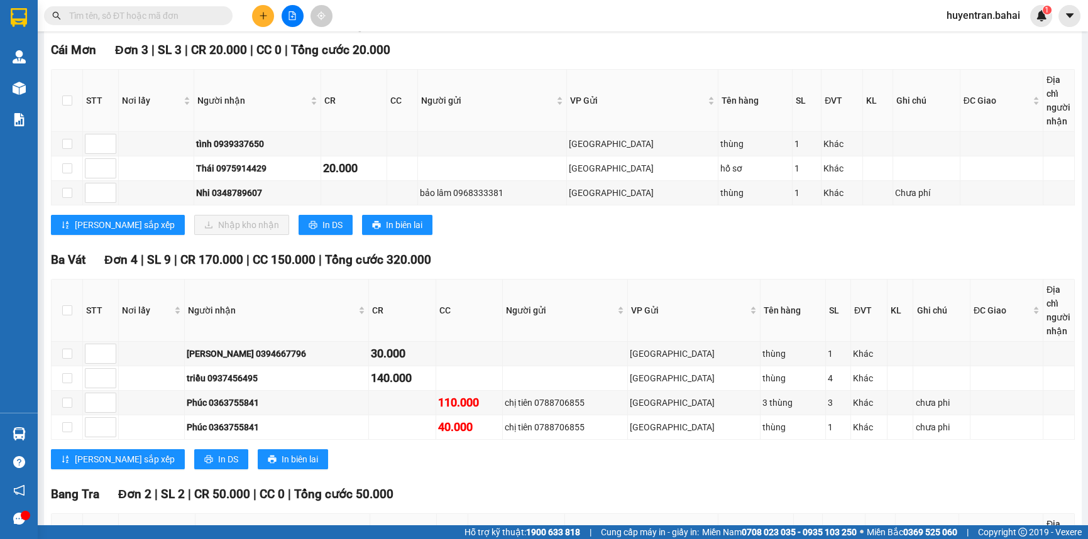
scroll to position [2, 0]
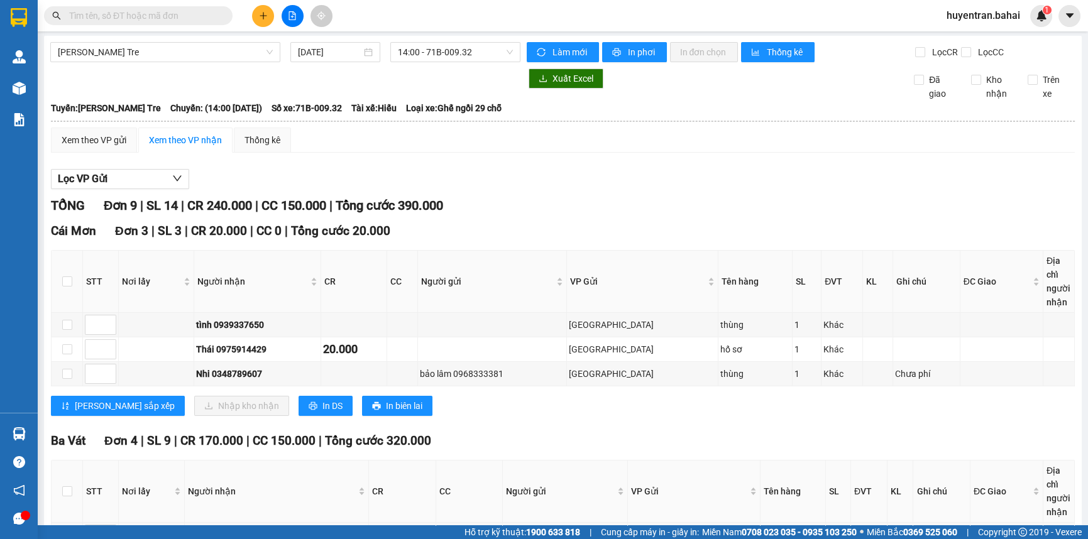
click at [102, 23] on span at bounding box center [138, 15] width 189 height 19
click at [104, 18] on input "text" at bounding box center [143, 16] width 148 height 14
type input "477"
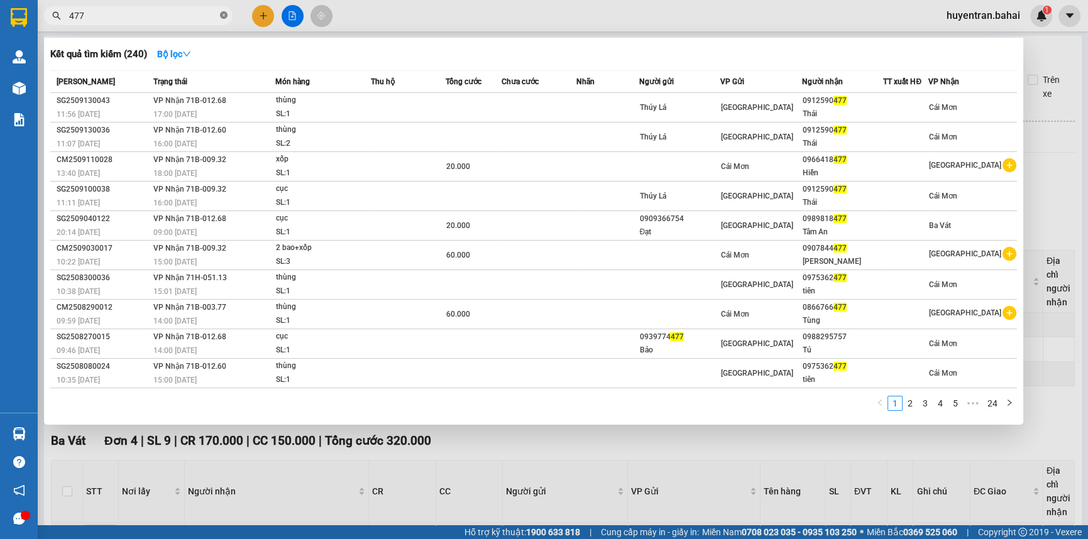
click at [222, 16] on icon "close-circle" at bounding box center [224, 15] width 8 height 8
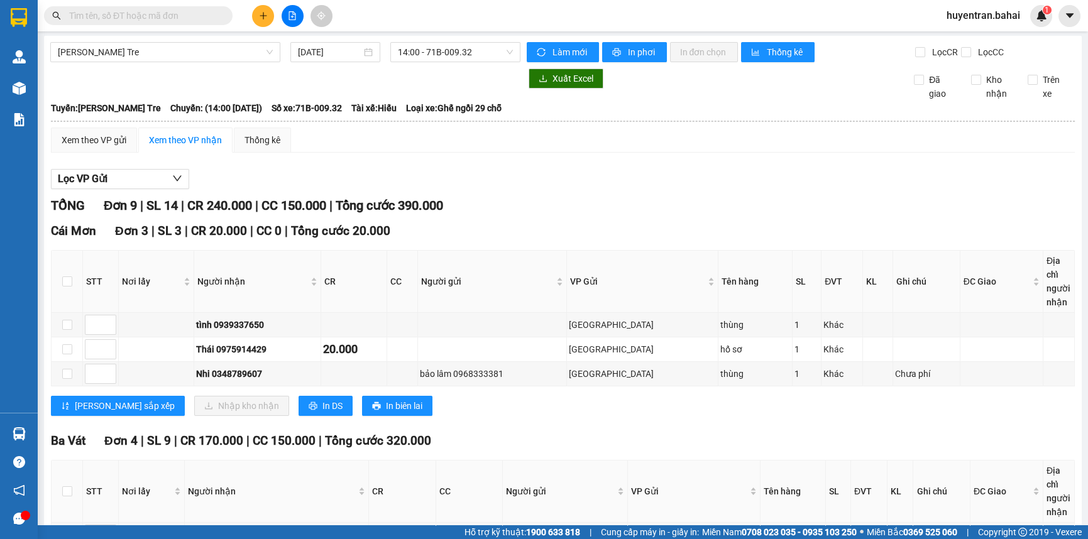
click at [188, 3] on div "Kết quả tìm kiếm ( 240 ) Bộ lọc Mã ĐH Trạng thái Món hàng Thu hộ Tổng cước Chưa…" at bounding box center [544, 15] width 1088 height 31
click at [194, 14] on input "text" at bounding box center [143, 16] width 148 height 14
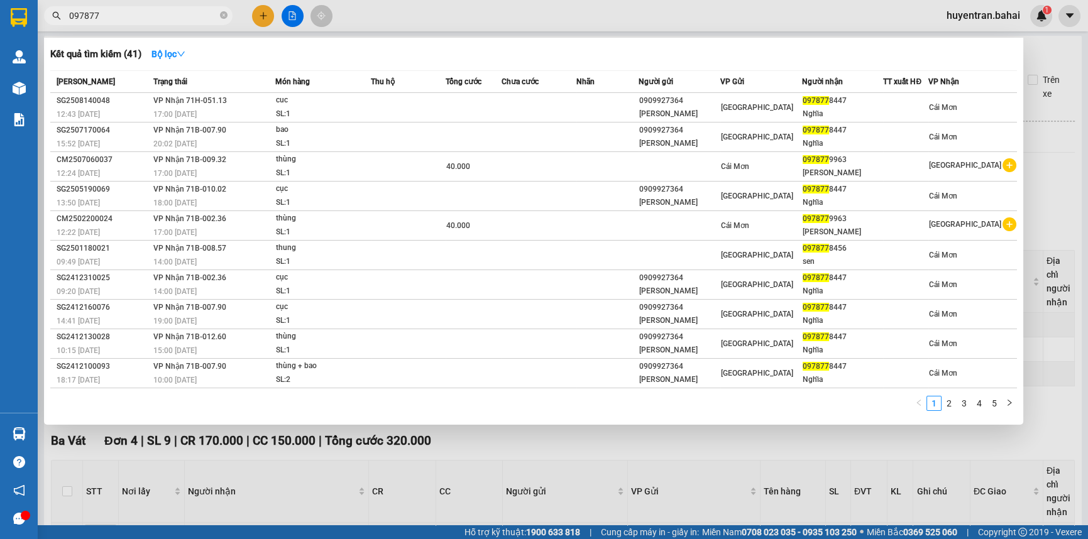
type input "097877"
click at [666, 446] on div at bounding box center [544, 269] width 1088 height 539
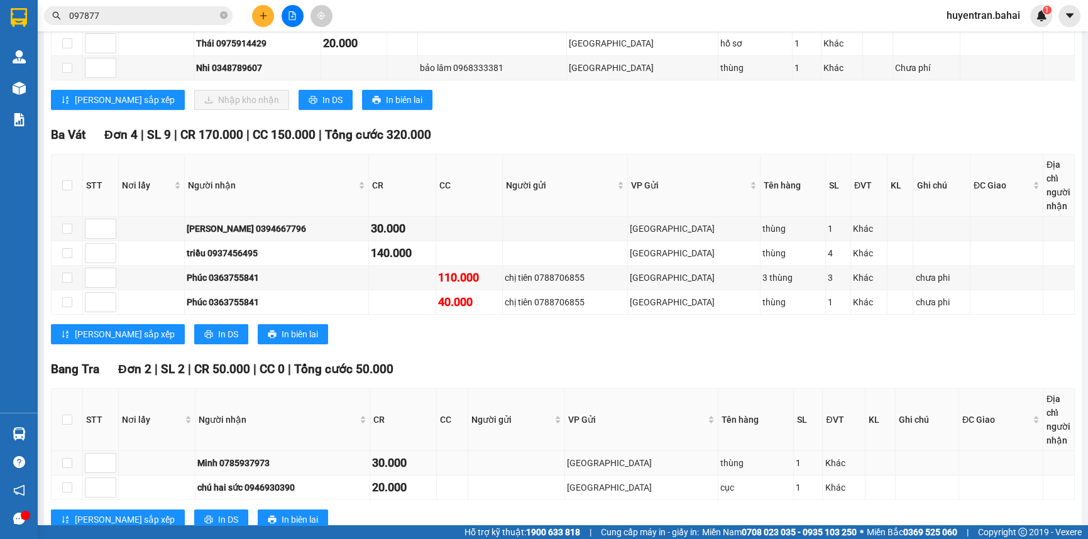
scroll to position [345, 0]
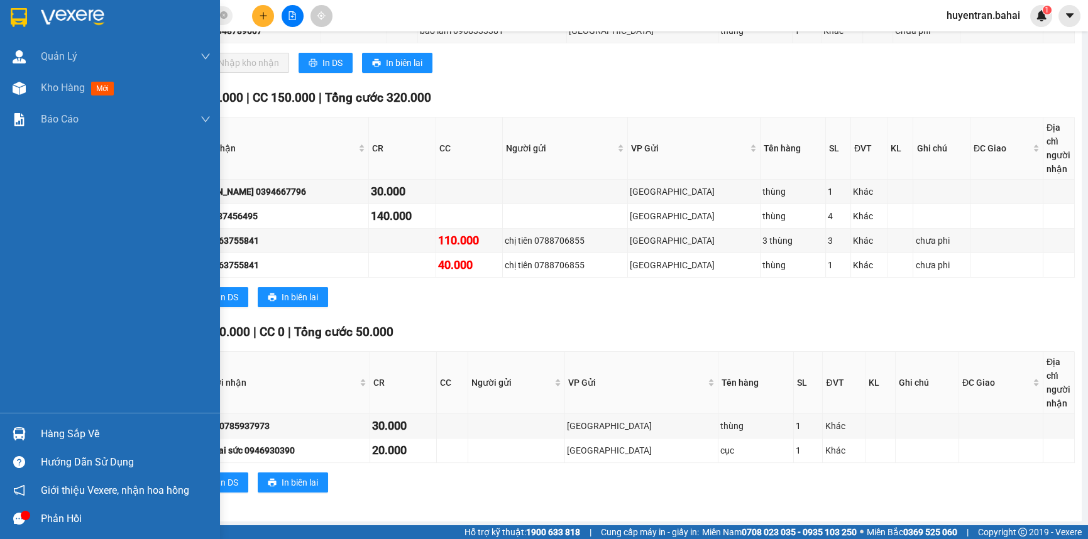
click at [23, 432] on img at bounding box center [19, 433] width 13 height 13
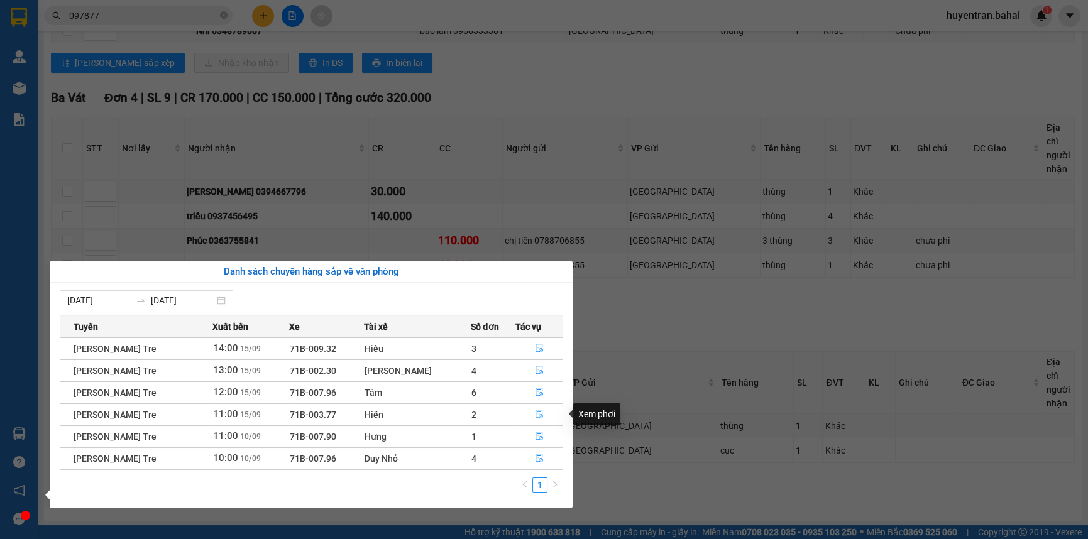
click at [539, 414] on icon "file-done" at bounding box center [539, 414] width 8 height 9
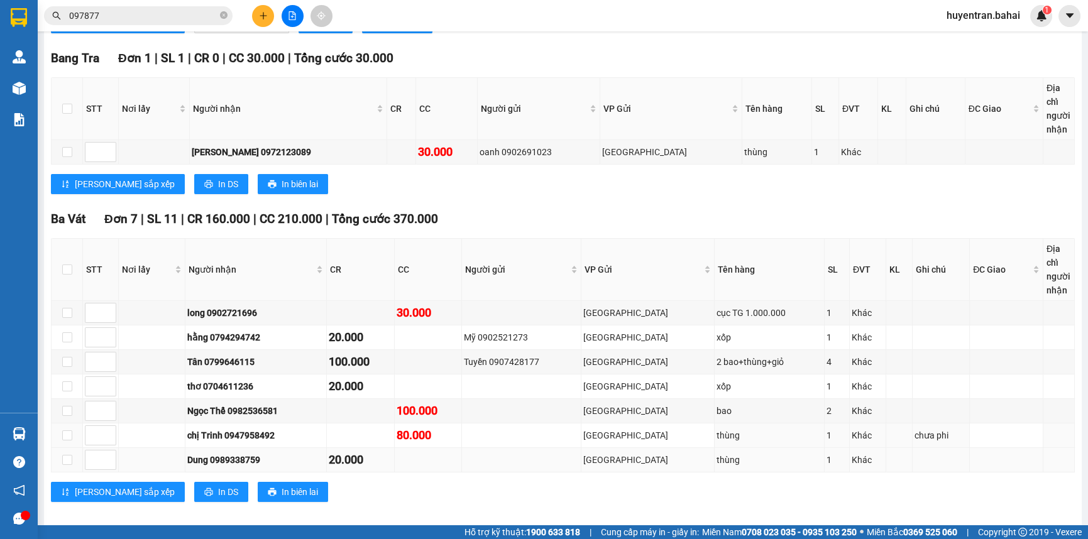
scroll to position [370, 0]
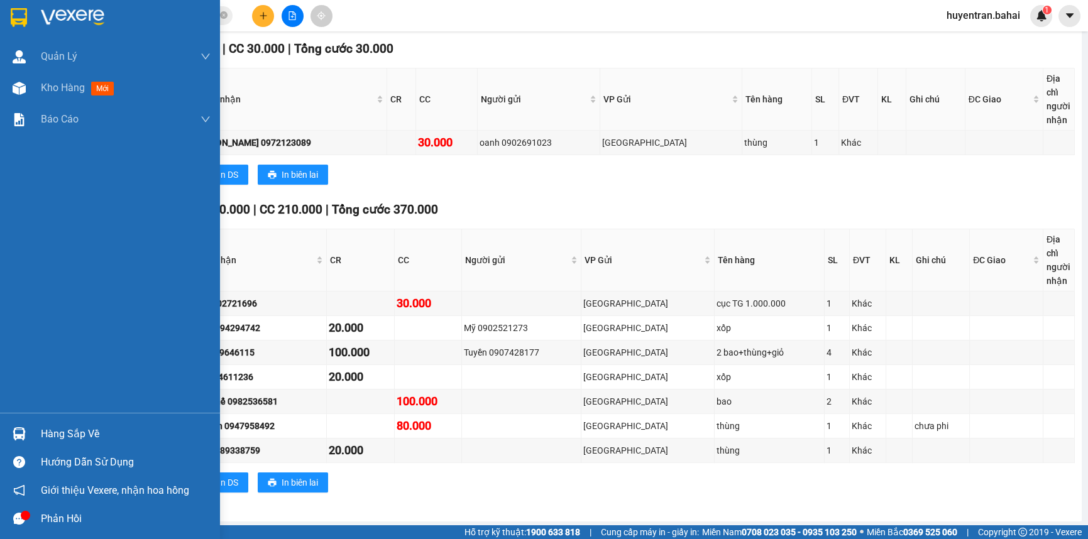
click at [50, 436] on div "Hàng sắp về" at bounding box center [126, 434] width 170 height 19
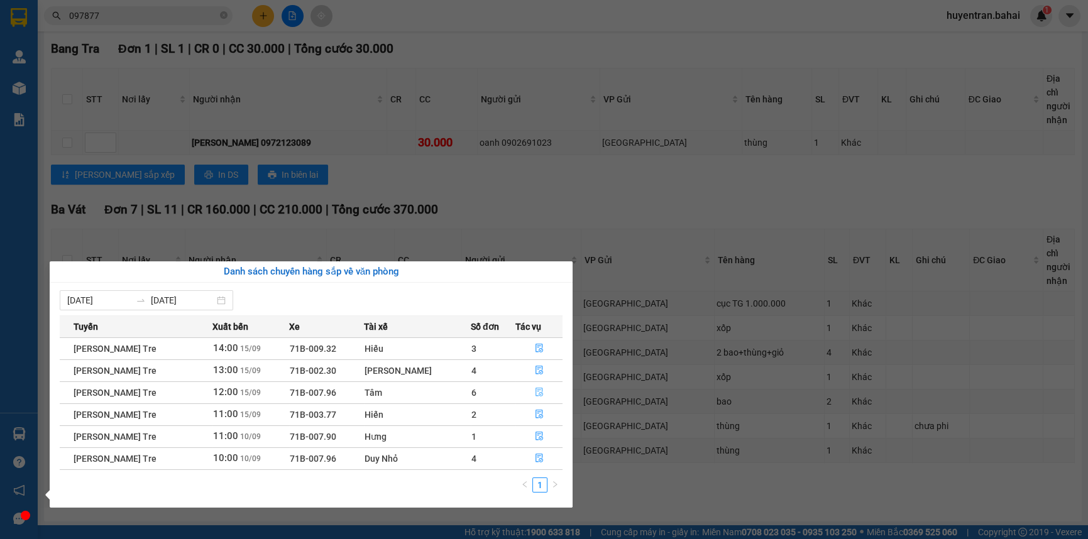
click at [535, 394] on icon "file-done" at bounding box center [539, 392] width 9 height 9
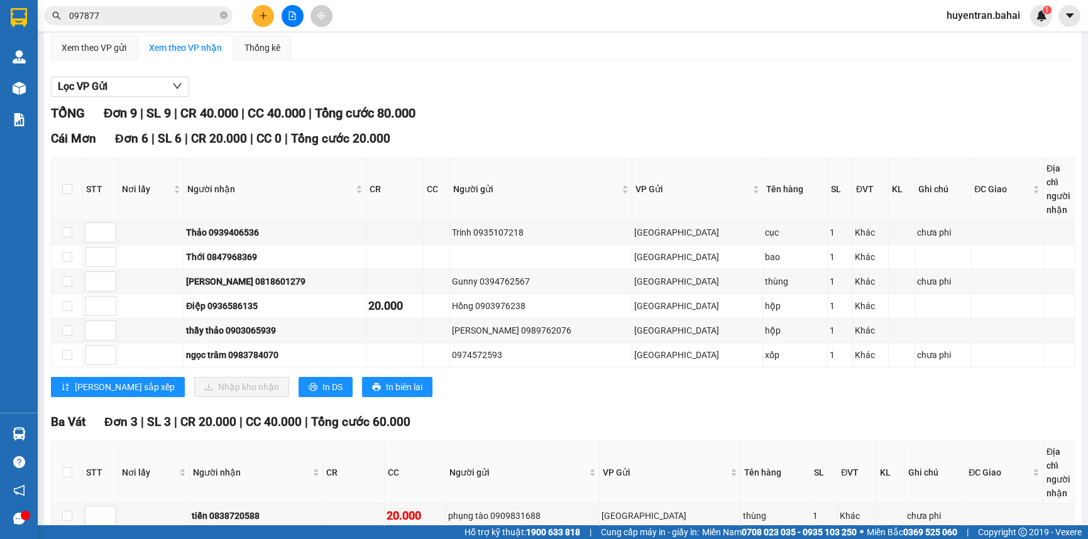
scroll to position [209, 0]
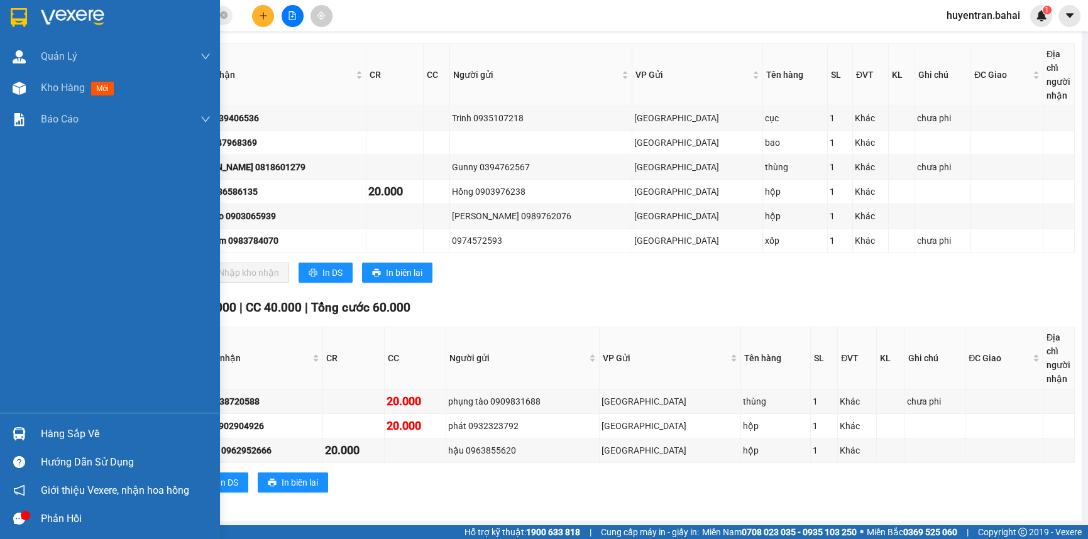
click at [28, 434] on div at bounding box center [19, 434] width 22 height 22
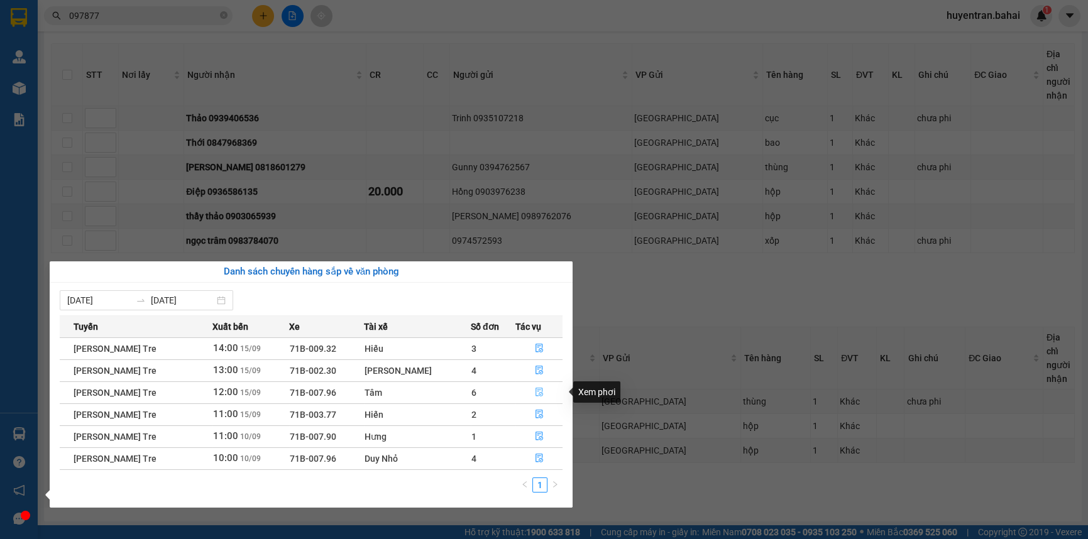
click at [537, 393] on icon "file-done" at bounding box center [539, 392] width 9 height 9
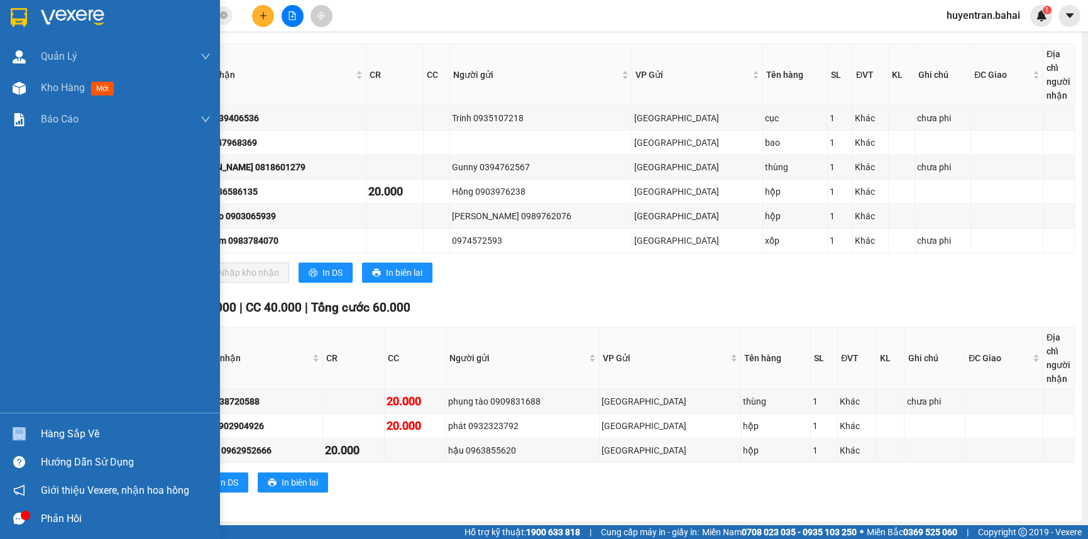
click at [40, 434] on div "Hàng sắp về" at bounding box center [110, 434] width 220 height 28
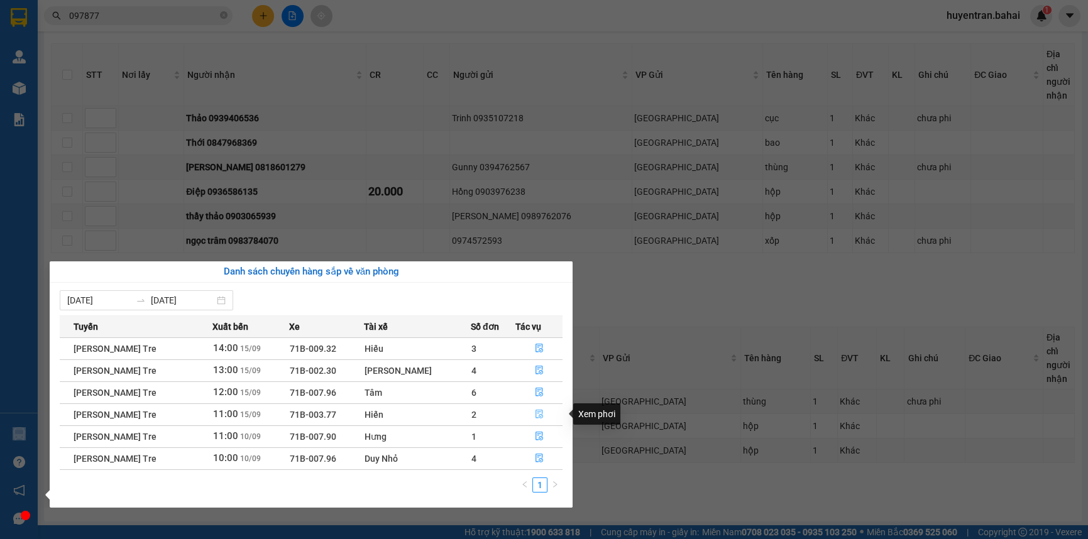
click at [541, 413] on button "button" at bounding box center [539, 415] width 46 height 20
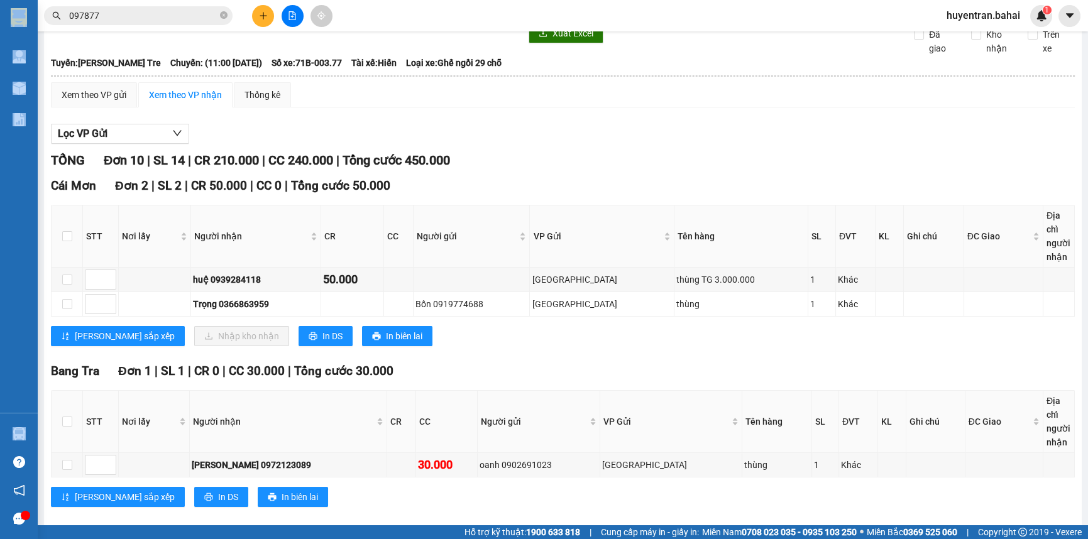
scroll to position [57, 0]
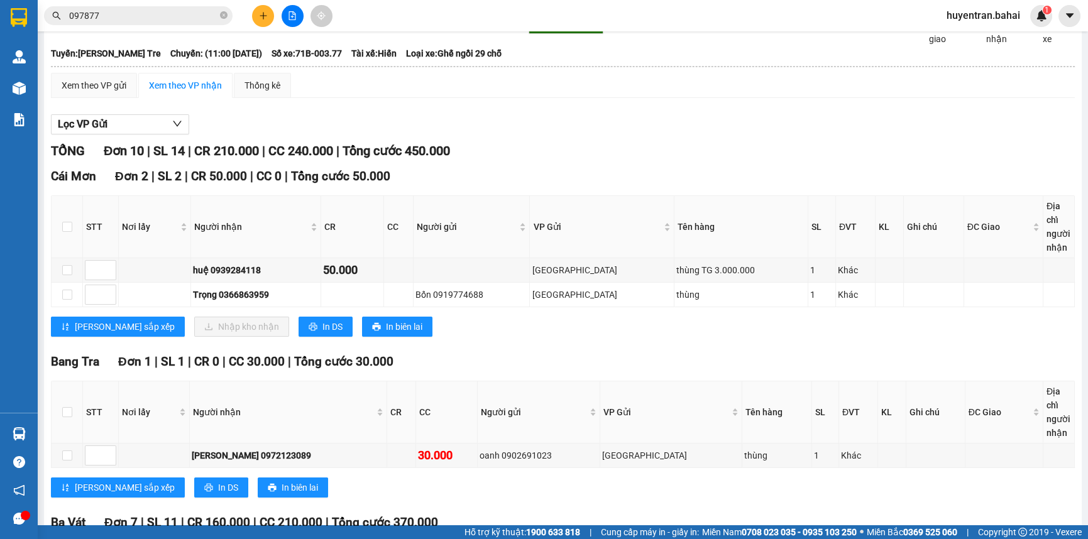
click at [195, 15] on input "097877" at bounding box center [143, 16] width 148 height 14
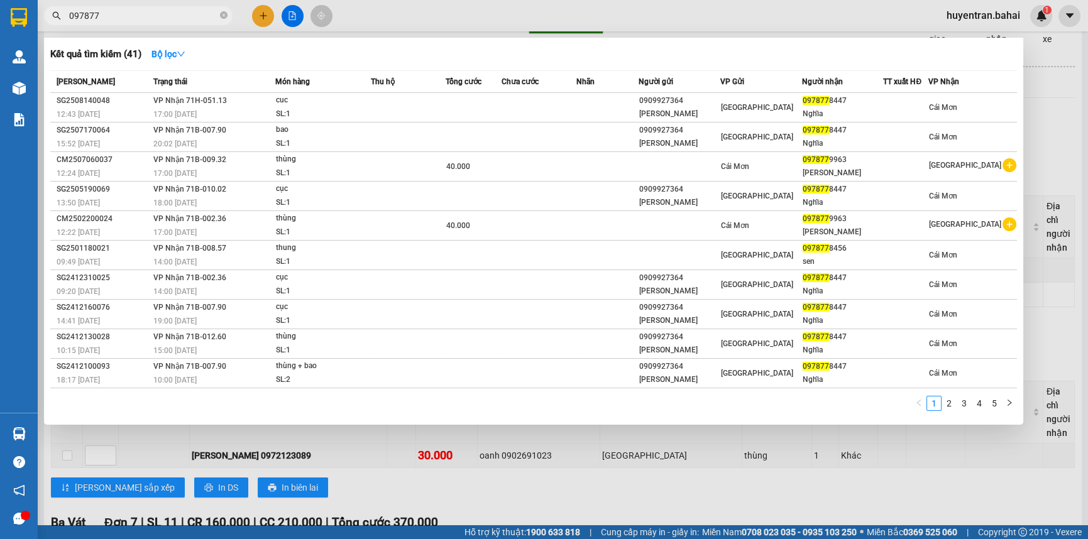
click at [424, 491] on div at bounding box center [544, 269] width 1088 height 539
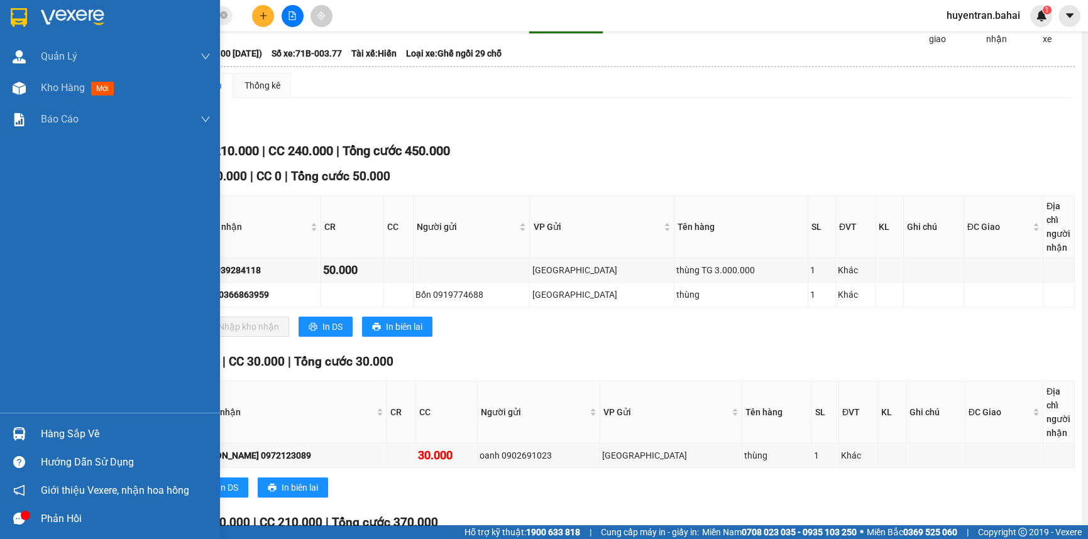
click at [33, 430] on div "Hàng sắp về" at bounding box center [110, 434] width 220 height 28
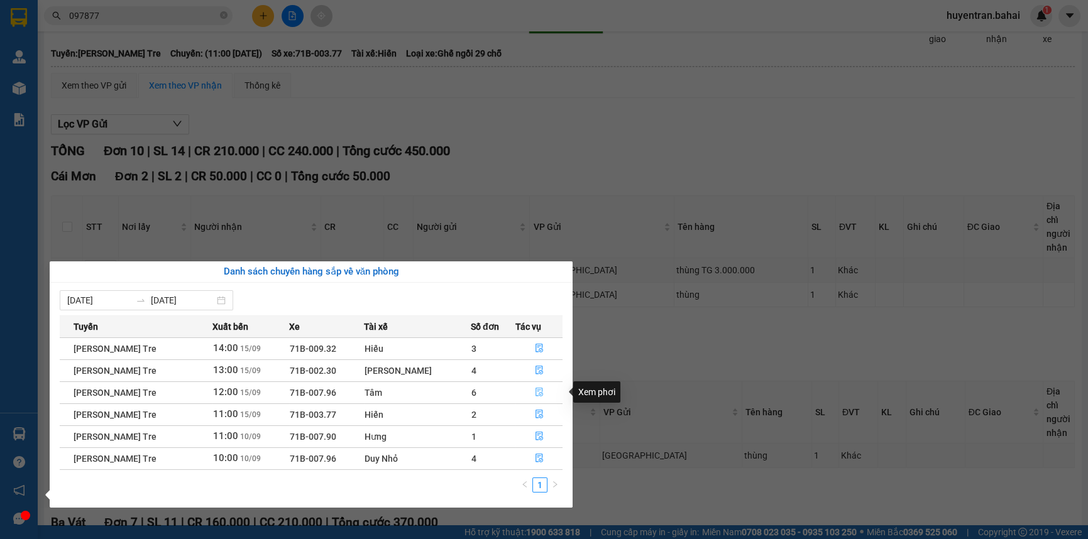
click at [540, 386] on button "button" at bounding box center [539, 393] width 46 height 20
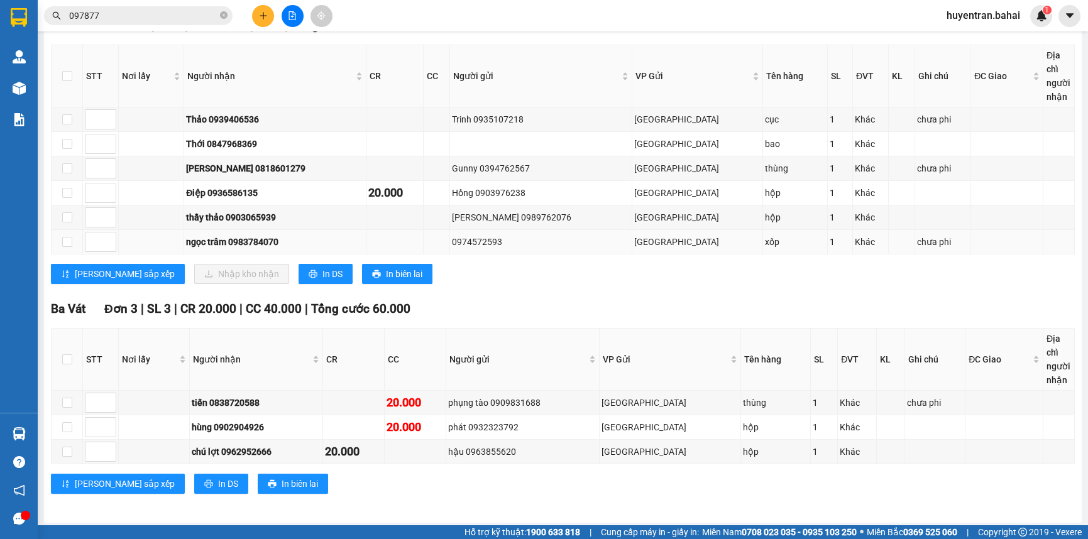
scroll to position [209, 0]
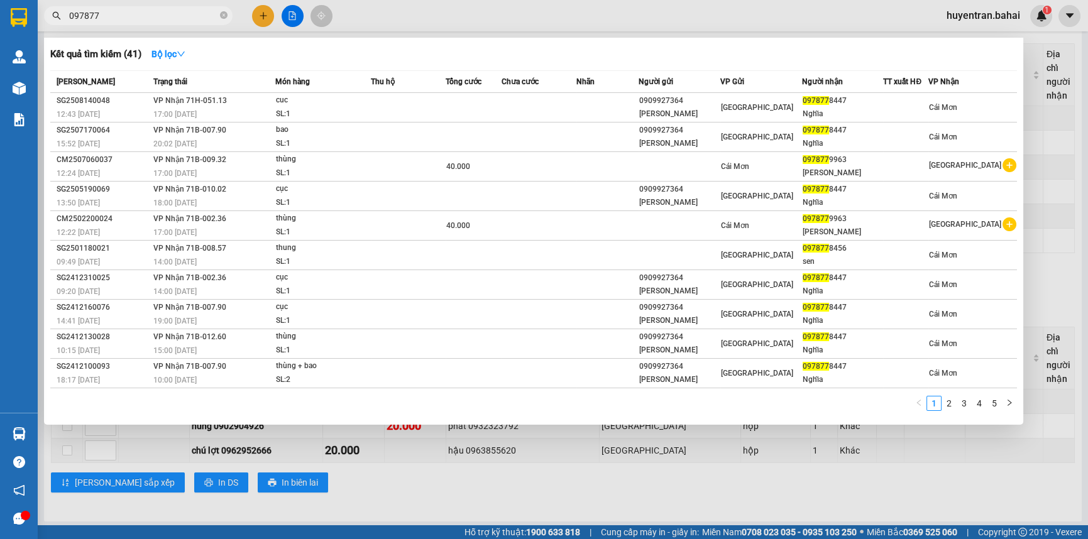
click at [157, 13] on input "097877" at bounding box center [143, 16] width 148 height 14
click at [223, 16] on icon "close-circle" at bounding box center [224, 15] width 8 height 8
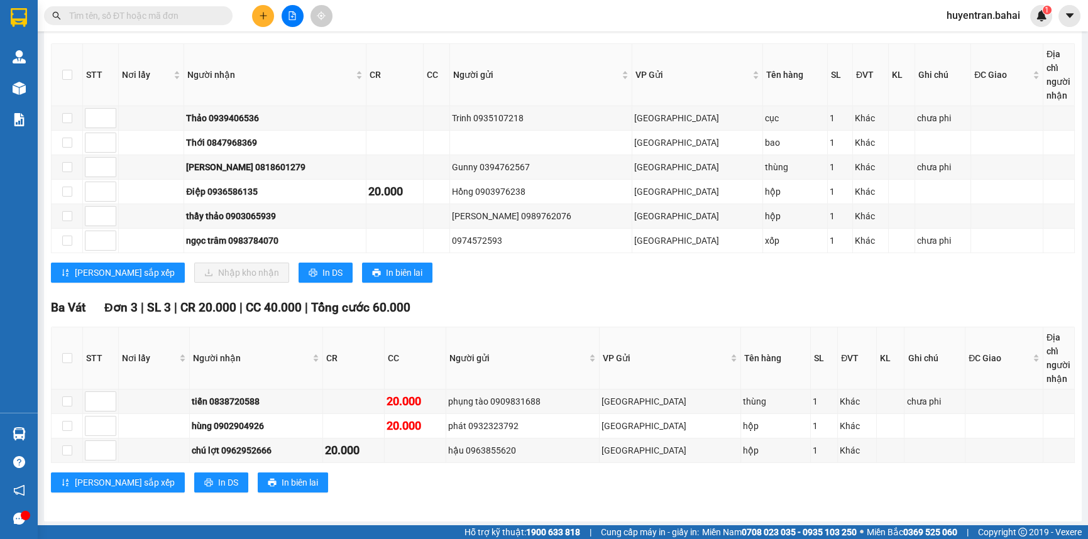
click at [176, 9] on input "text" at bounding box center [143, 16] width 148 height 14
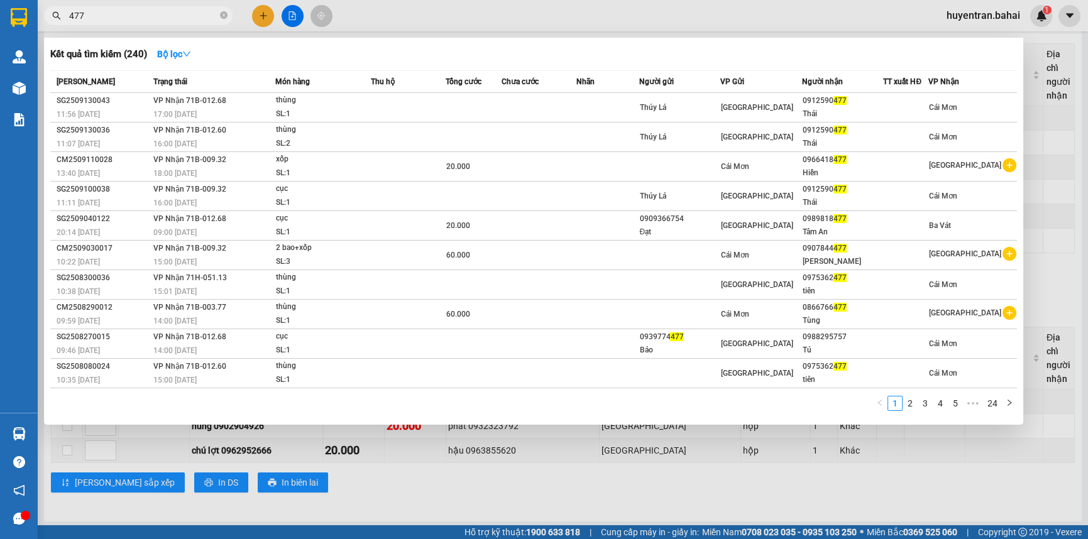
type input "477"
click at [588, 485] on div at bounding box center [544, 269] width 1088 height 539
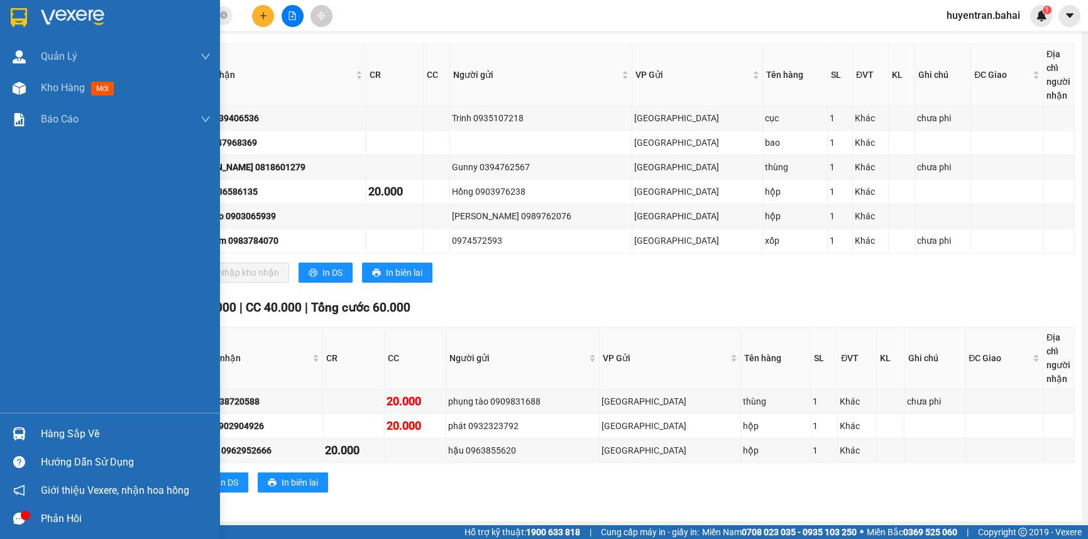
click at [28, 432] on div at bounding box center [19, 434] width 22 height 22
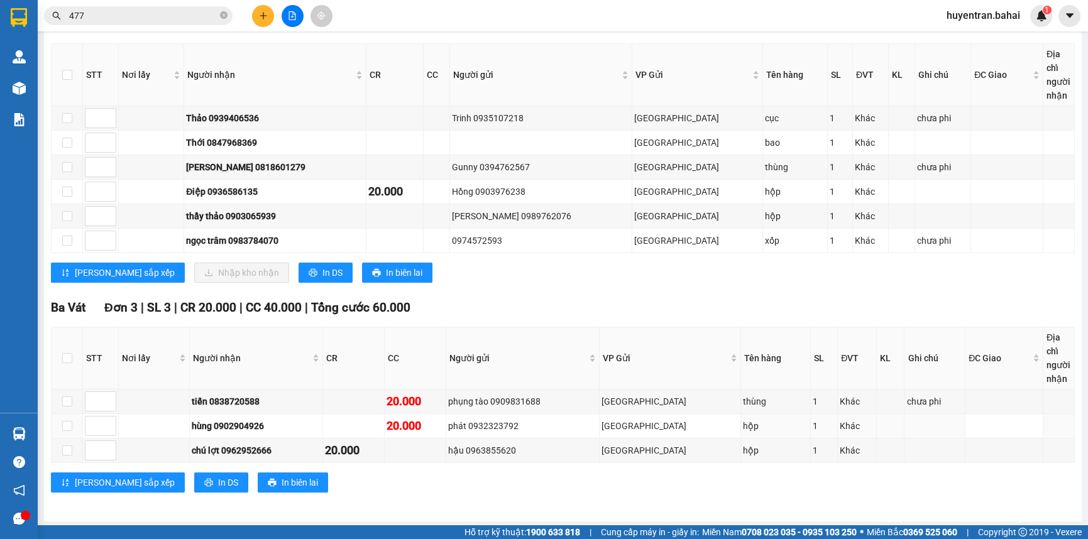
click at [782, 418] on section "Kết quả tìm kiếm ( 240 ) Bộ lọc Mã ĐH Trạng thái Món hàng Thu hộ Tổng cước Chưa…" at bounding box center [544, 269] width 1088 height 539
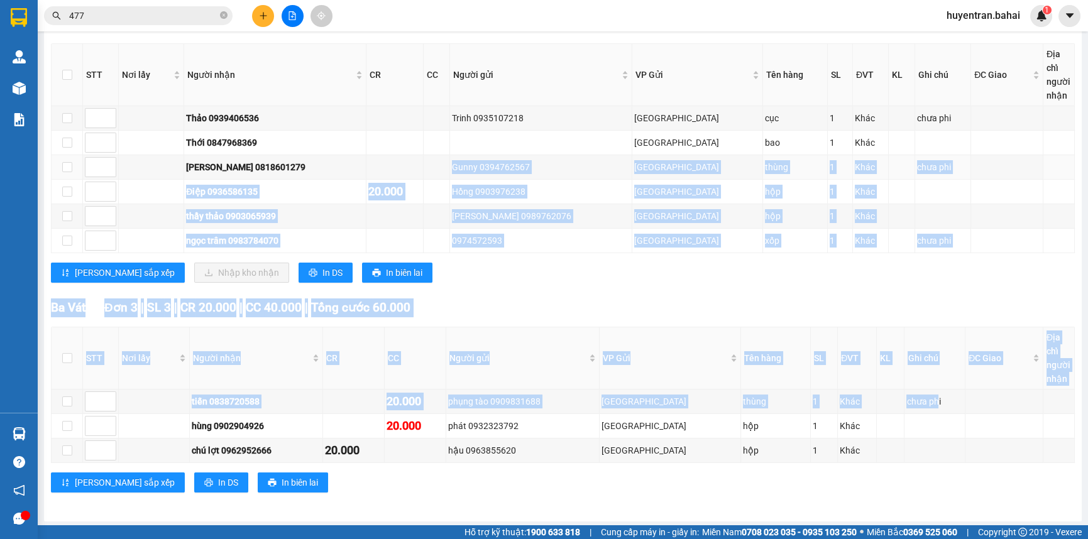
drag, startPoint x: 919, startPoint y: 399, endPoint x: 507, endPoint y: 315, distance: 420.8
click at [412, 182] on div "TỔNG Đơn 9 | SL 9 | CR 40.000 | CC 40.000 | Tổng cước 80.000 Cái Mơn Đơn 6 | SL…" at bounding box center [563, 248] width 1024 height 519
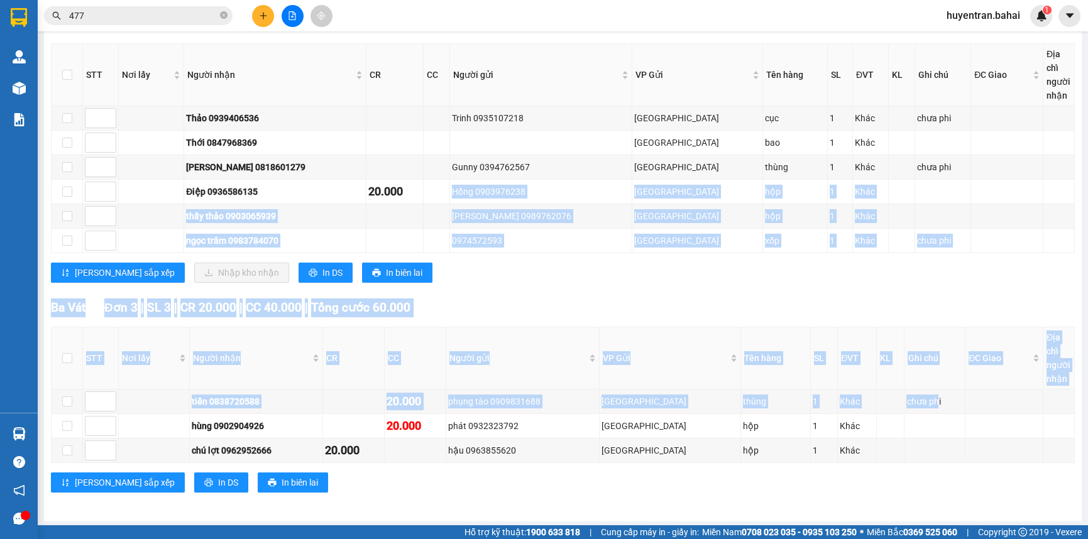
click at [516, 305] on div "Ba Vát Đơn 3 | SL 3 | CR 20.000 | CC 40.000 | Tổng cước 60.000" at bounding box center [563, 308] width 1024 height 19
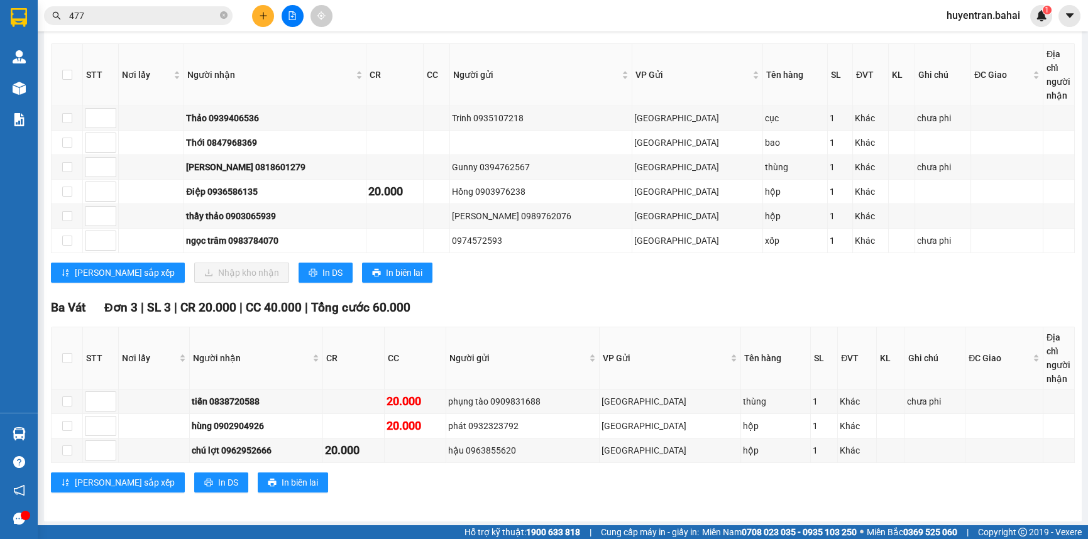
drag, startPoint x: 874, startPoint y: 511, endPoint x: 862, endPoint y: 504, distance: 13.8
click at [873, 509] on div "Hồ Chí Minh - Bến Tre 15/09/2025 12:00 - 71B-007.96 Làm mới In phơi In đơn chọn…" at bounding box center [563, 175] width 1038 height 693
drag, startPoint x: 870, startPoint y: 497, endPoint x: 143, endPoint y: 119, distance: 819.3
click at [138, 119] on div "TỔNG Đơn 9 | SL 9 | CR 40.000 | CC 40.000 | Tổng cước 80.000 Cái Mơn Đơn 6 | SL…" at bounding box center [563, 248] width 1024 height 519
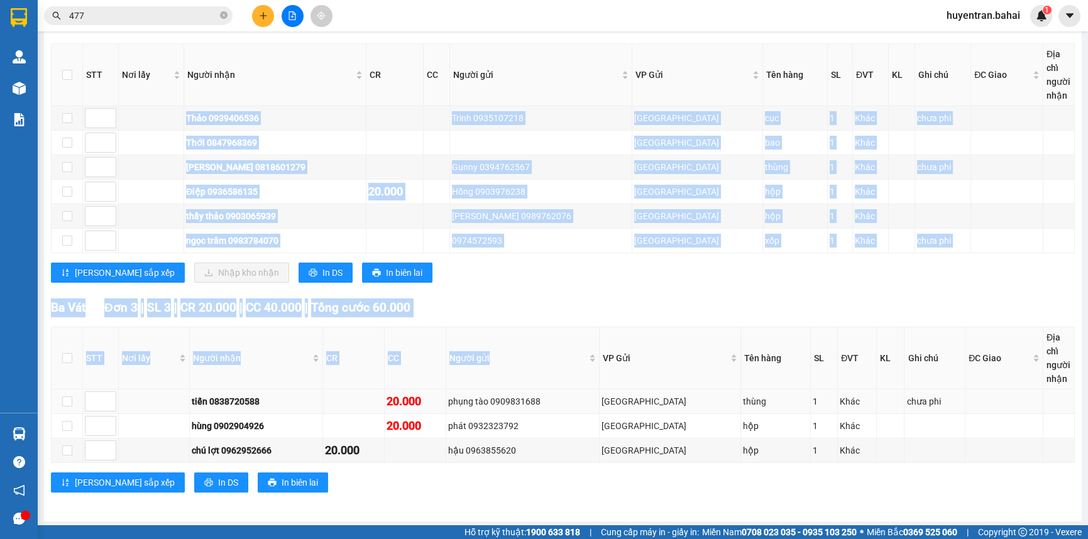
drag, startPoint x: 190, startPoint y: 119, endPoint x: 616, endPoint y: 398, distance: 509.3
click at [616, 398] on div "TỔNG Đơn 9 | SL 9 | CR 40.000 | CC 40.000 | Tổng cước 80.000 Cái Mơn Đơn 6 | SL…" at bounding box center [563, 248] width 1024 height 519
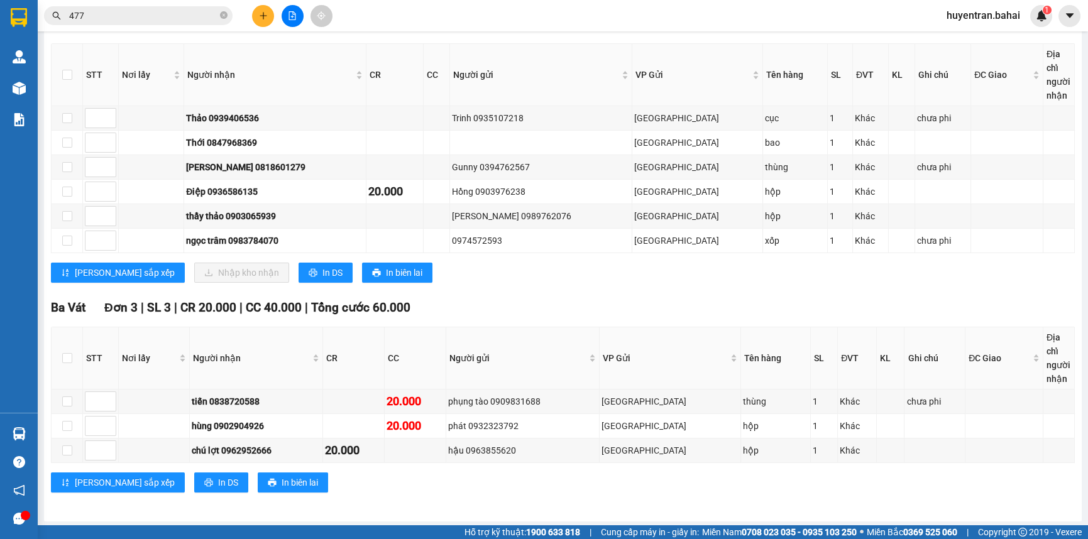
click at [668, 321] on div "Ba Vát Đơn 3 | SL 3 | CR 20.000 | CC 40.000 | Tổng cước 60.000 STT Nơi lấy Ngườ…" at bounding box center [563, 401] width 1024 height 204
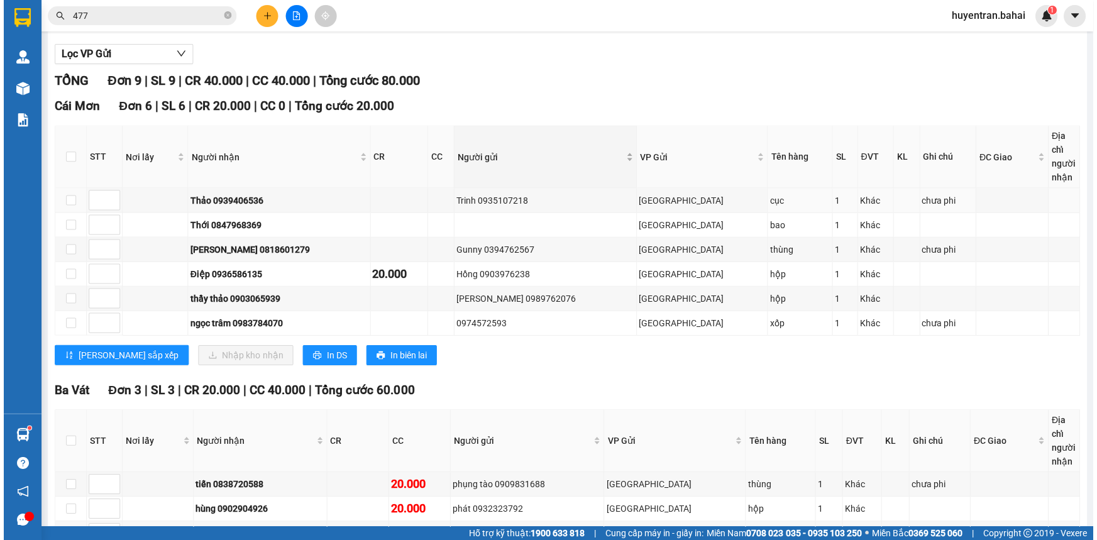
scroll to position [0, 0]
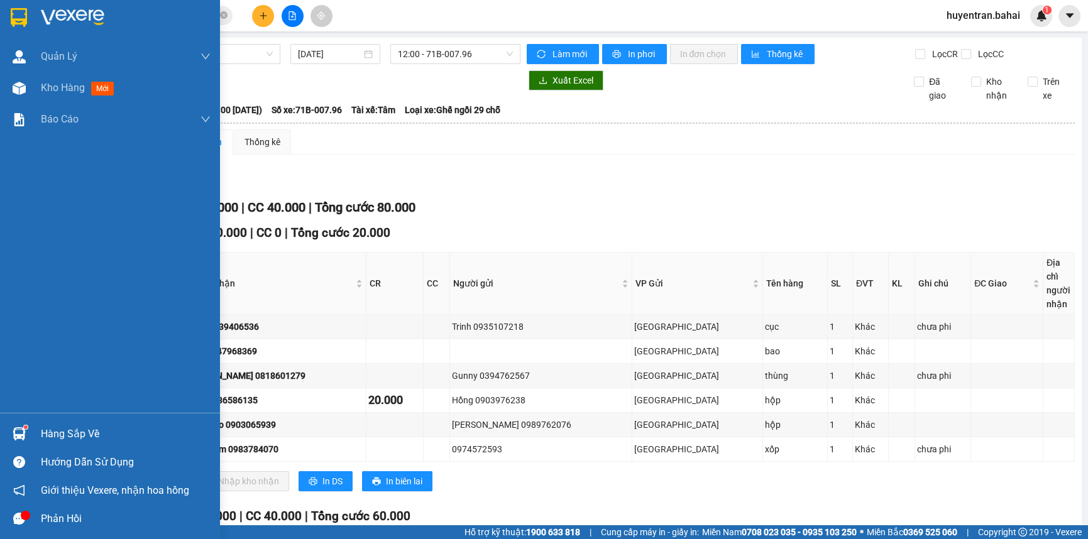
click at [34, 433] on div "Hàng sắp về" at bounding box center [110, 434] width 220 height 28
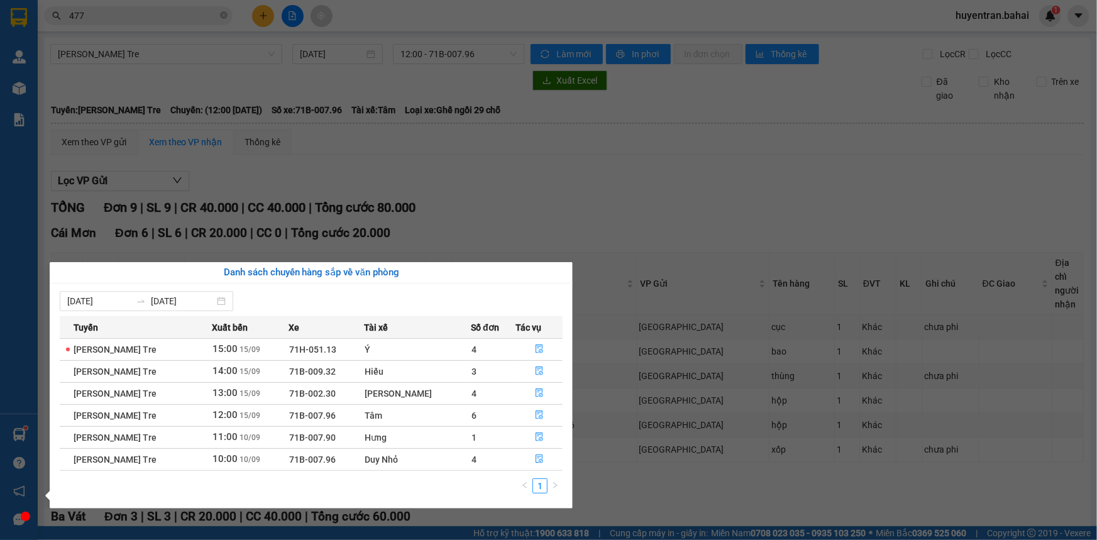
click at [808, 209] on section "Kết quả tìm kiếm ( 240 ) Bộ lọc Mã ĐH Trạng thái Món hàng Thu hộ Tổng cước Chưa…" at bounding box center [548, 270] width 1097 height 540
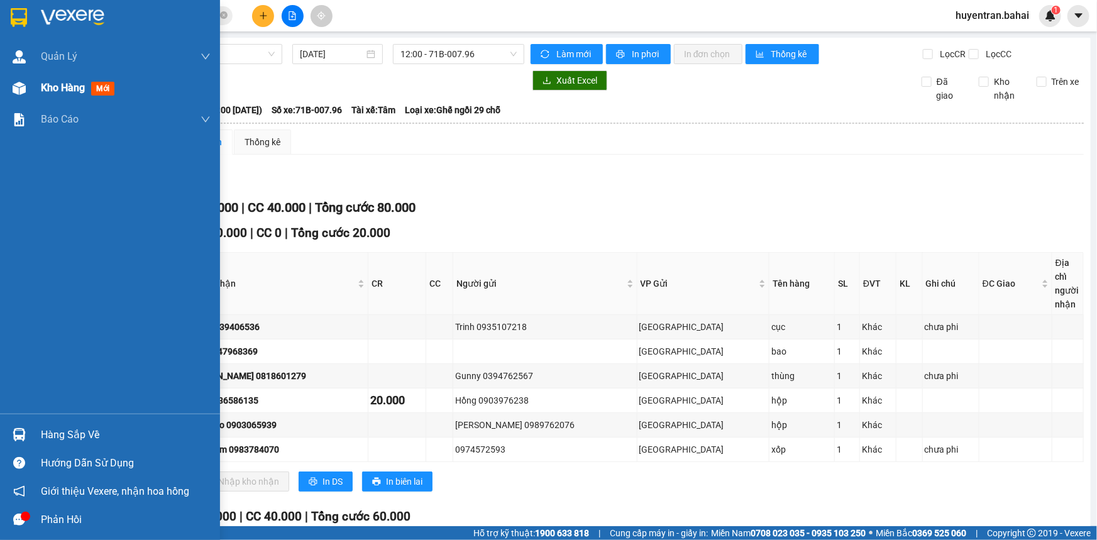
click at [24, 87] on img at bounding box center [19, 88] width 13 height 13
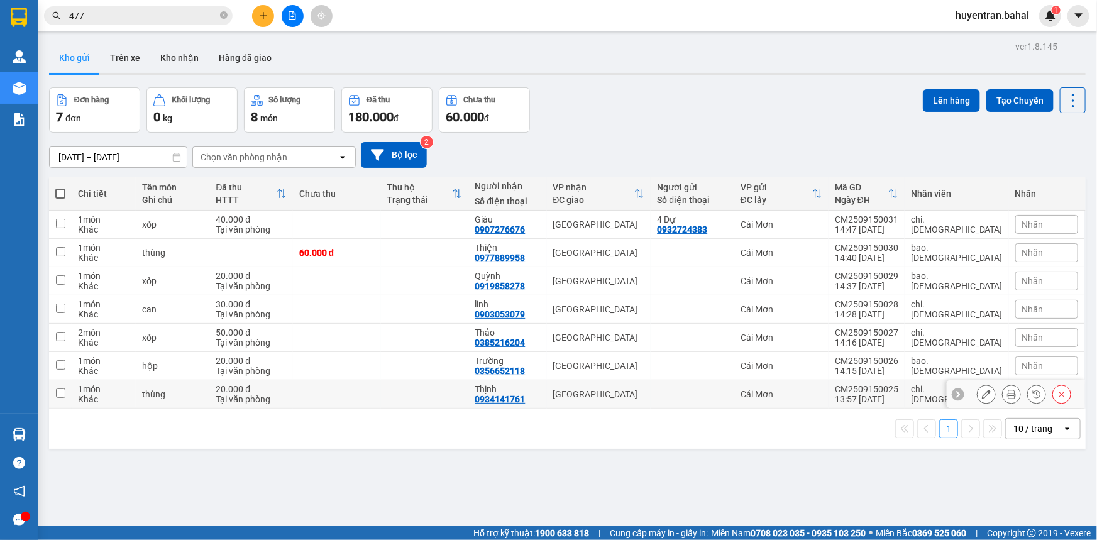
click at [875, 392] on td "CM2509150025 13:57 15/09" at bounding box center [866, 394] width 76 height 28
checkbox input "true"
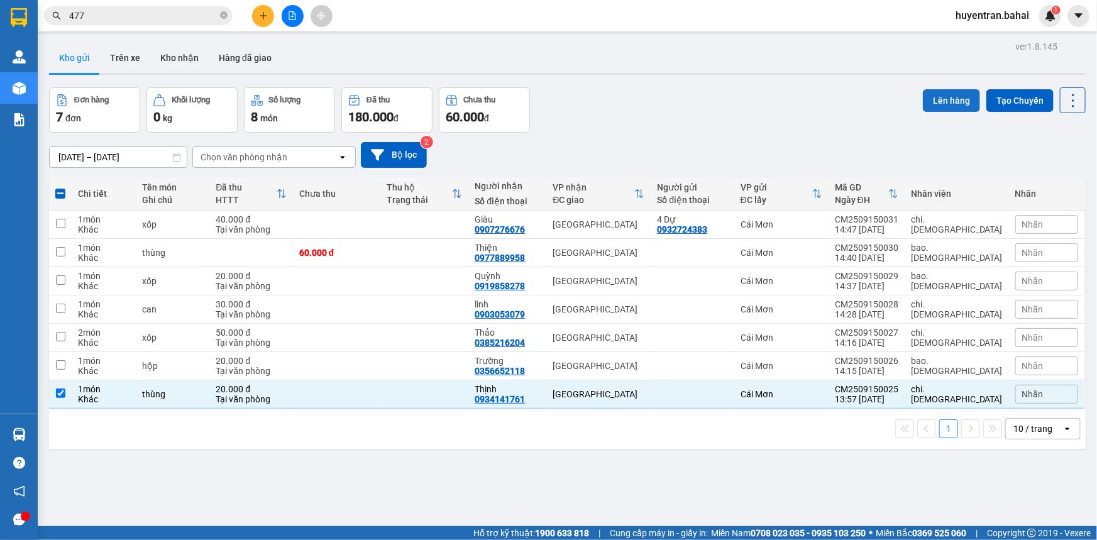
click at [943, 107] on button "Lên hàng" at bounding box center [951, 100] width 57 height 23
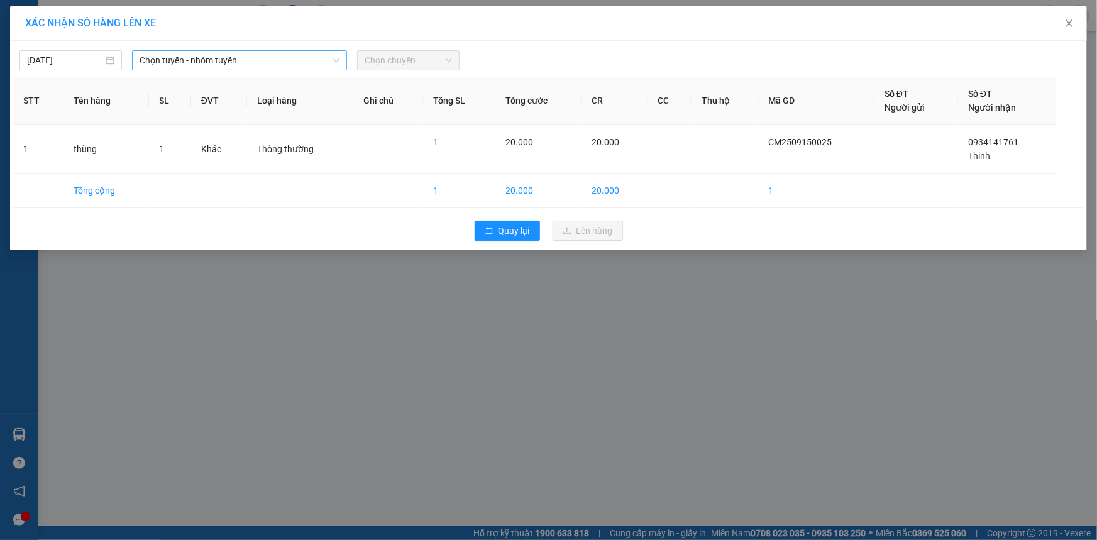
click at [285, 64] on span "Chọn tuyến - nhóm tuyến" at bounding box center [240, 60] width 200 height 19
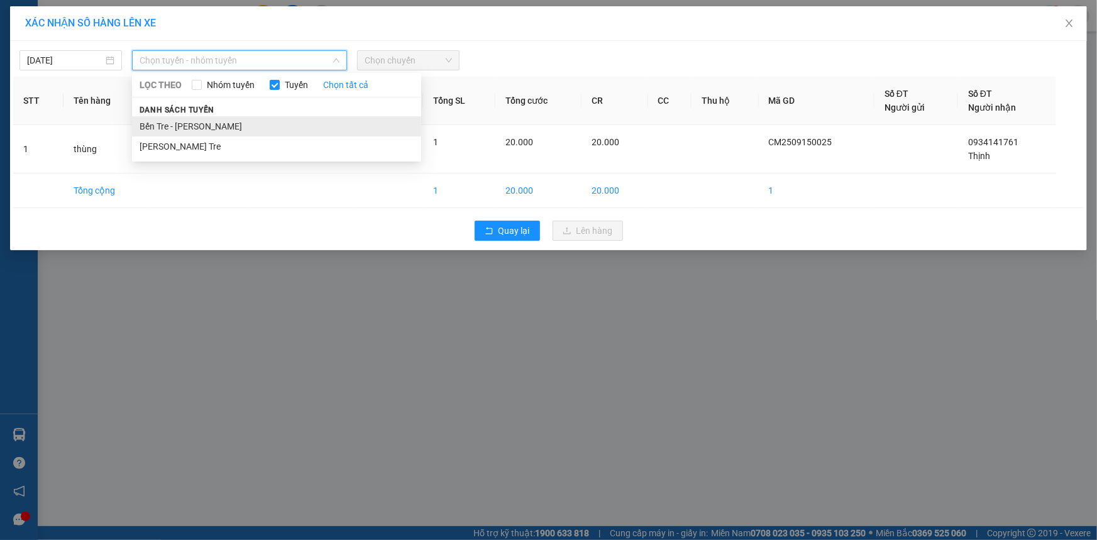
click at [260, 125] on li "Bến Tre - [PERSON_NAME]" at bounding box center [276, 126] width 289 height 20
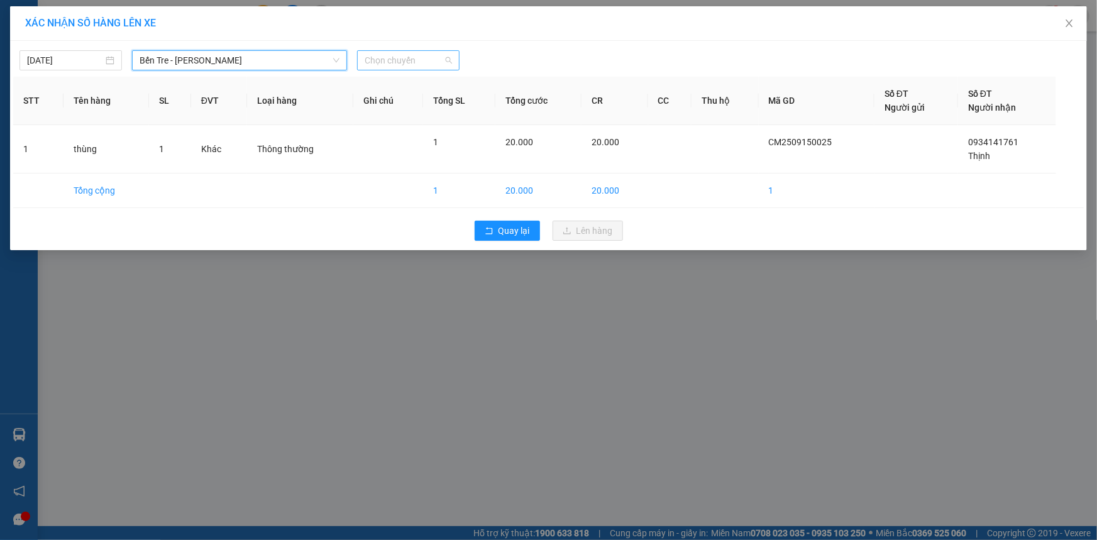
click at [421, 53] on span "Chọn chuyến" at bounding box center [407, 60] width 87 height 19
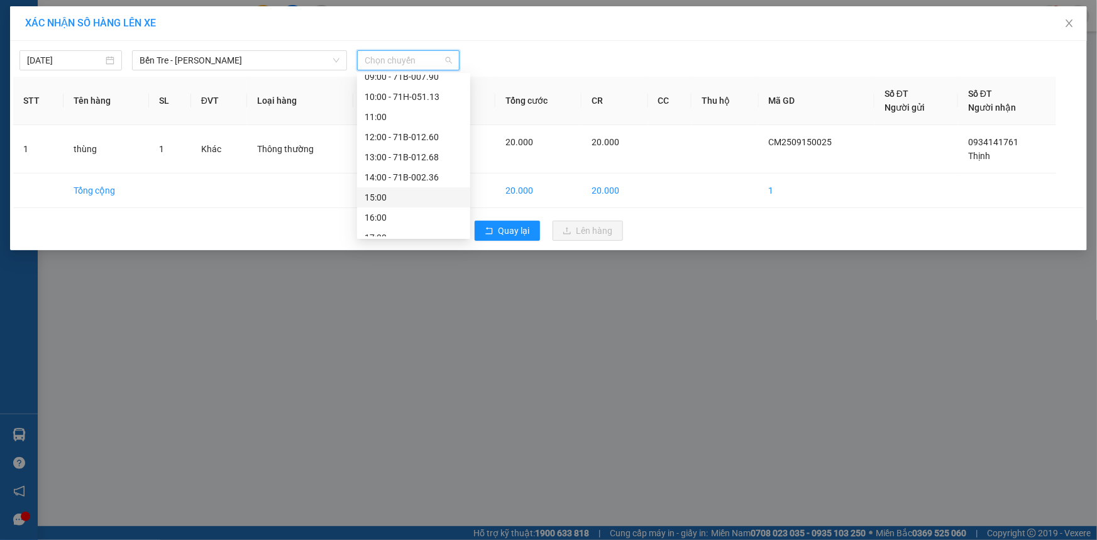
scroll to position [171, 0]
click at [402, 169] on div "14:00 - 71B-002.36" at bounding box center [413, 176] width 98 height 14
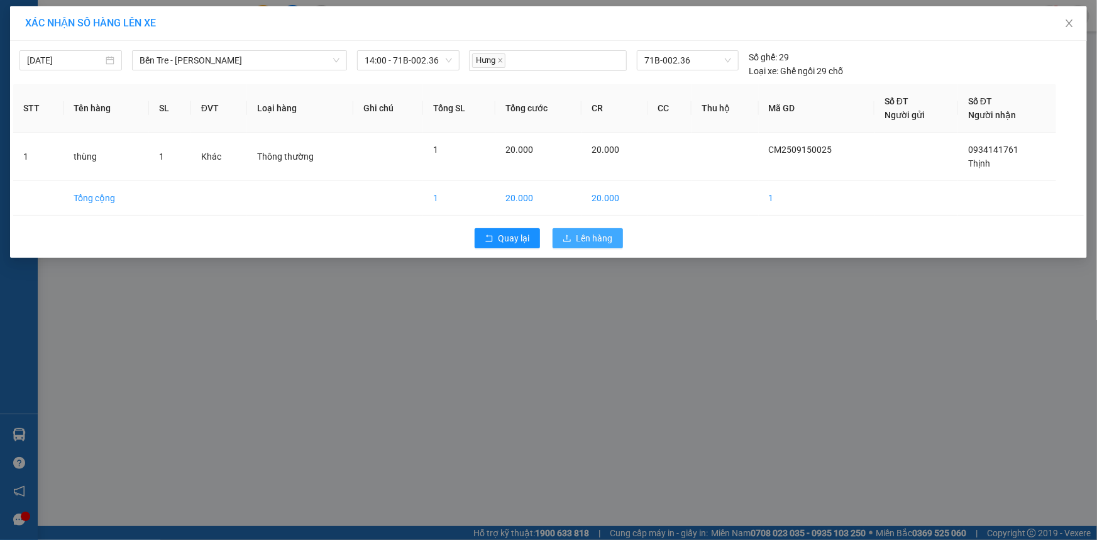
click at [589, 233] on span "Lên hàng" at bounding box center [594, 238] width 36 height 14
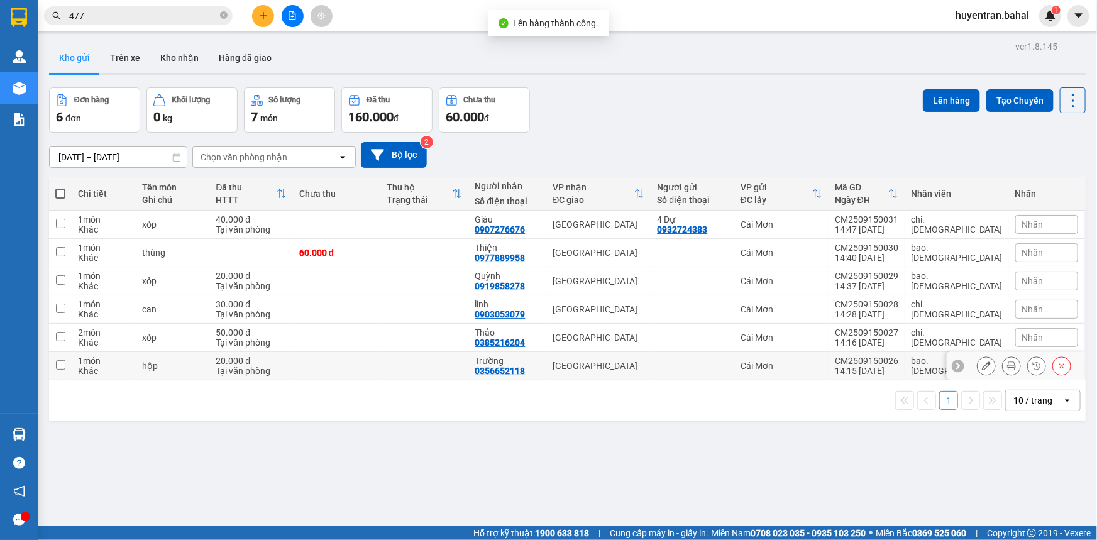
click at [882, 368] on div "14:15 15/09" at bounding box center [866, 371] width 63 height 10
checkbox input "true"
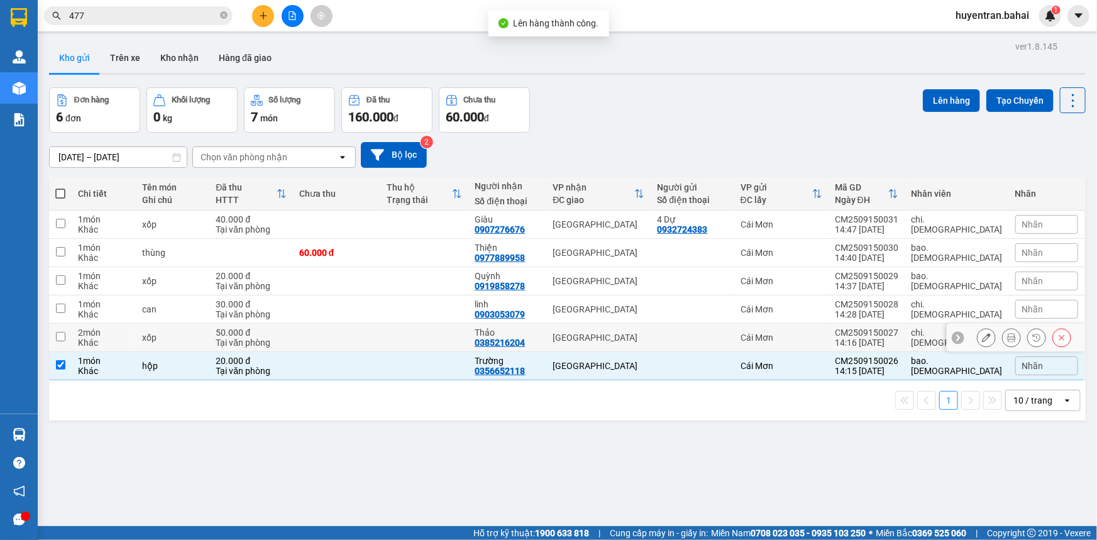
click at [828, 327] on td "Cái Mơn" at bounding box center [781, 338] width 94 height 28
checkbox input "true"
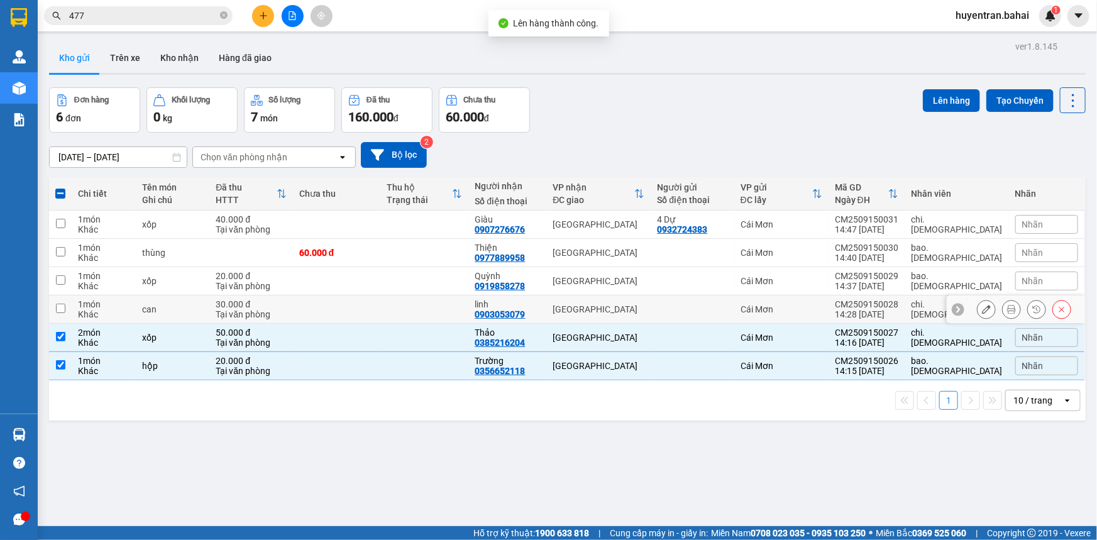
drag, startPoint x: 870, startPoint y: 314, endPoint x: 874, endPoint y: 292, distance: 21.6
click at [828, 310] on td "Cái Mơn" at bounding box center [781, 309] width 94 height 28
checkbox input "true"
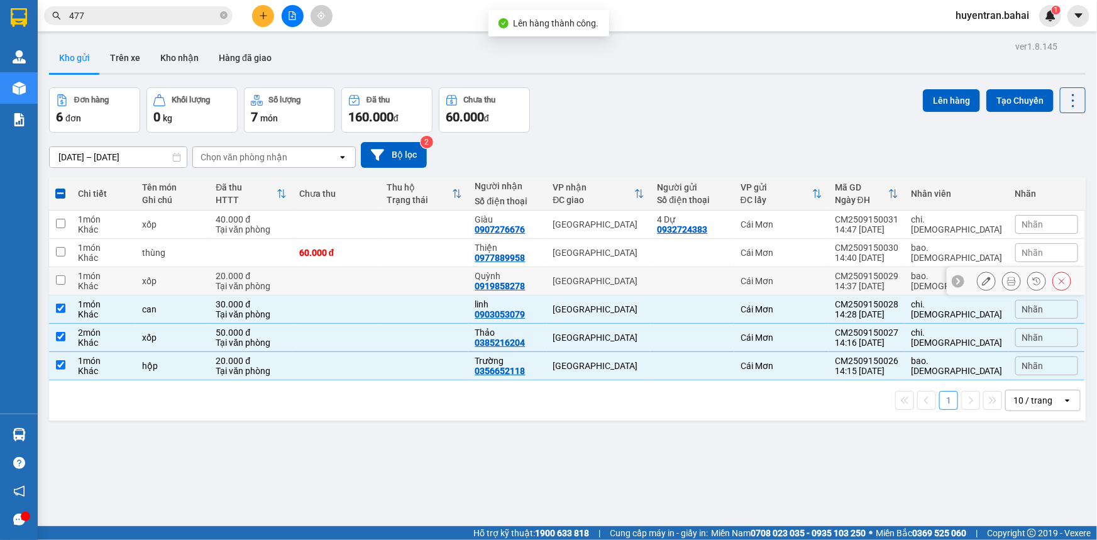
click at [877, 282] on td "CM2509150029 14:37 15/09" at bounding box center [866, 281] width 76 height 28
checkbox input "true"
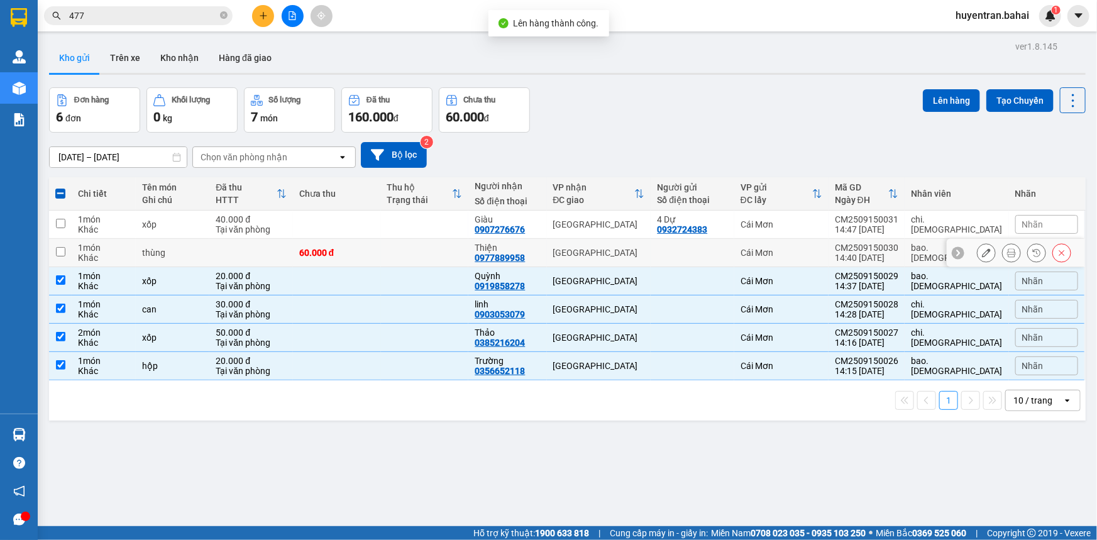
drag, startPoint x: 877, startPoint y: 258, endPoint x: 881, endPoint y: 241, distance: 16.8
click at [877, 258] on td "CM2509150030 14:40 15/09" at bounding box center [866, 253] width 76 height 28
checkbox input "true"
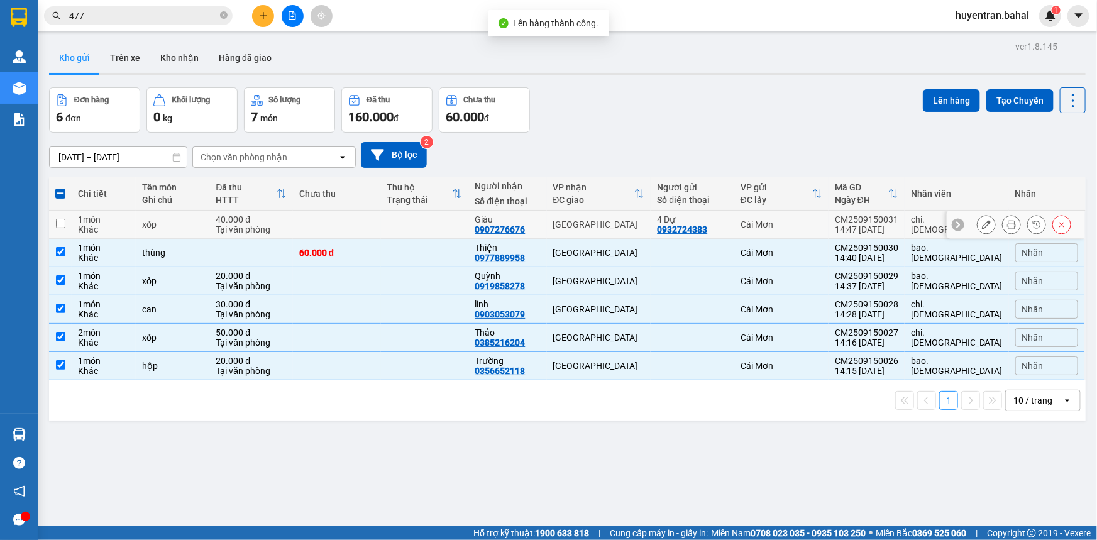
click at [885, 231] on div "14:47 15/09" at bounding box center [866, 229] width 63 height 10
checkbox input "true"
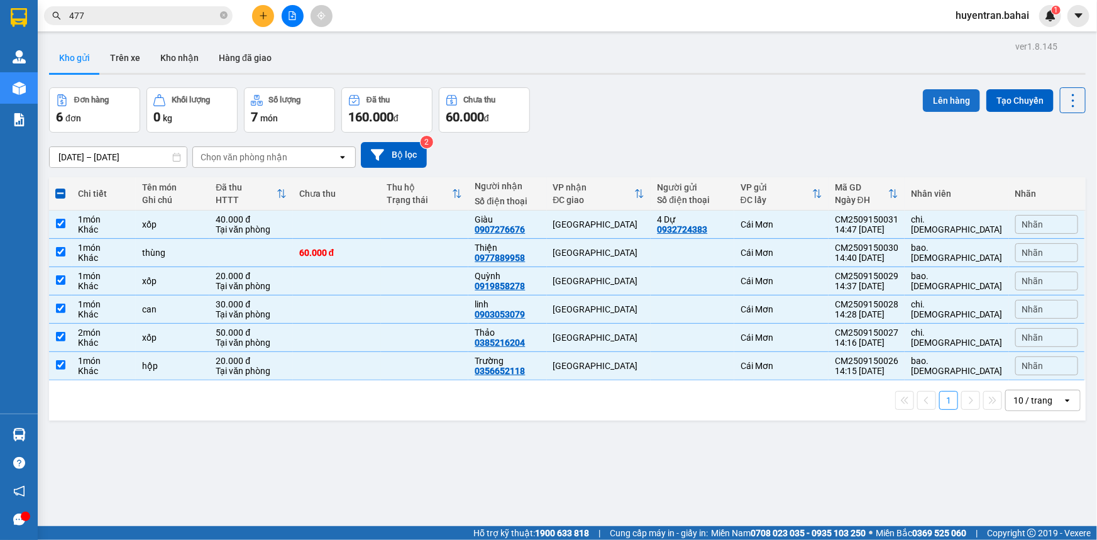
click at [952, 94] on button "Lên hàng" at bounding box center [951, 100] width 57 height 23
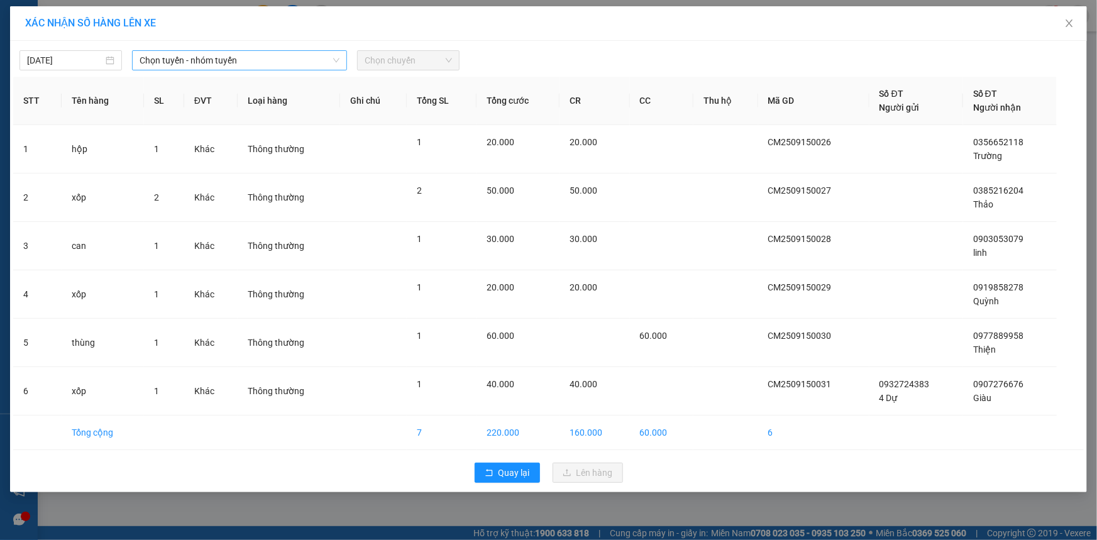
click at [225, 60] on span "Chọn tuyến - nhóm tuyến" at bounding box center [240, 60] width 200 height 19
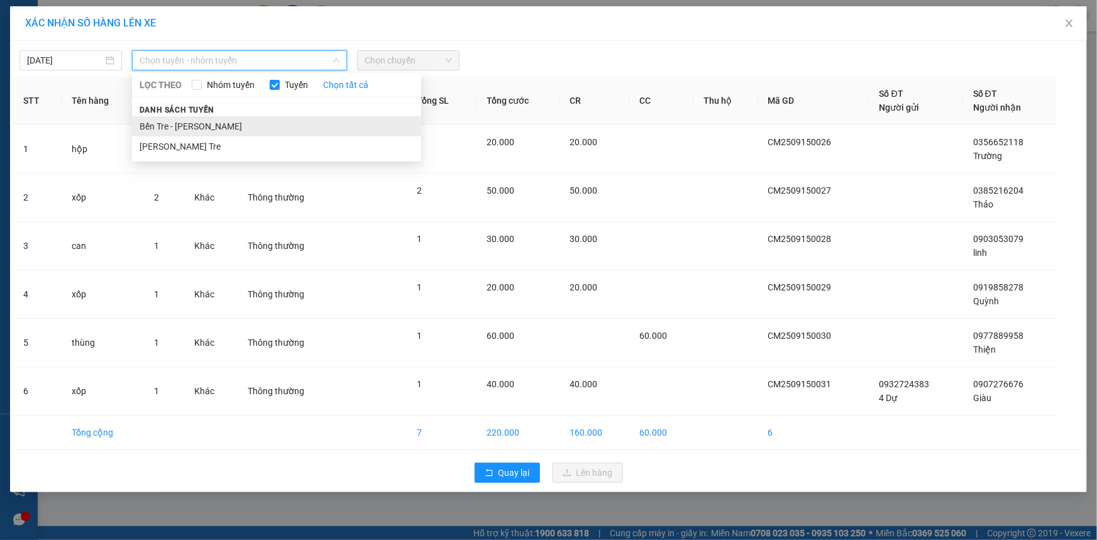
click at [217, 124] on li "Bến Tre - [PERSON_NAME]" at bounding box center [276, 126] width 289 height 20
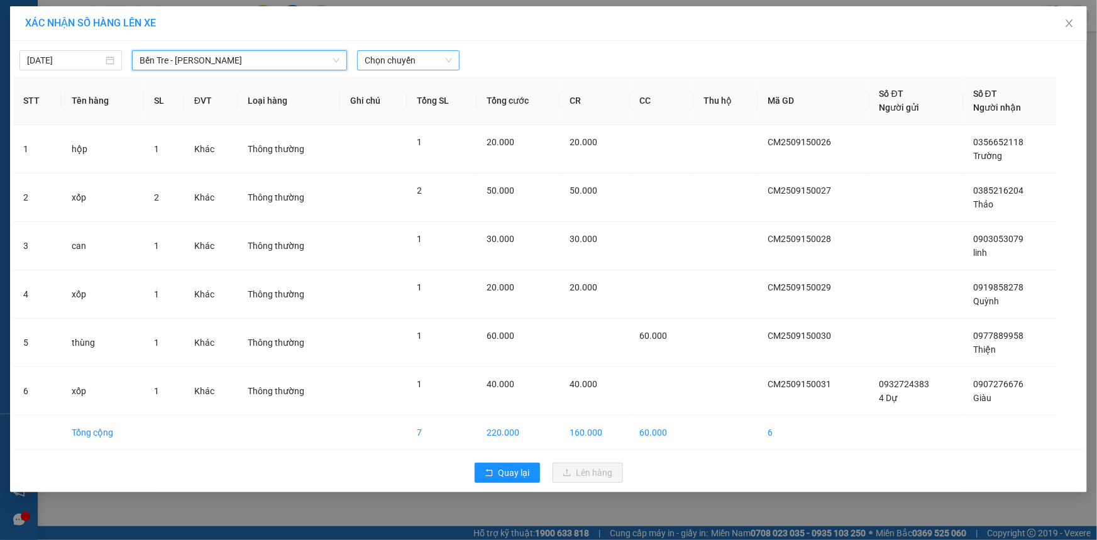
click at [446, 56] on span "Chọn chuyến" at bounding box center [407, 60] width 87 height 19
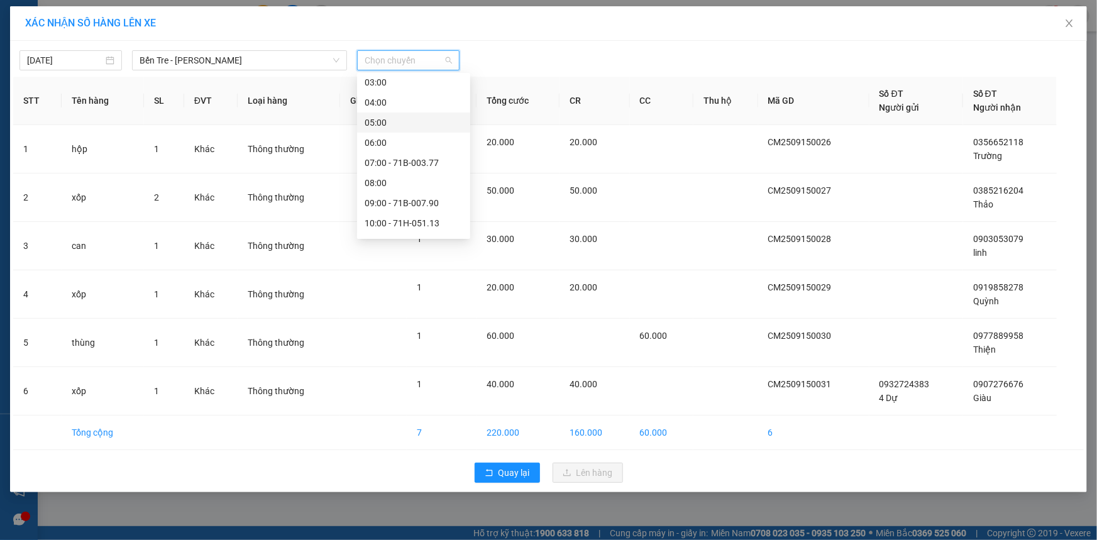
scroll to position [171, 0]
click at [408, 195] on div "15:00" at bounding box center [413, 196] width 98 height 14
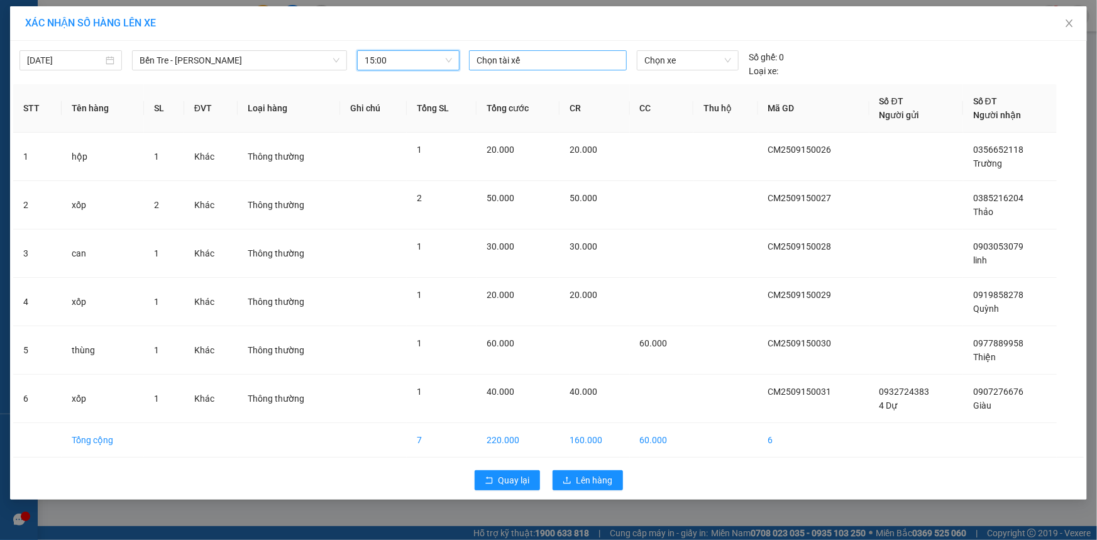
click at [513, 60] on div at bounding box center [547, 60] width 151 height 15
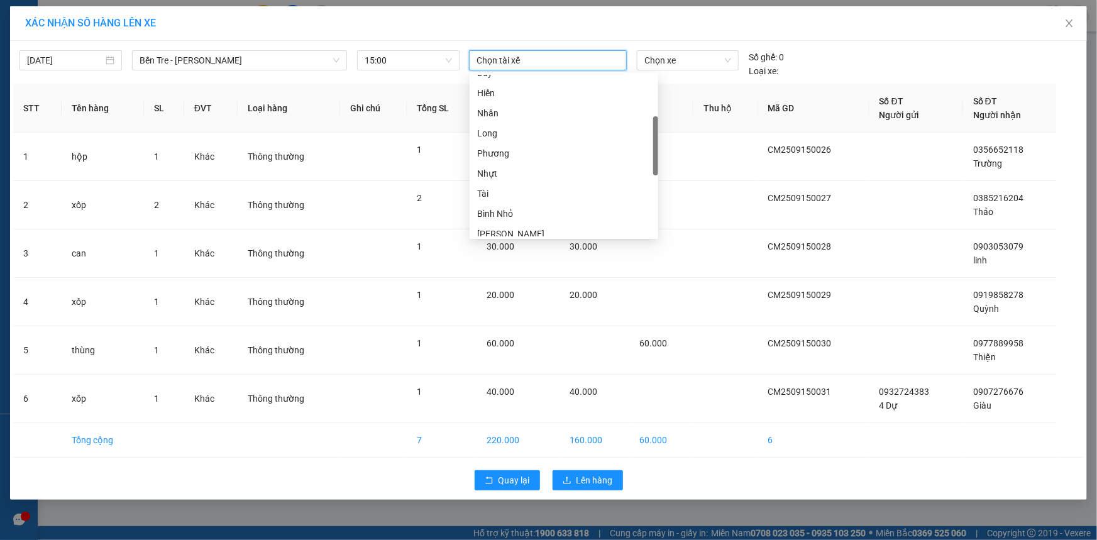
scroll to position [96, 0]
click at [551, 126] on div "Duy" at bounding box center [563, 130] width 173 height 14
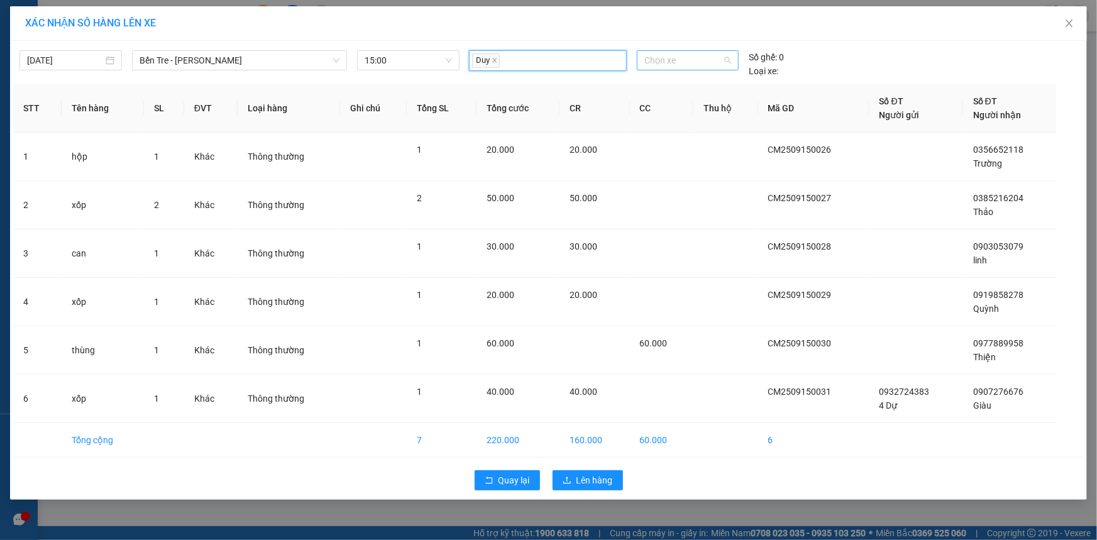
click at [679, 65] on span "Chọn xe" at bounding box center [687, 60] width 87 height 19
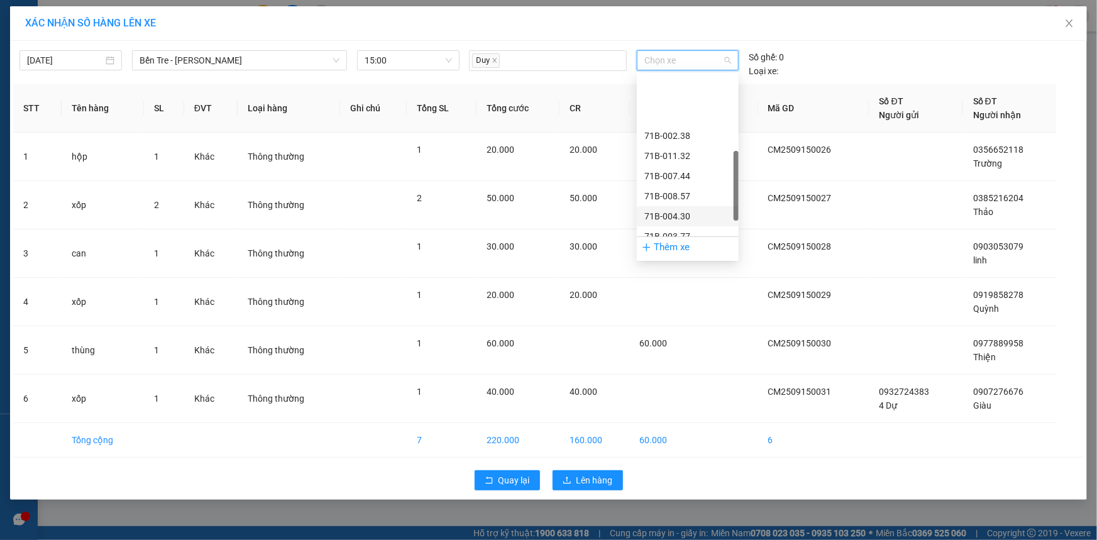
scroll to position [302, 0]
click at [706, 102] on div "71B-003.77" at bounding box center [687, 106] width 87 height 14
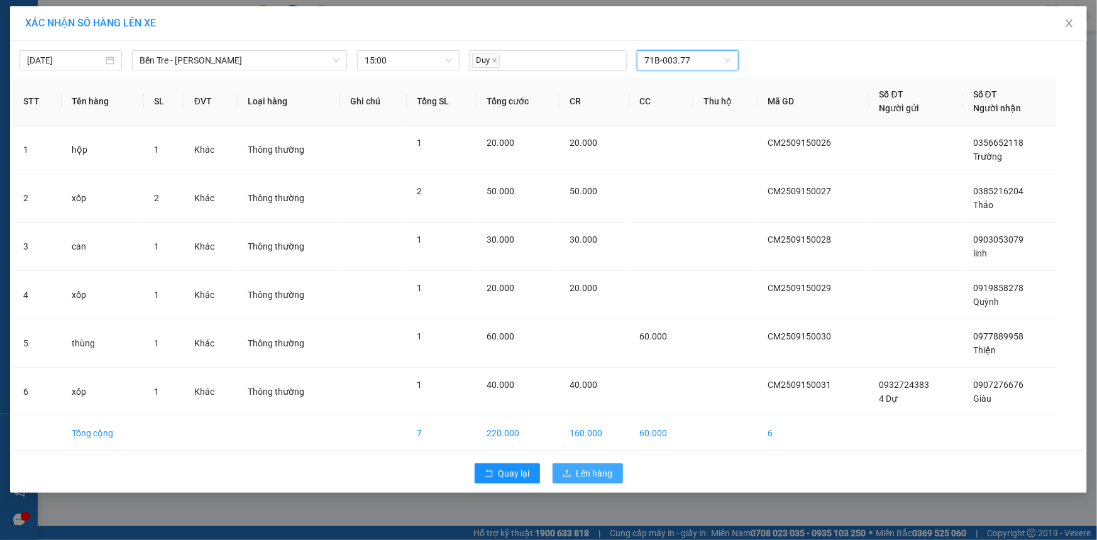
click at [606, 473] on span "Lên hàng" at bounding box center [594, 473] width 36 height 14
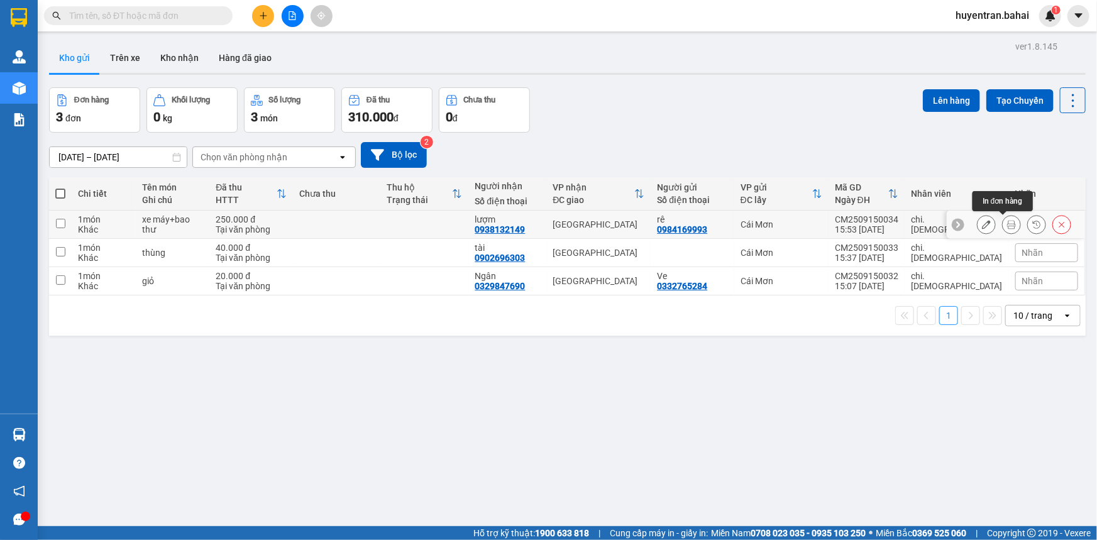
click at [1002, 220] on button at bounding box center [1011, 225] width 18 height 22
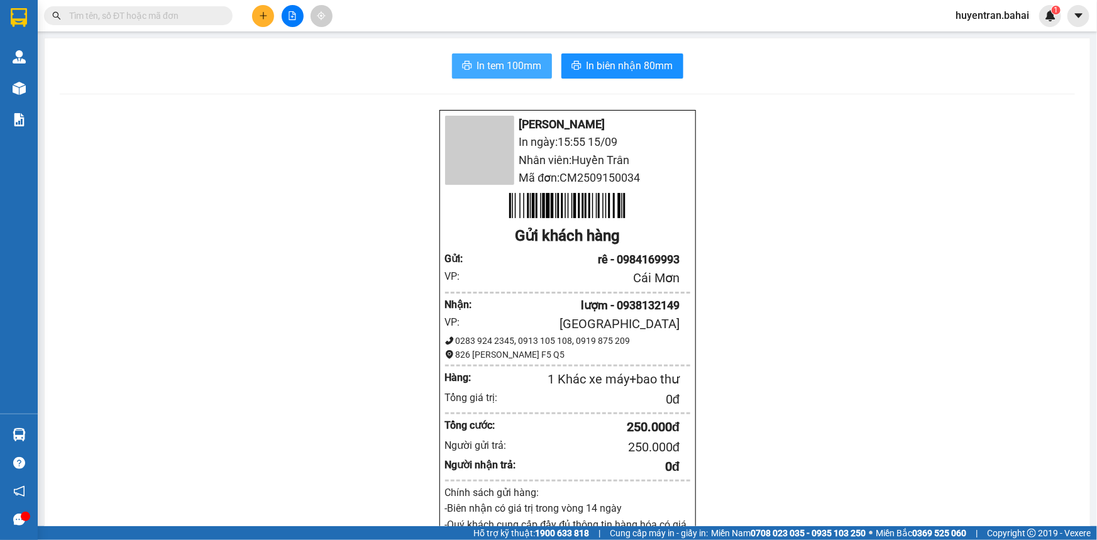
click at [488, 70] on span "In tem 100mm" at bounding box center [509, 66] width 65 height 16
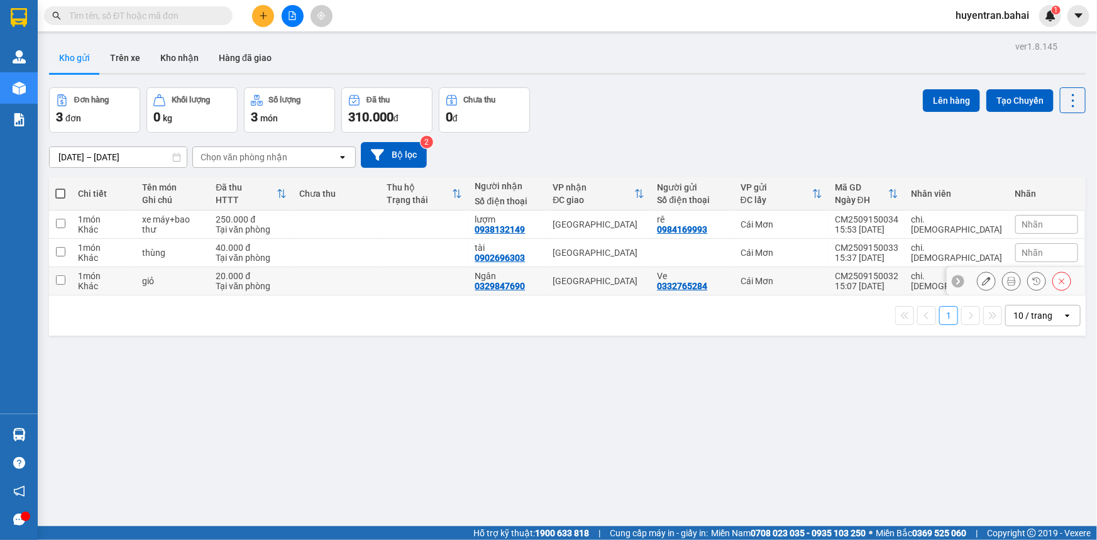
click at [822, 282] on div "Cái Mơn" at bounding box center [781, 281] width 82 height 10
checkbox input "true"
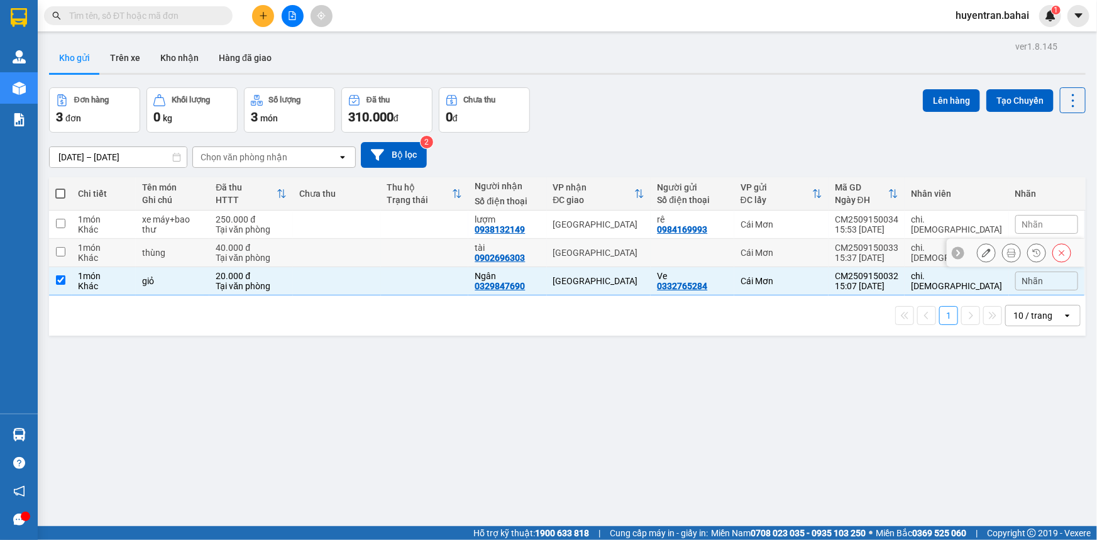
click at [822, 251] on div "Cái Mơn" at bounding box center [781, 253] width 82 height 10
checkbox input "true"
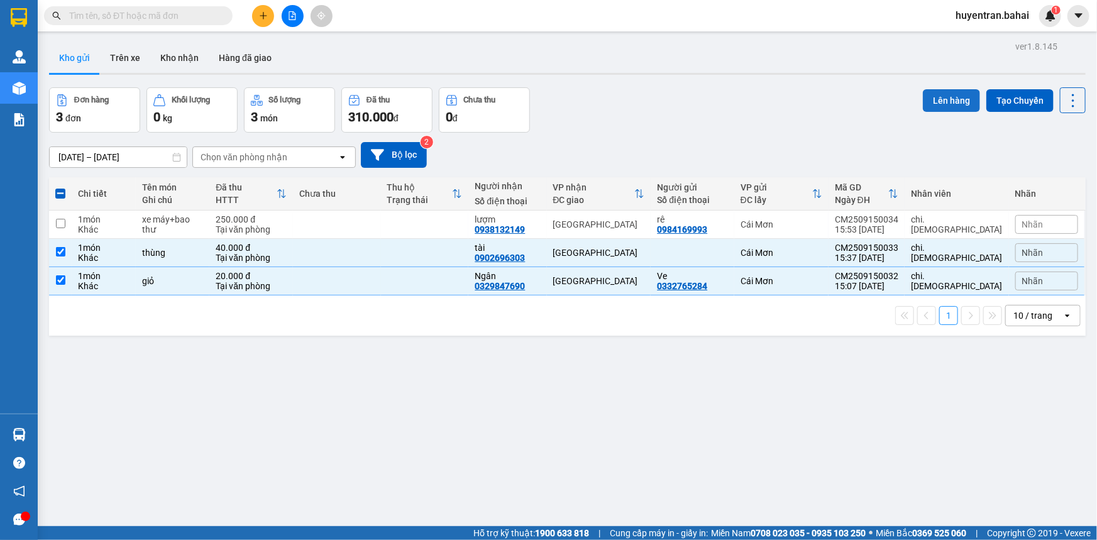
click at [968, 102] on button "Lên hàng" at bounding box center [951, 100] width 57 height 23
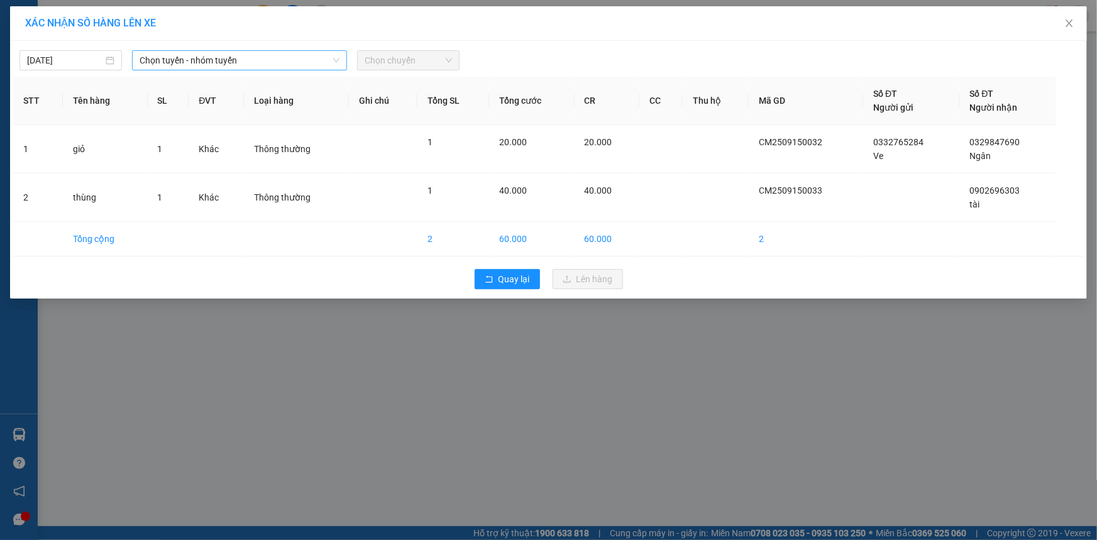
click at [241, 59] on span "Chọn tuyến - nhóm tuyến" at bounding box center [240, 60] width 200 height 19
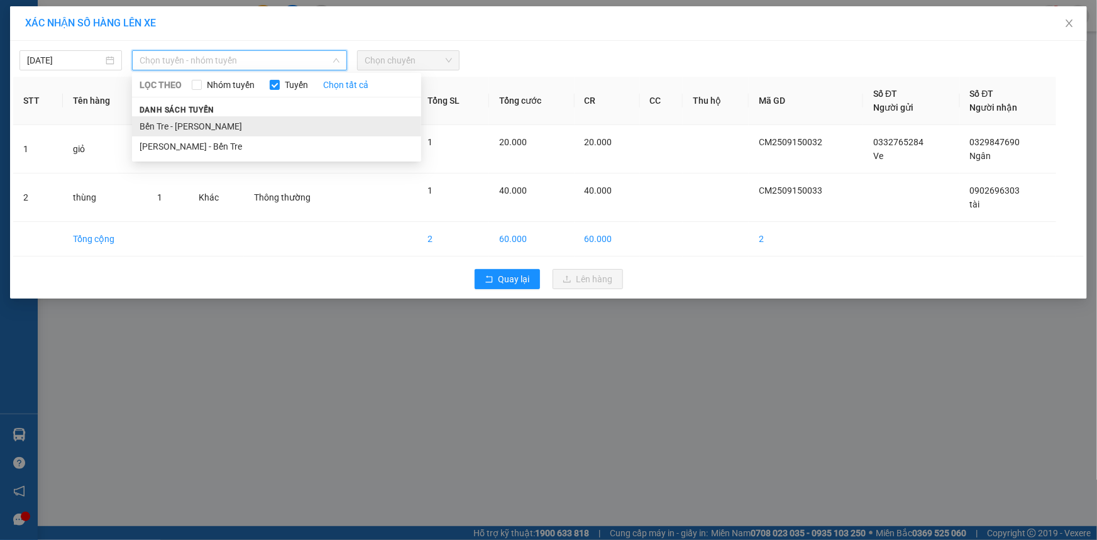
drag, startPoint x: 249, startPoint y: 138, endPoint x: 249, endPoint y: 128, distance: 9.4
click at [249, 135] on ul "Bến Tre - [PERSON_NAME]" at bounding box center [276, 136] width 289 height 40
click at [249, 128] on li "Bến Tre - [PERSON_NAME]" at bounding box center [276, 126] width 289 height 20
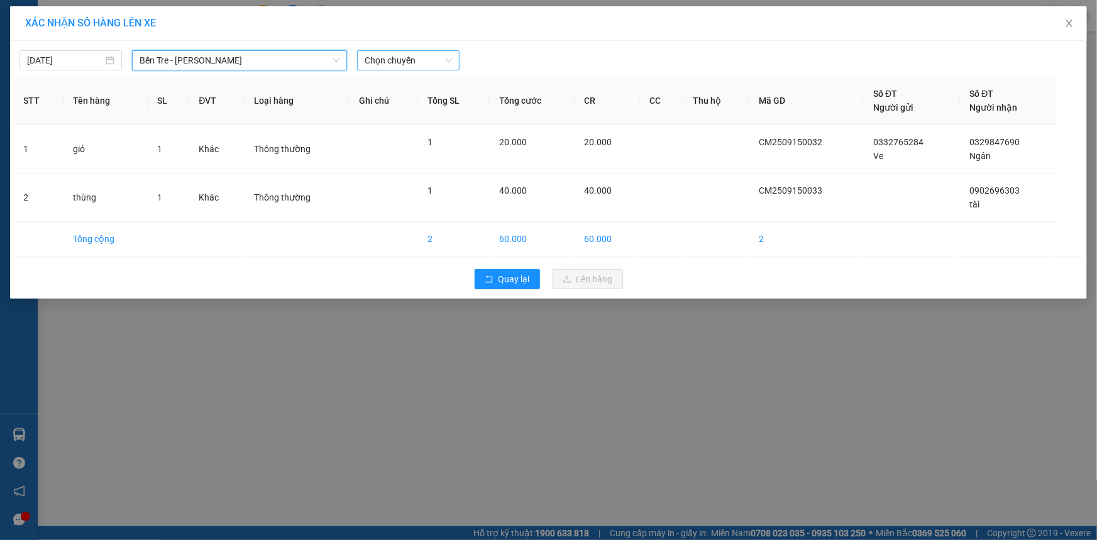
click at [412, 58] on span "Chọn chuyến" at bounding box center [407, 60] width 87 height 19
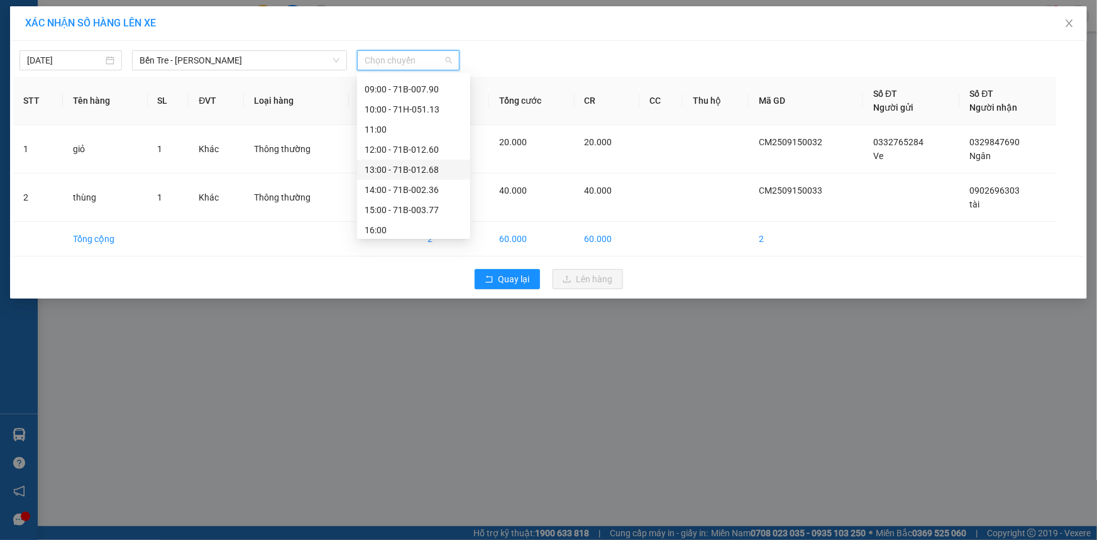
scroll to position [180, 0]
click at [392, 202] on div "16:00" at bounding box center [413, 207] width 98 height 14
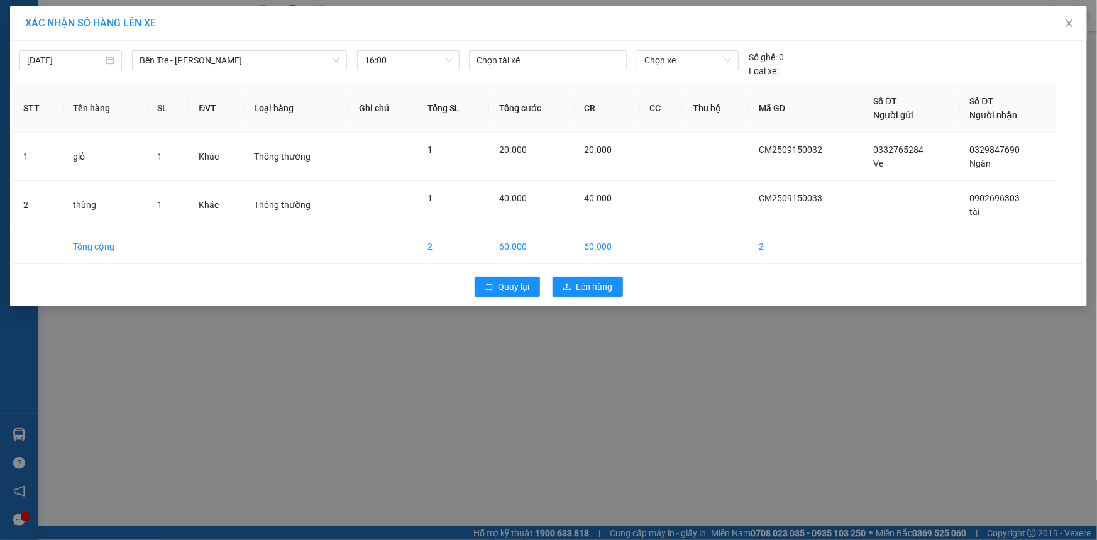
click at [507, 38] on div "XÁC NHẬN SỐ HÀNG LÊN XE" at bounding box center [548, 23] width 1077 height 35
click at [513, 62] on div at bounding box center [547, 60] width 151 height 15
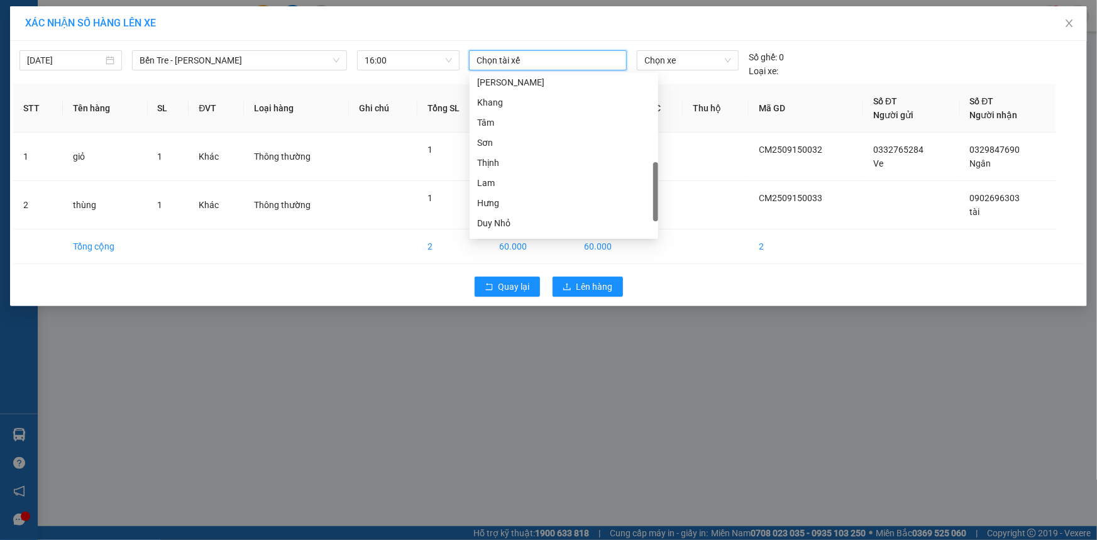
scroll to position [268, 0]
click at [539, 79] on div "Tài" at bounding box center [563, 79] width 173 height 14
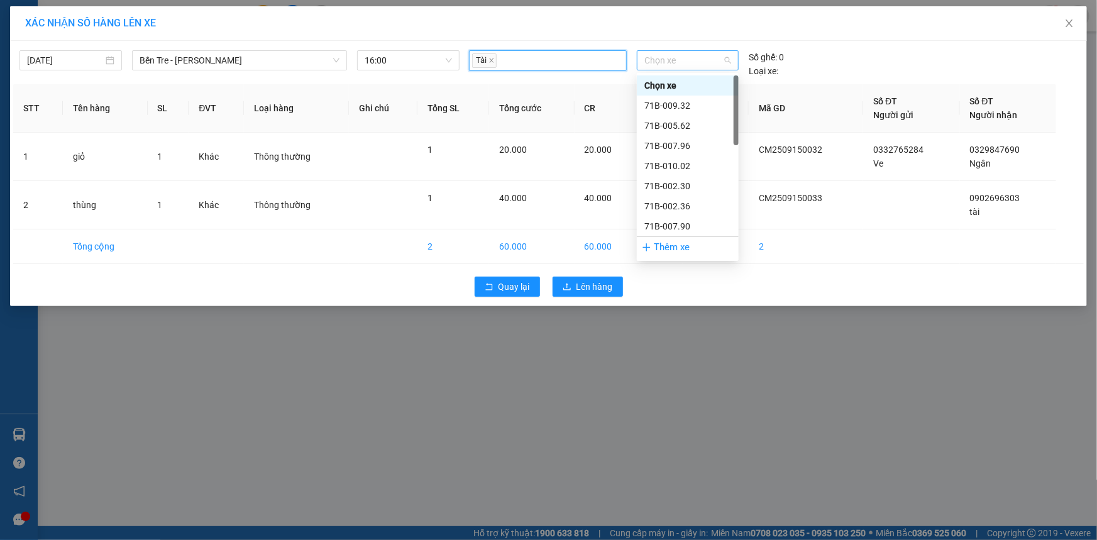
click at [672, 65] on span "Chọn xe" at bounding box center [687, 60] width 87 height 19
click at [696, 150] on div "71B-007.96" at bounding box center [687, 146] width 87 height 14
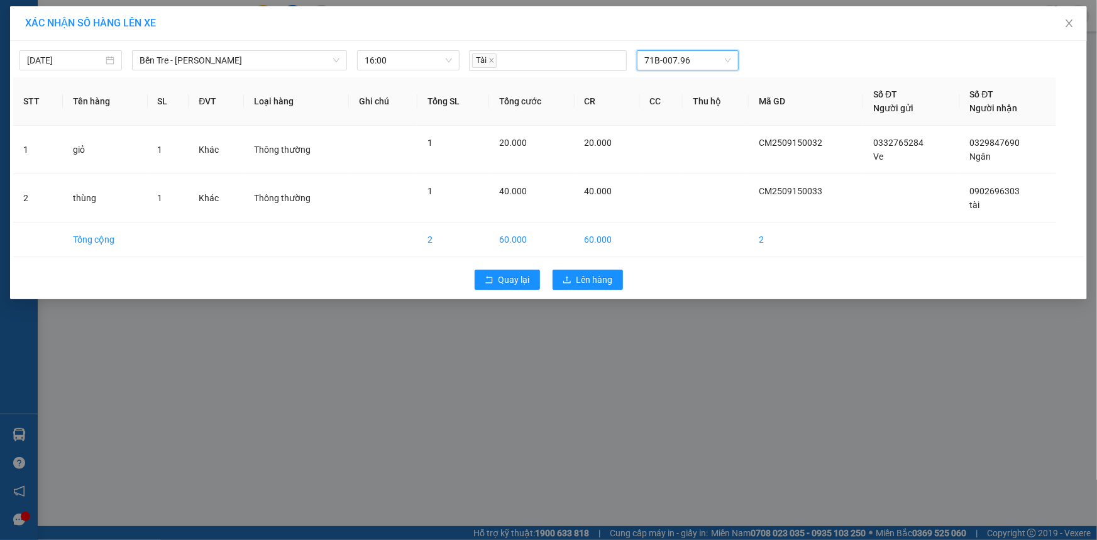
click at [611, 266] on div "Quay lại Lên hàng" at bounding box center [548, 279] width 1070 height 33
click at [613, 270] on button "Lên hàng" at bounding box center [587, 280] width 70 height 20
